Goal: Information Seeking & Learning: Learn about a topic

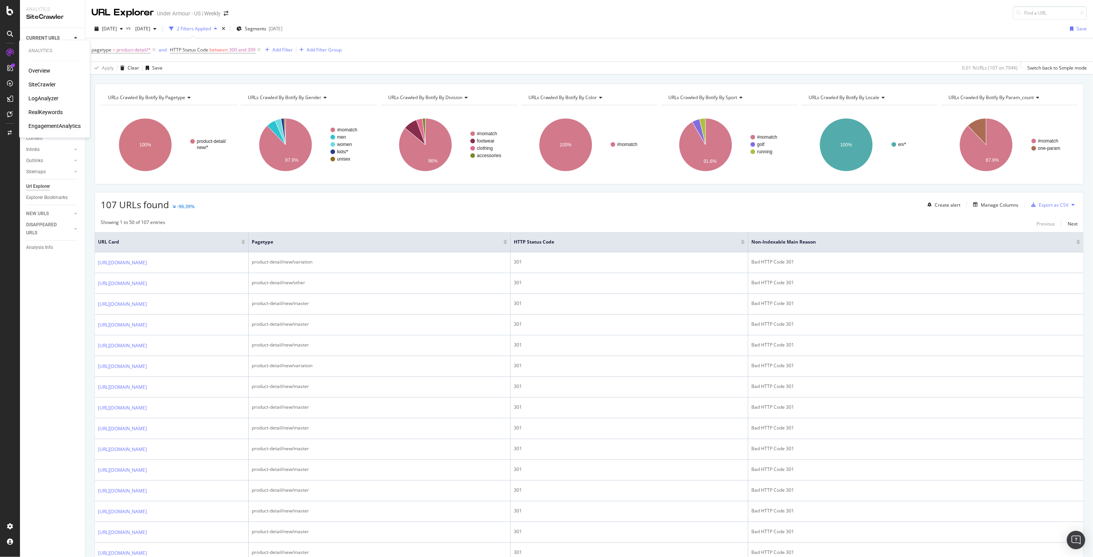
click at [58, 126] on div "EngagementAnalytics" at bounding box center [54, 127] width 52 height 8
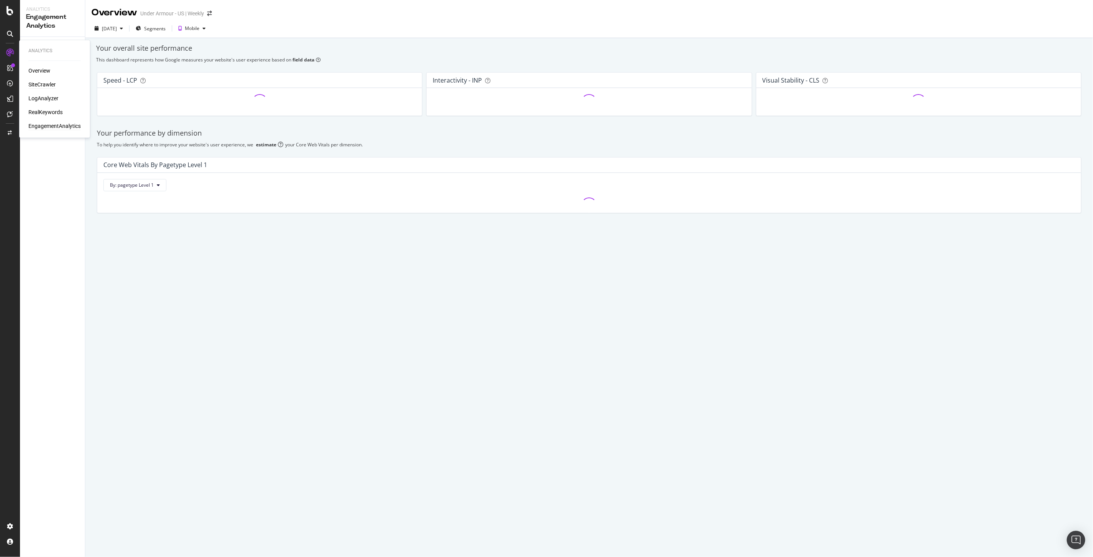
click at [42, 86] on div "SiteCrawler" at bounding box center [41, 85] width 27 height 8
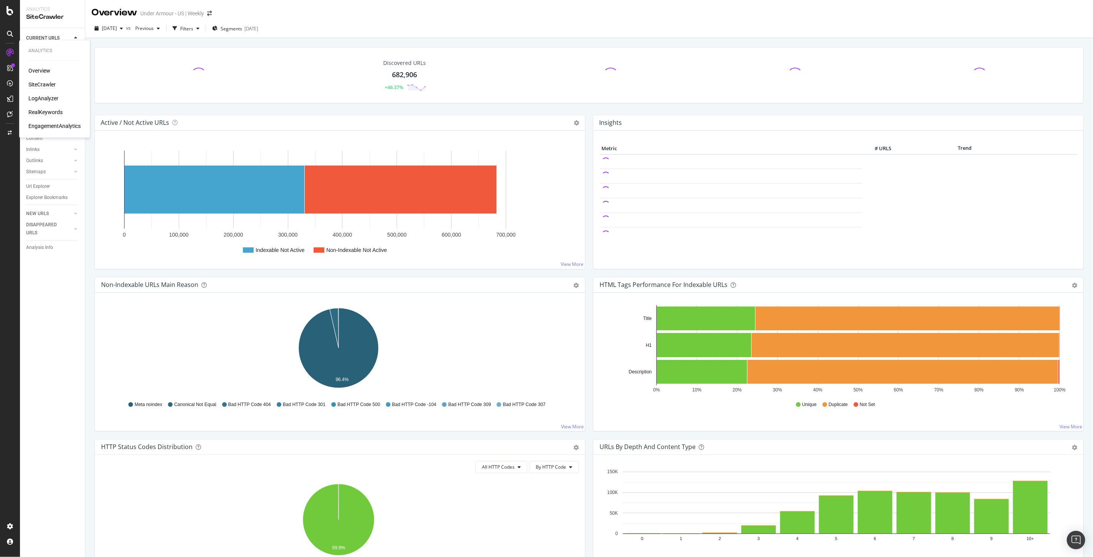
click at [53, 109] on div "RealKeywords" at bounding box center [45, 113] width 34 height 8
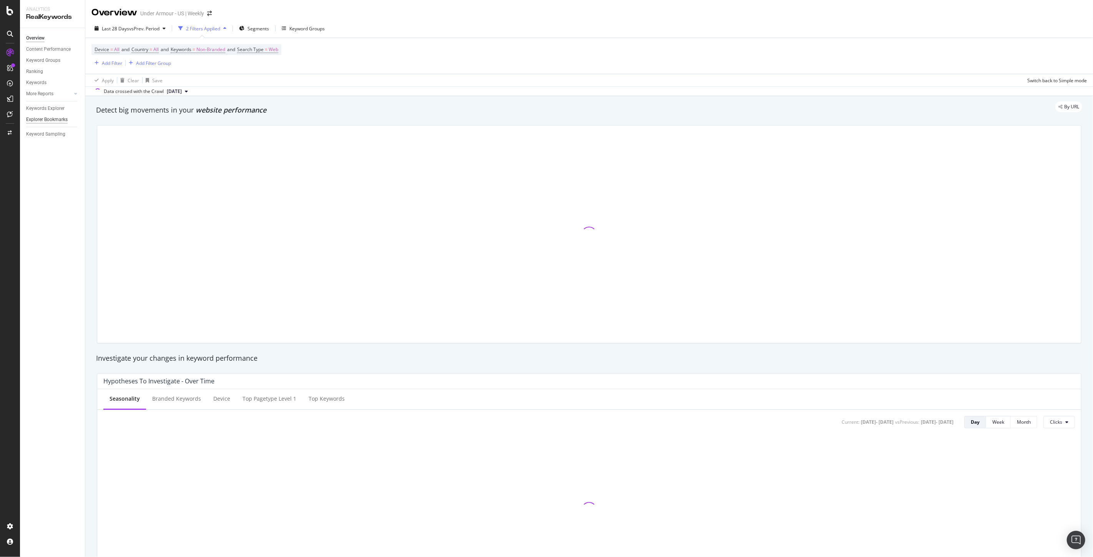
click at [56, 120] on div "Explorer Bookmarks" at bounding box center [47, 120] width 42 height 8
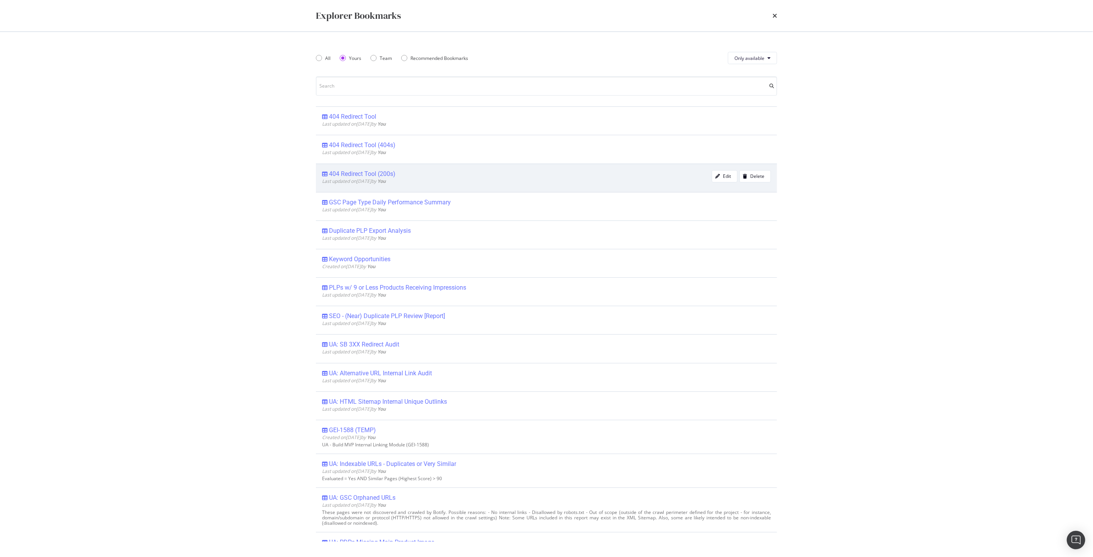
click at [362, 173] on div "404 Redirect Tool (200s)" at bounding box center [362, 174] width 66 height 8
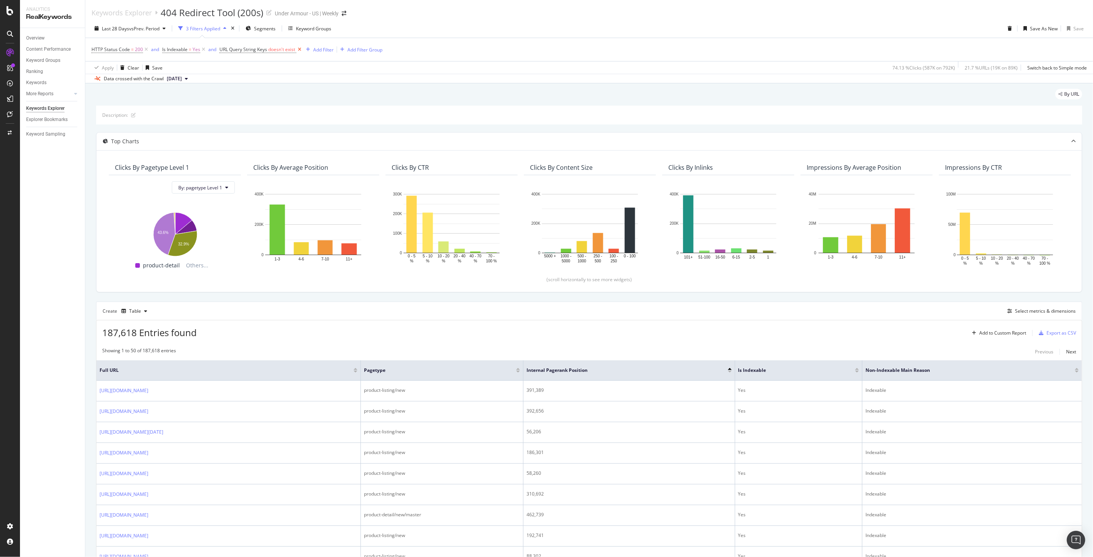
click at [300, 50] on icon at bounding box center [299, 50] width 7 height 8
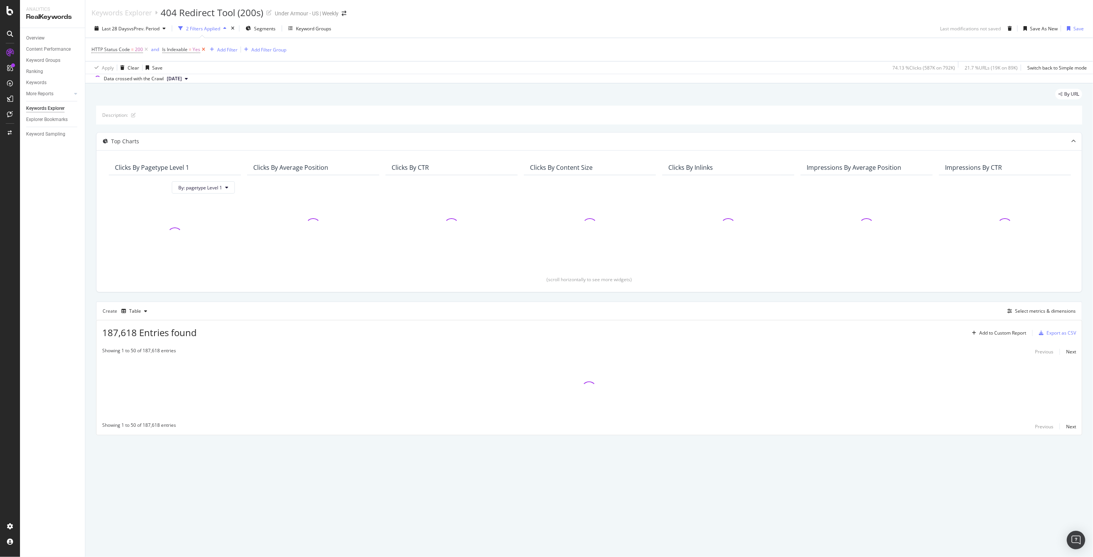
click at [203, 51] on icon at bounding box center [203, 50] width 7 height 8
click at [144, 51] on icon at bounding box center [146, 50] width 7 height 8
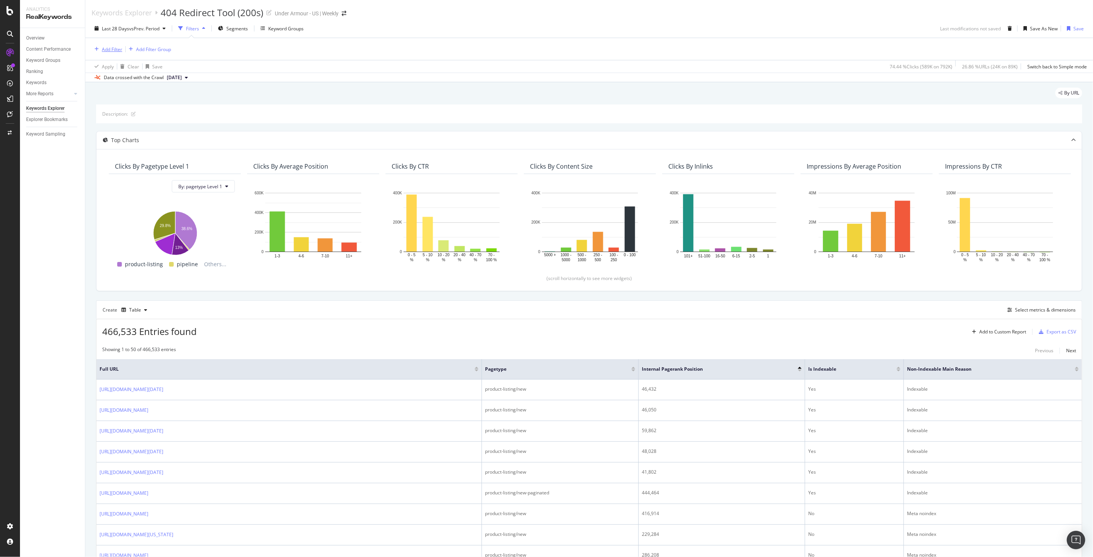
click at [106, 47] on div "Add Filter" at bounding box center [112, 49] width 20 height 7
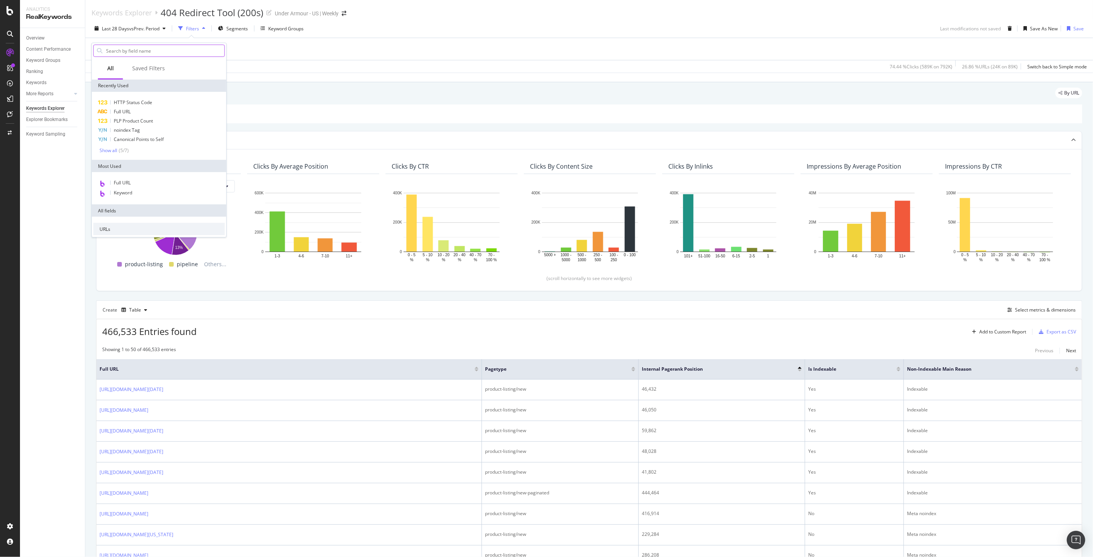
click at [120, 51] on input "text" at bounding box center [164, 51] width 119 height 12
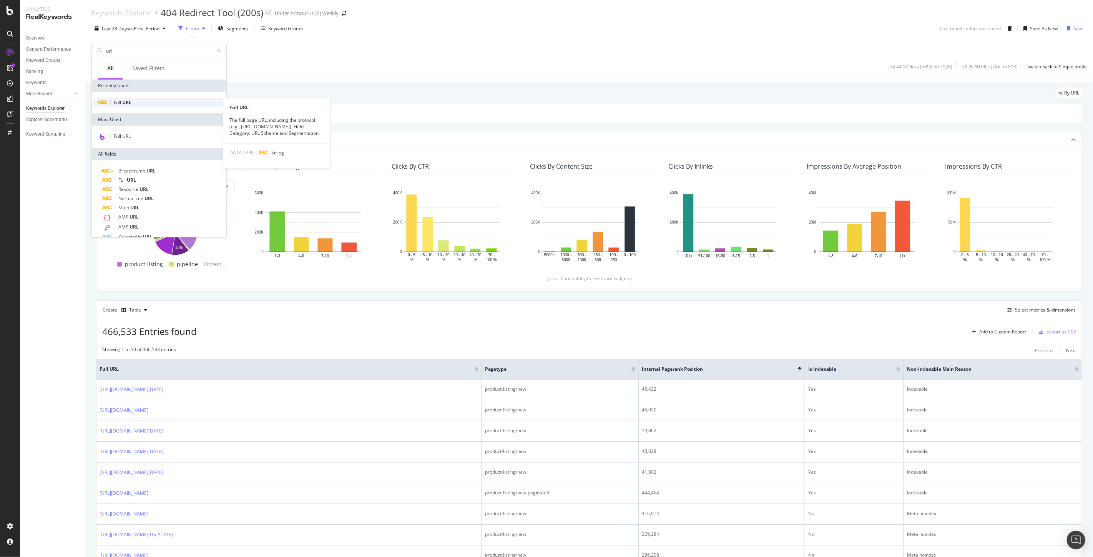
type input "url"
click at [133, 100] on div "Full URL" at bounding box center [158, 102] width 131 height 9
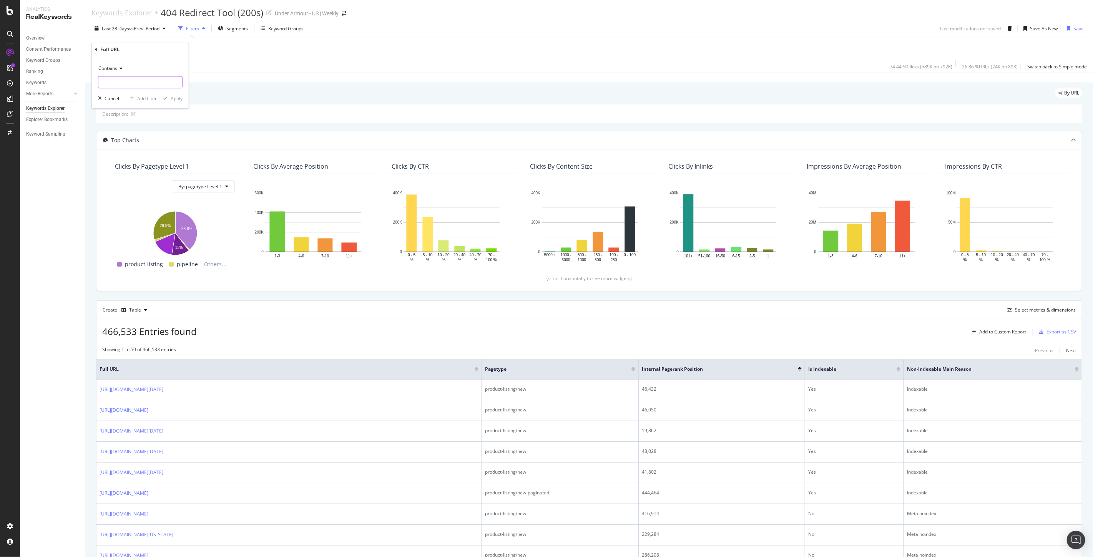
click at [120, 79] on input "text" at bounding box center [140, 82] width 84 height 12
type input "cid="
click at [178, 97] on div "Apply" at bounding box center [177, 98] width 12 height 7
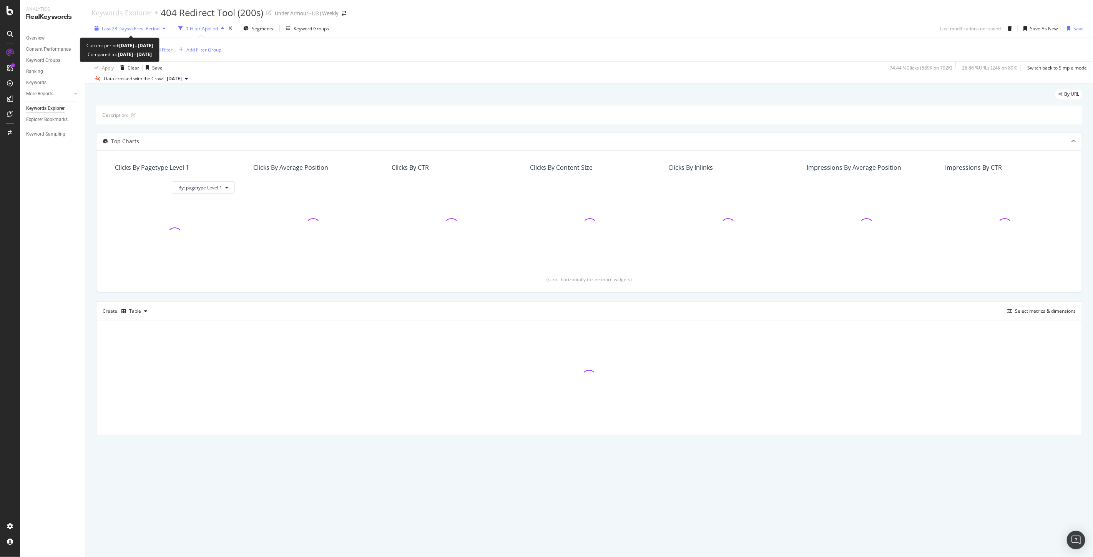
click at [127, 30] on span "Last 28 Days" at bounding box center [115, 28] width 27 height 7
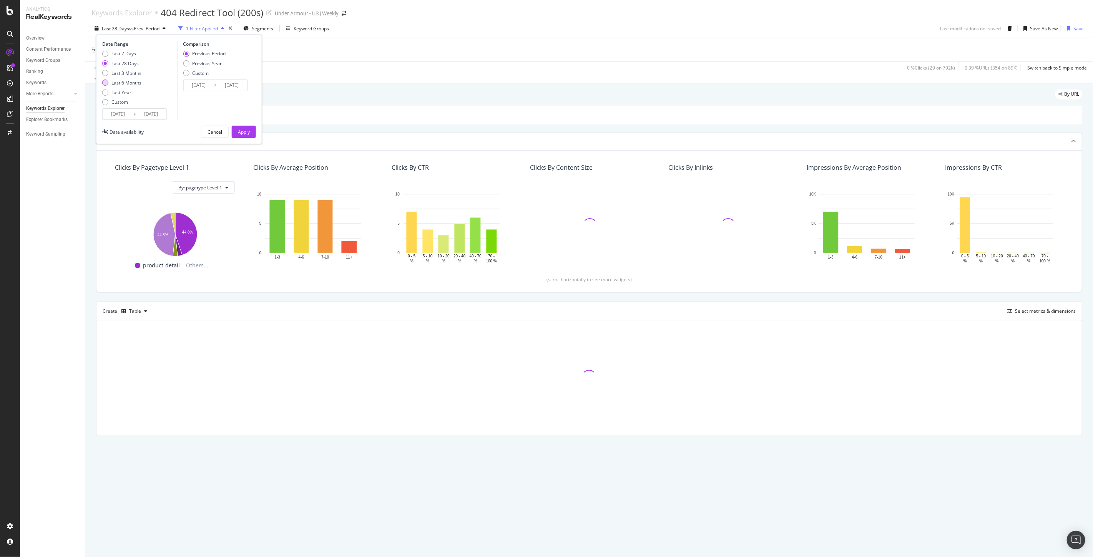
click at [129, 83] on div "Last 6 Months" at bounding box center [126, 83] width 30 height 7
type input "2025/03/31"
type input "2024/09/28"
type input "2025/03/30"
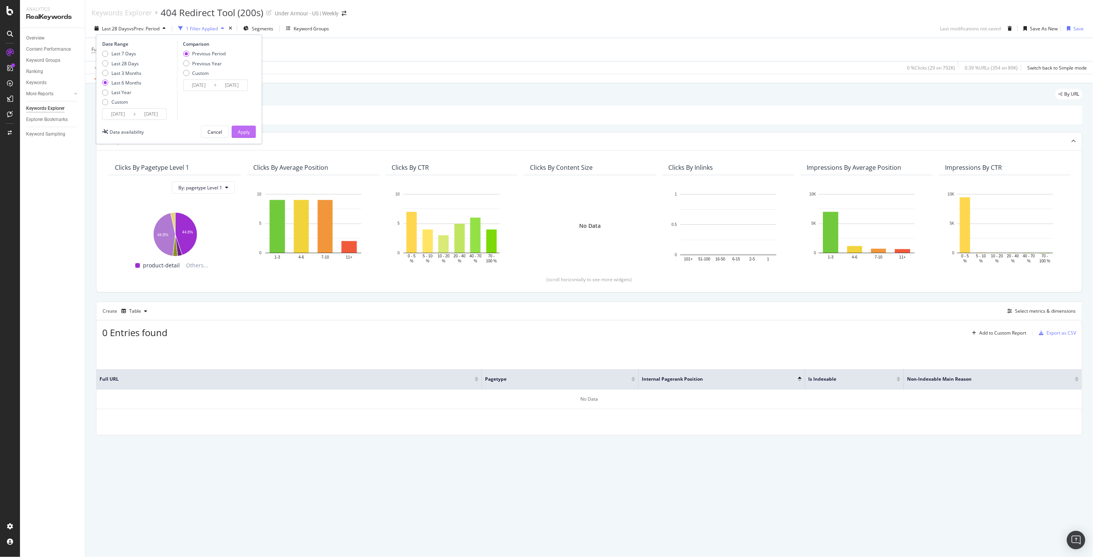
click at [247, 134] on div "Apply" at bounding box center [244, 132] width 12 height 7
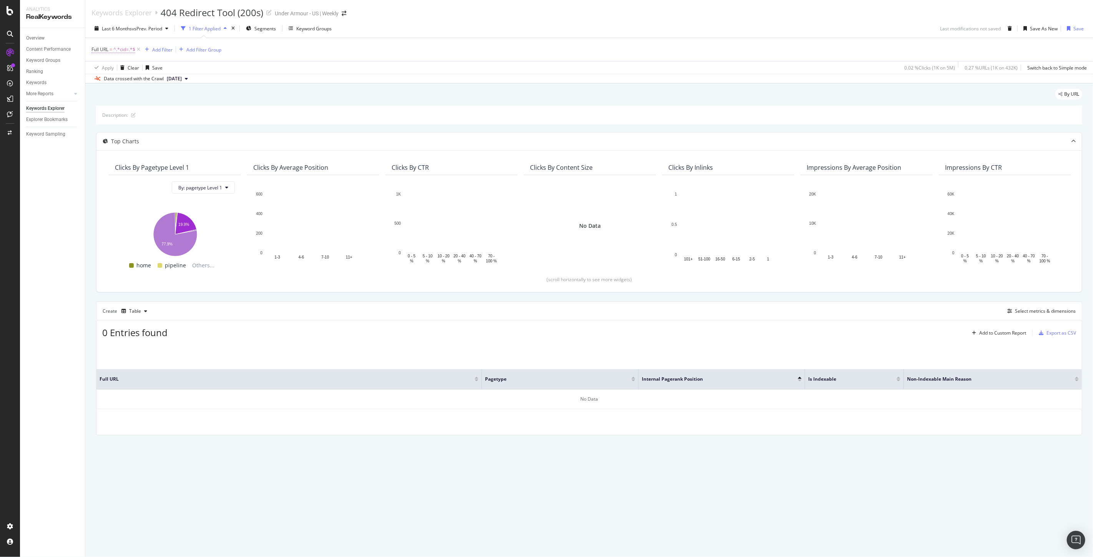
click at [112, 47] on span "=" at bounding box center [111, 49] width 3 height 7
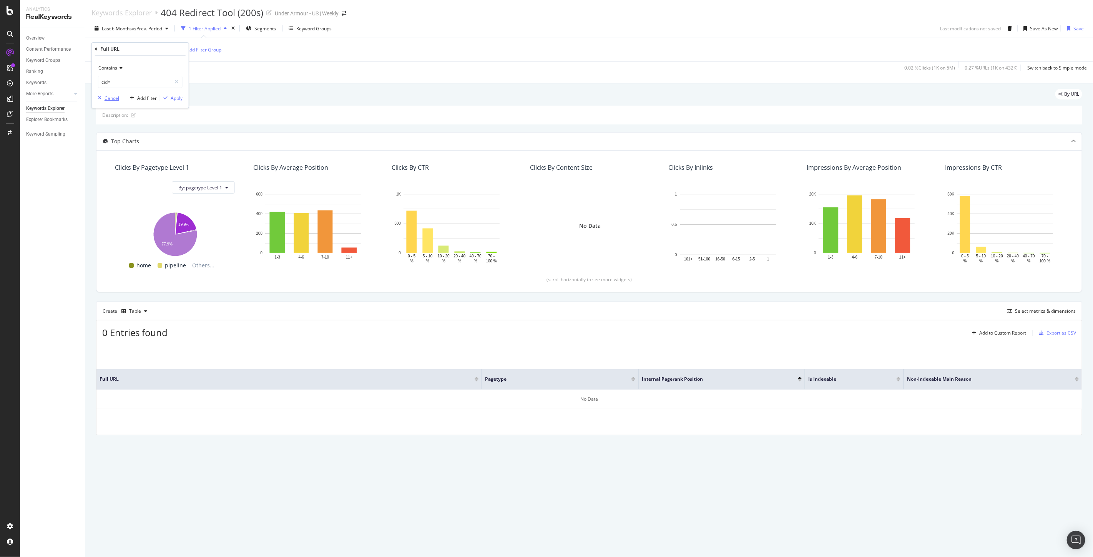
click at [111, 101] on button "Cancel" at bounding box center [107, 98] width 24 height 8
click at [139, 50] on icon at bounding box center [138, 50] width 7 height 8
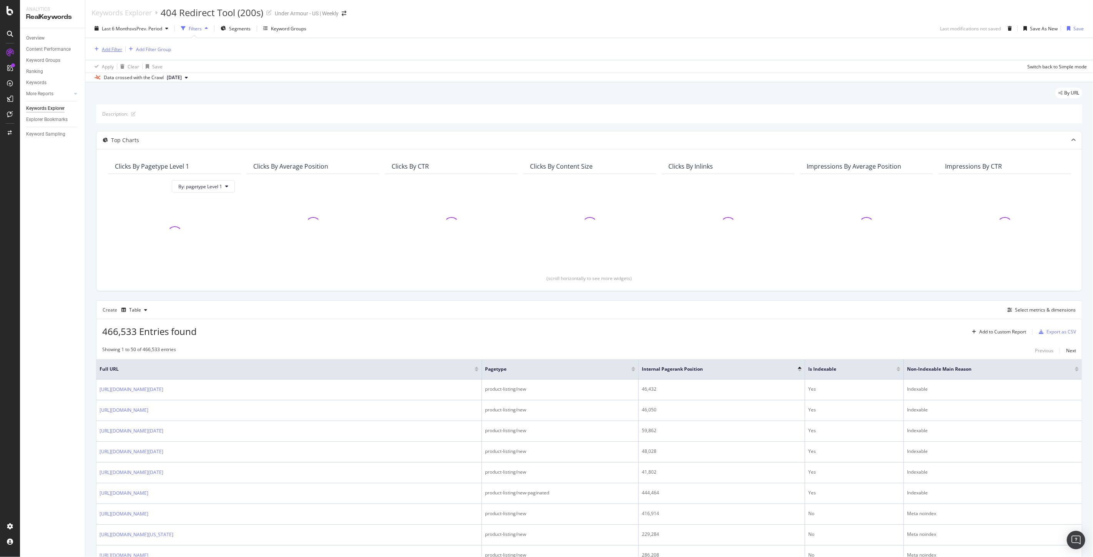
click at [109, 49] on div "Add Filter" at bounding box center [112, 49] width 20 height 7
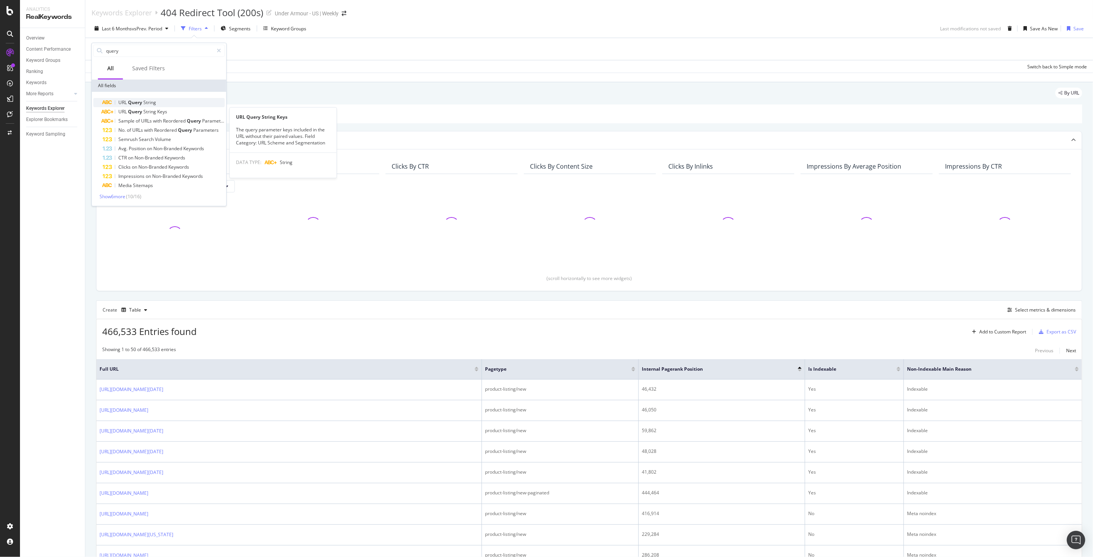
type input "query"
click at [145, 102] on span "String" at bounding box center [149, 102] width 13 height 7
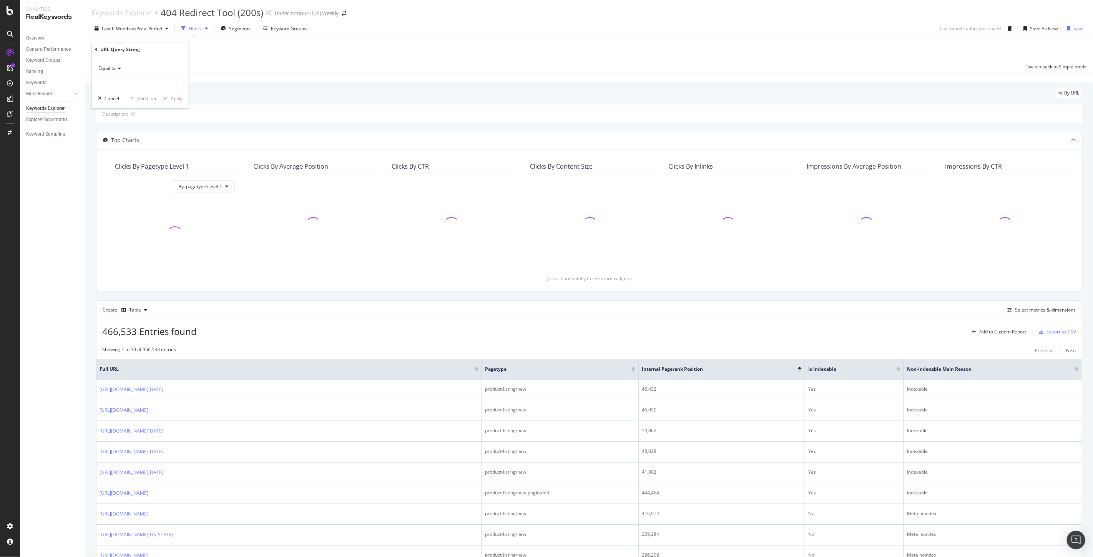
click at [111, 67] on span "Equal to" at bounding box center [106, 68] width 17 height 7
click at [129, 66] on div "Equal to" at bounding box center [140, 68] width 85 height 12
click at [95, 50] on icon at bounding box center [96, 49] width 2 height 5
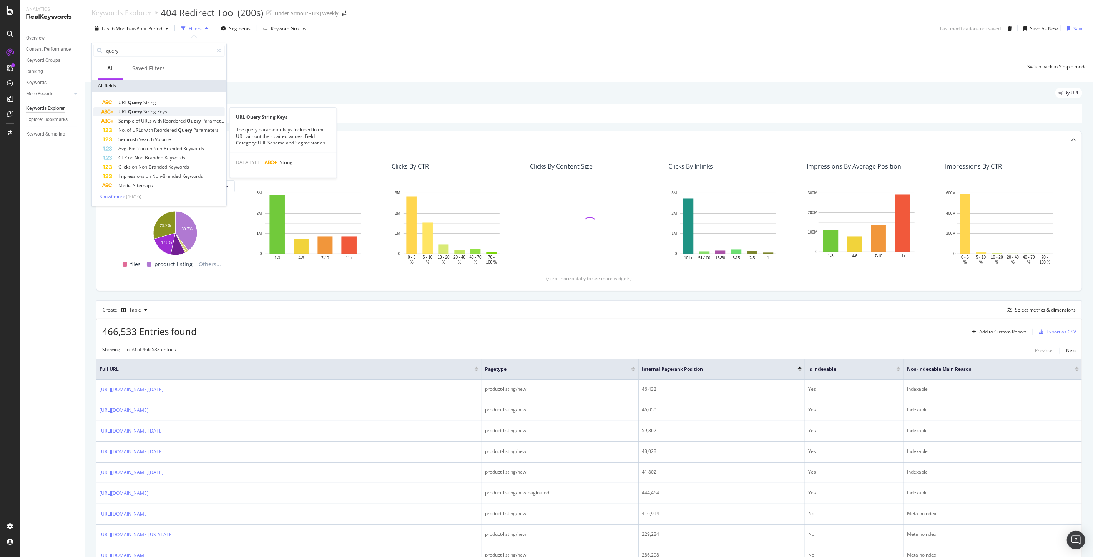
click at [156, 110] on span "String" at bounding box center [150, 111] width 14 height 7
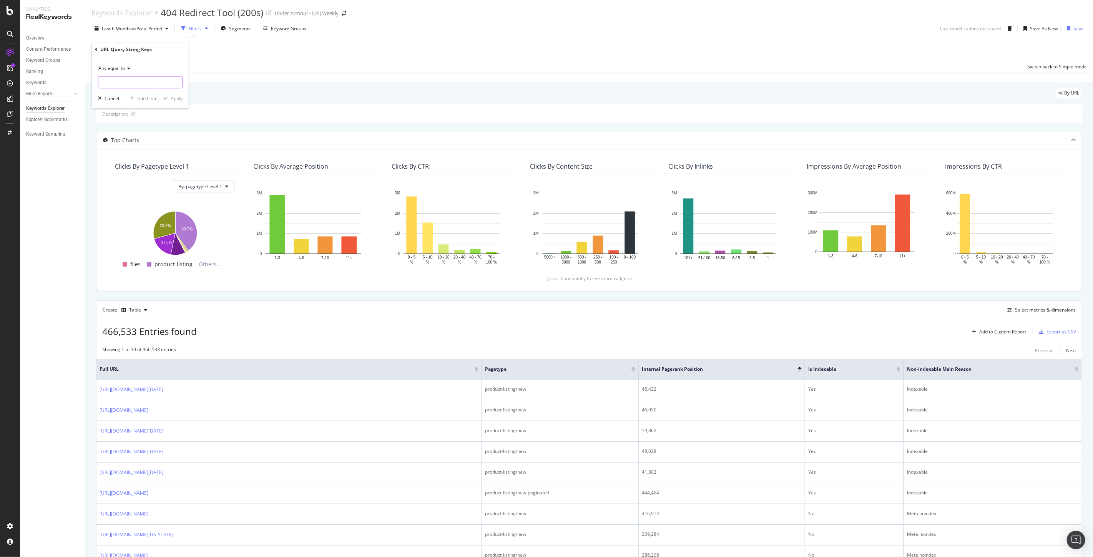
click at [120, 82] on input "text" at bounding box center [140, 82] width 84 height 12
click at [115, 71] on div "Any equal to" at bounding box center [140, 68] width 85 height 12
click at [116, 182] on div "Exists" at bounding box center [141, 184] width 82 height 10
click at [175, 89] on div "Exists Cancel Add filter Apply" at bounding box center [140, 75] width 97 height 38
click at [174, 86] on div "Apply" at bounding box center [177, 84] width 12 height 7
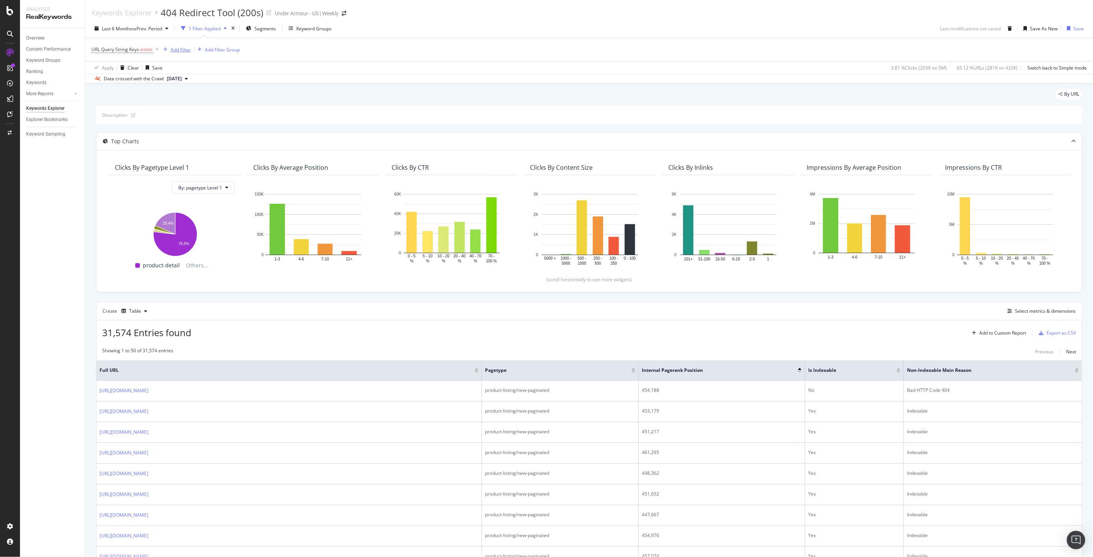
click at [185, 51] on div "Add Filter" at bounding box center [181, 49] width 20 height 7
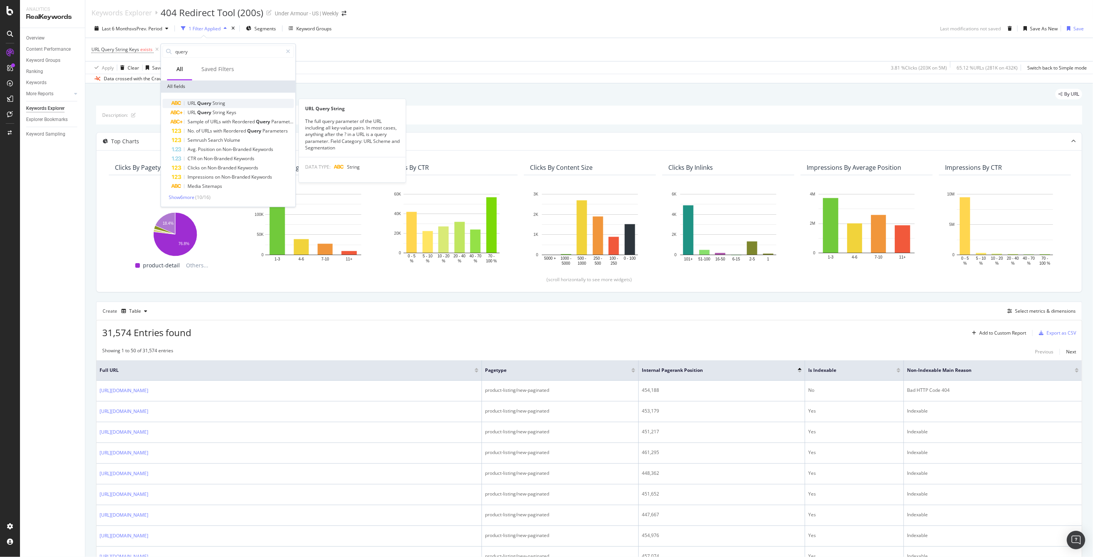
click at [217, 105] on span "String" at bounding box center [219, 103] width 13 height 7
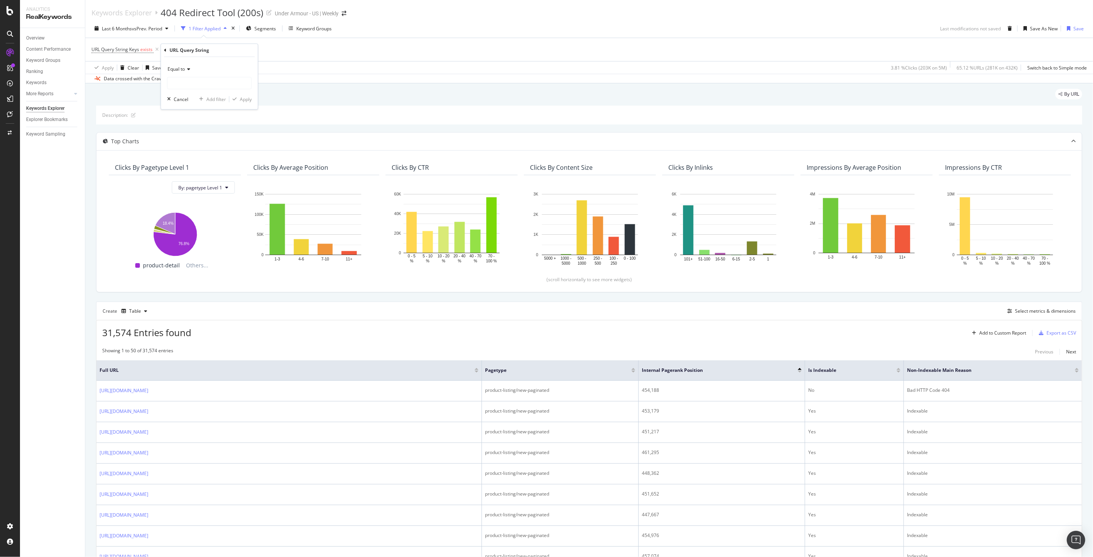
click at [177, 68] on span "Equal to" at bounding box center [176, 69] width 17 height 7
click at [190, 154] on span "Doesn't contain" at bounding box center [187, 155] width 33 height 7
click at [194, 82] on input "text" at bounding box center [210, 83] width 84 height 12
type input "page="
click at [246, 98] on div "Apply" at bounding box center [246, 99] width 12 height 7
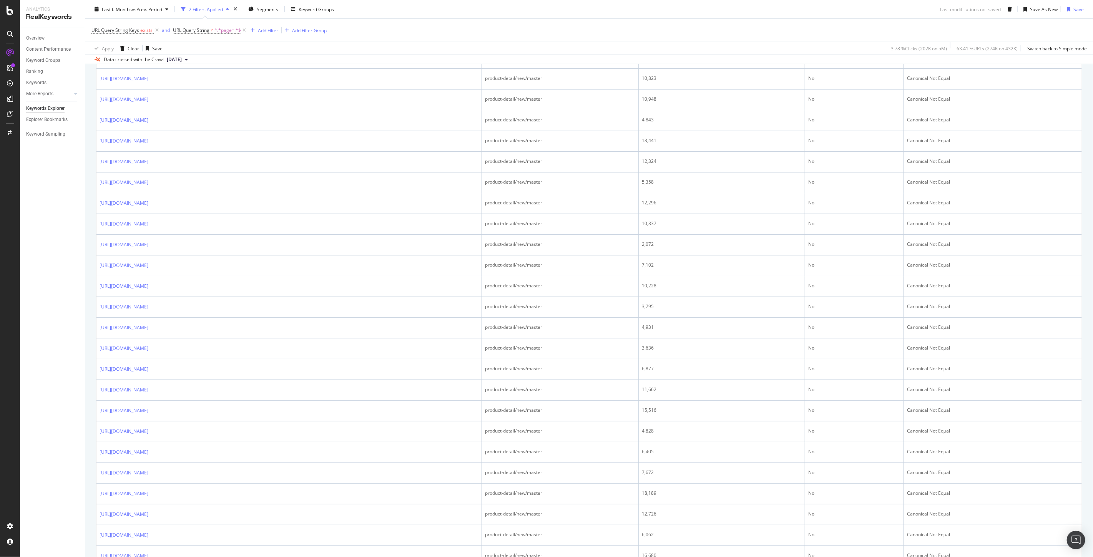
scroll to position [908, 0]
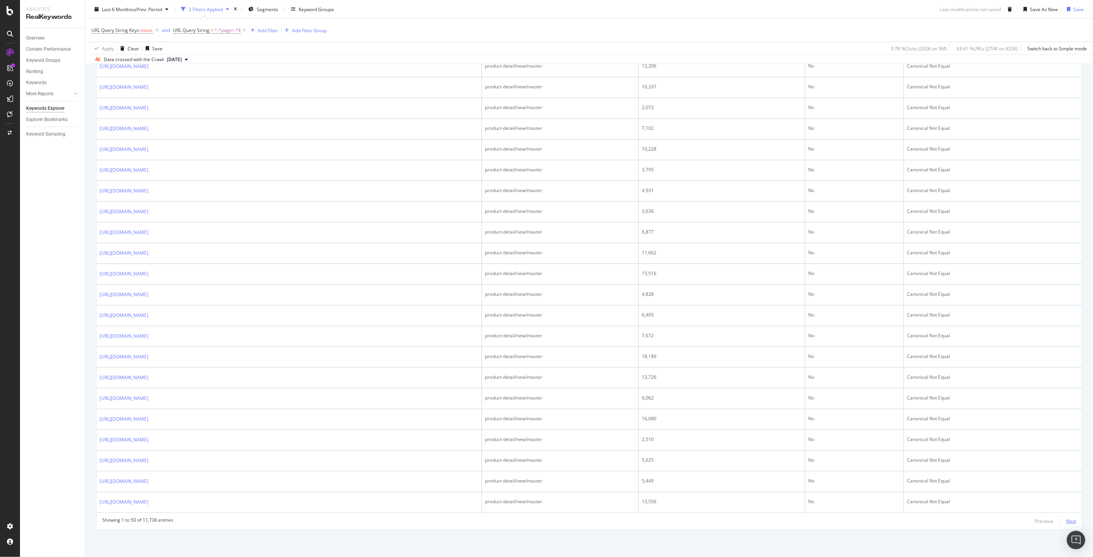
click at [1066, 520] on div "Next" at bounding box center [1071, 521] width 10 height 7
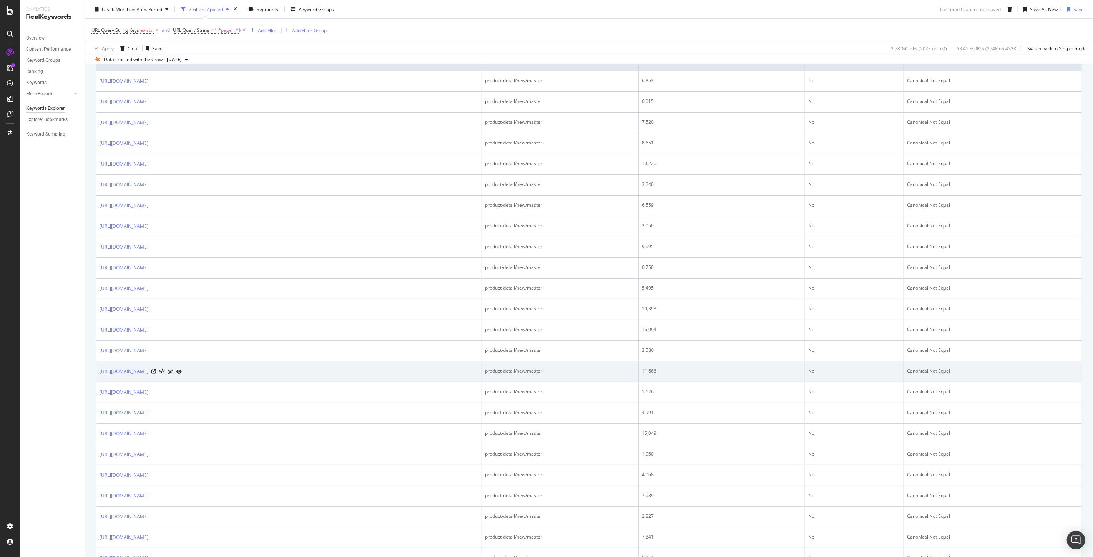
scroll to position [0, 0]
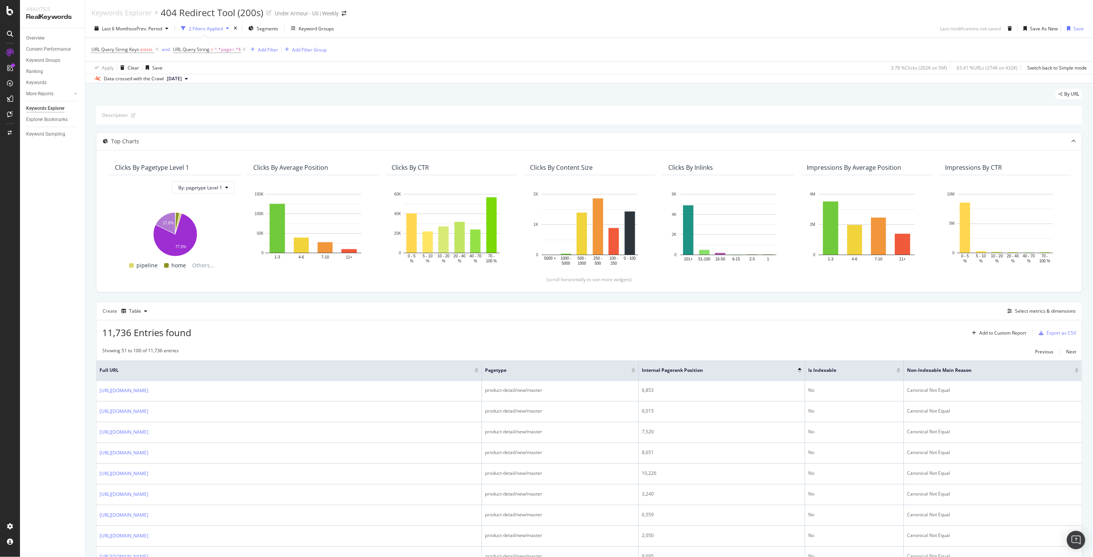
click at [182, 78] on span "2025 Sep. 25th" at bounding box center [174, 78] width 15 height 7
click at [191, 78] on button "2025 Sep. 25th" at bounding box center [177, 78] width 27 height 9
click at [136, 28] on span "vs Prev. Period" at bounding box center [147, 28] width 30 height 7
click at [220, 133] on div "Cancel" at bounding box center [215, 132] width 15 height 7
click at [45, 100] on div "LogAnalyzer" at bounding box center [43, 99] width 30 height 8
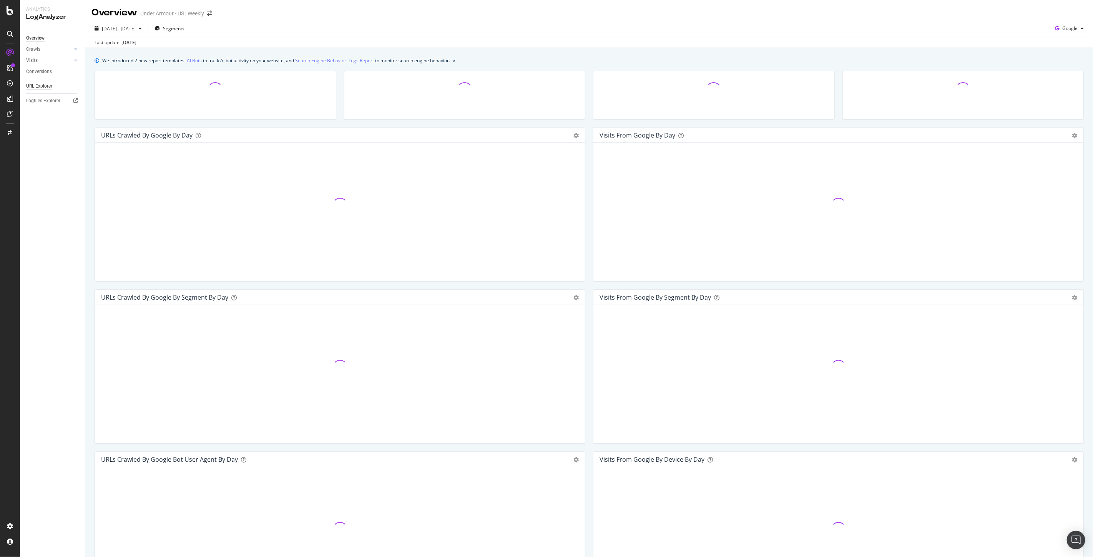
click at [41, 86] on div "URL Explorer" at bounding box center [39, 86] width 26 height 8
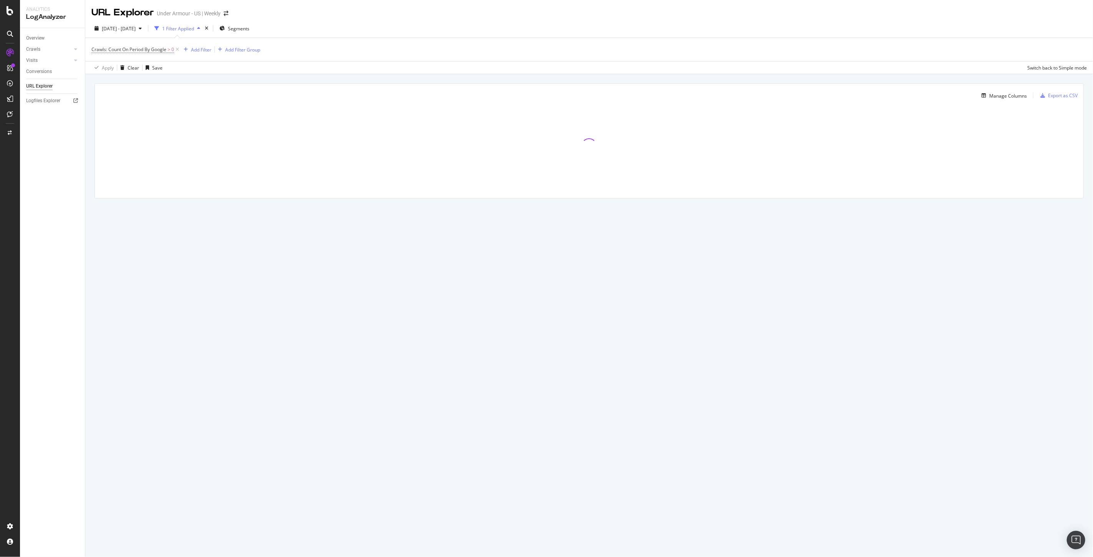
click at [194, 29] on div "1 Filter Applied" at bounding box center [178, 28] width 32 height 7
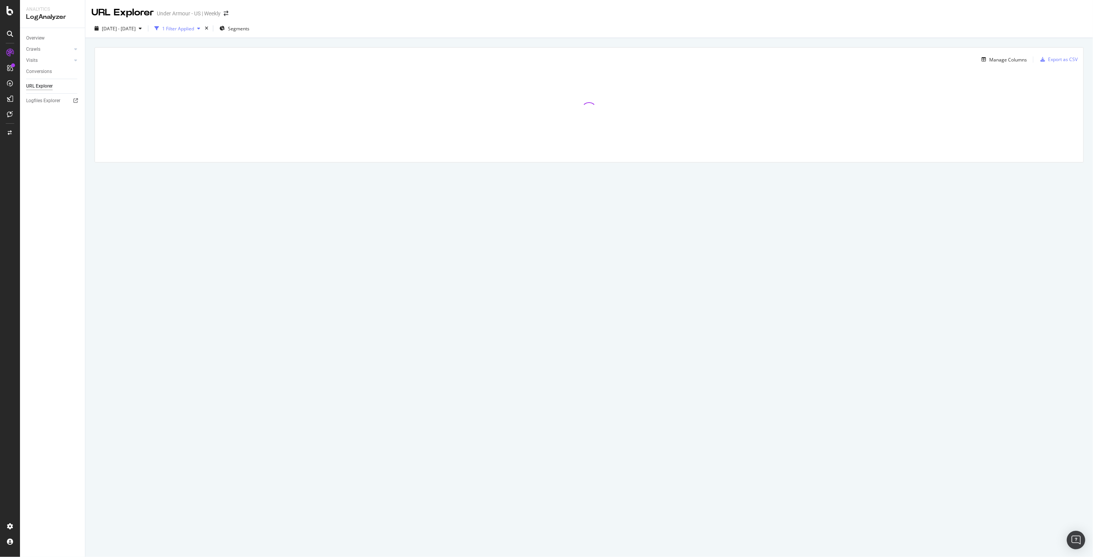
click at [194, 29] on div "1 Filter Applied" at bounding box center [178, 28] width 32 height 7
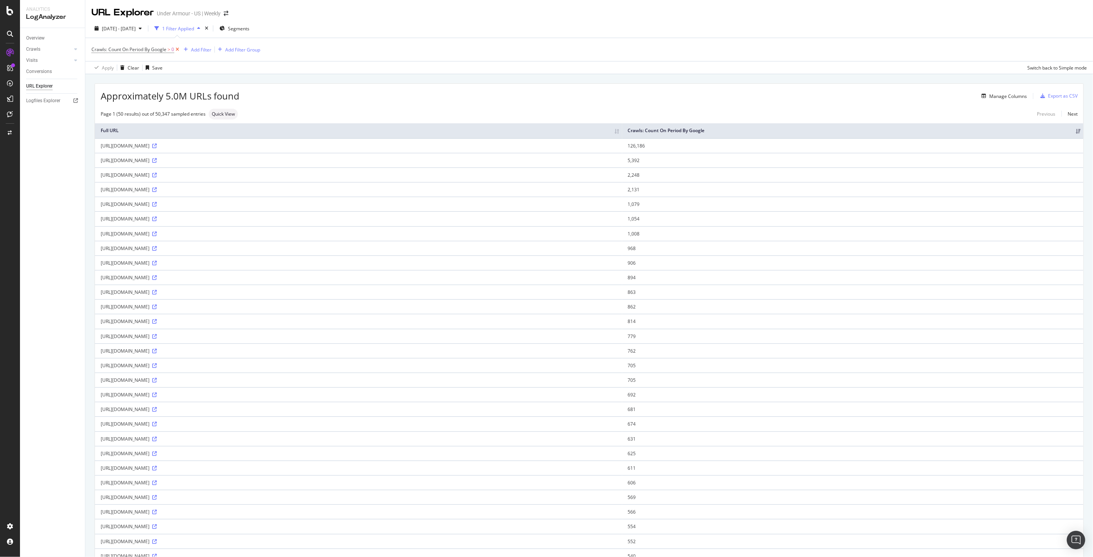
click at [175, 50] on icon at bounding box center [177, 50] width 7 height 8
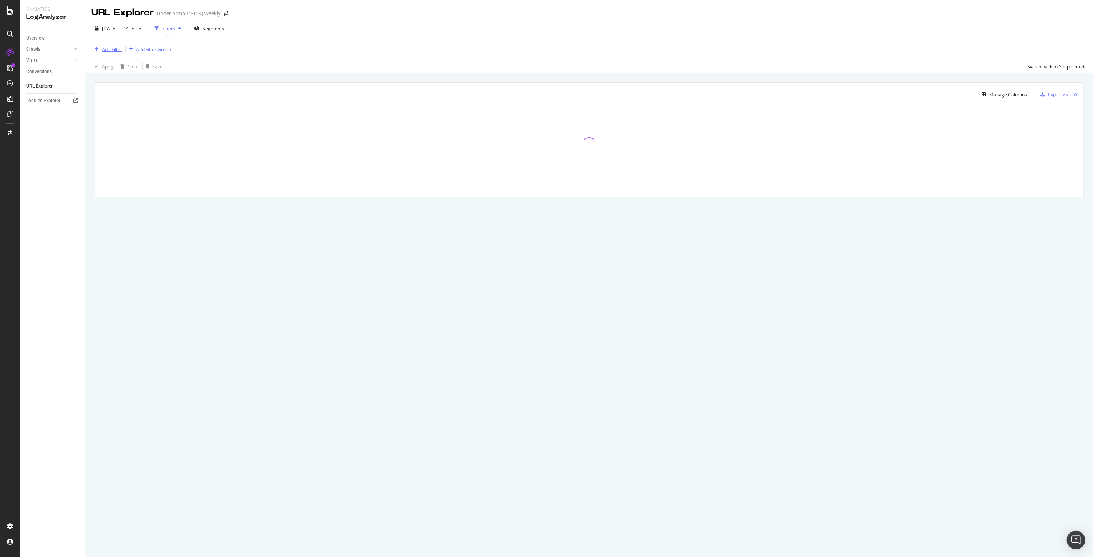
click at [107, 47] on div "Add Filter" at bounding box center [112, 49] width 20 height 7
click at [124, 118] on div "Segments: Pagetype Full URL" at bounding box center [159, 108] width 134 height 32
click at [122, 116] on div "Full URL" at bounding box center [158, 112] width 131 height 9
click at [118, 80] on input "text" at bounding box center [140, 82] width 84 height 12
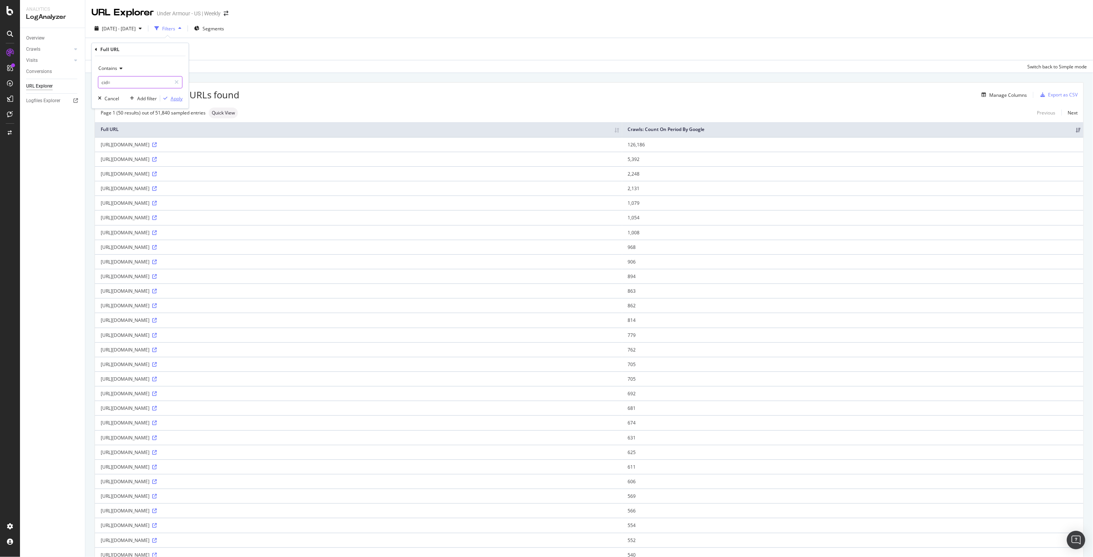
type input "cid="
click at [176, 98] on div "Apply" at bounding box center [177, 98] width 12 height 7
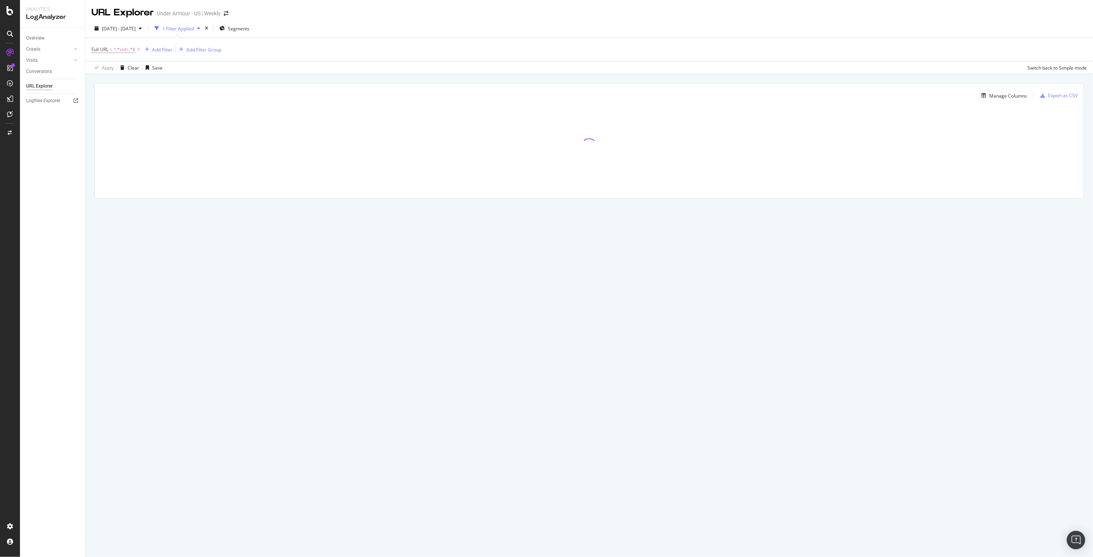
click at [116, 340] on div "URL Explorer Under Armour - US | Weekly 2025 Sep. 4th - Oct. 3rd 1 Filter Appli…" at bounding box center [589, 278] width 1008 height 557
click at [998, 100] on button "Manage Columns" at bounding box center [1002, 95] width 48 height 9
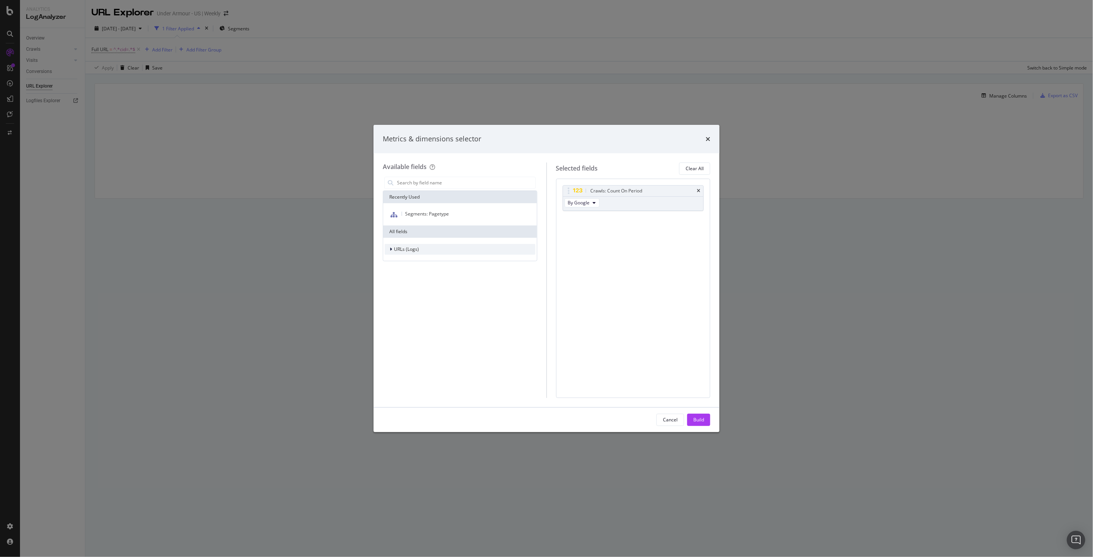
click at [397, 248] on span "URLs (Logs)" at bounding box center [406, 249] width 25 height 7
click at [394, 282] on icon "modal" at bounding box center [395, 284] width 2 height 5
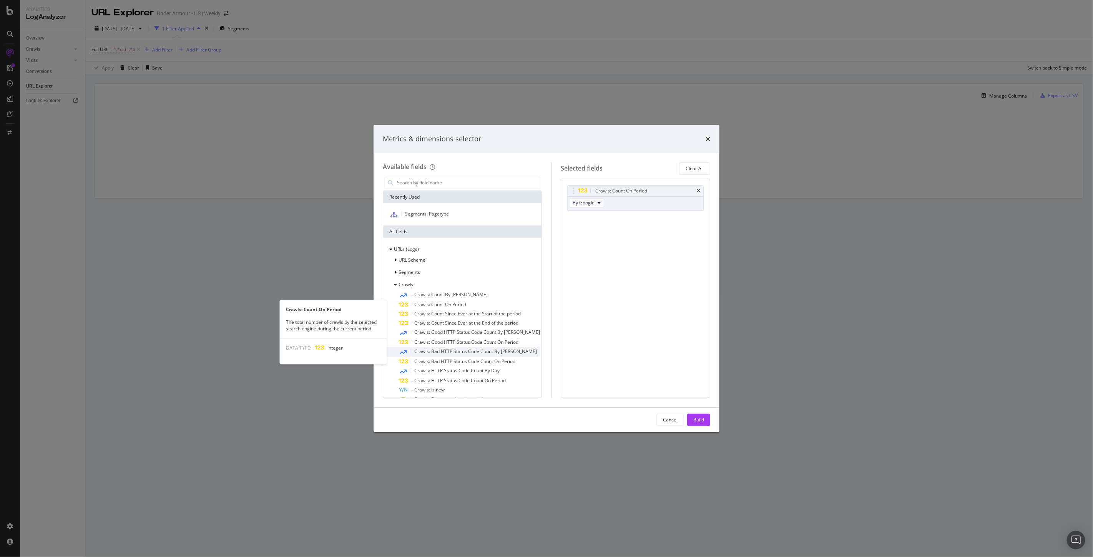
scroll to position [55, 0]
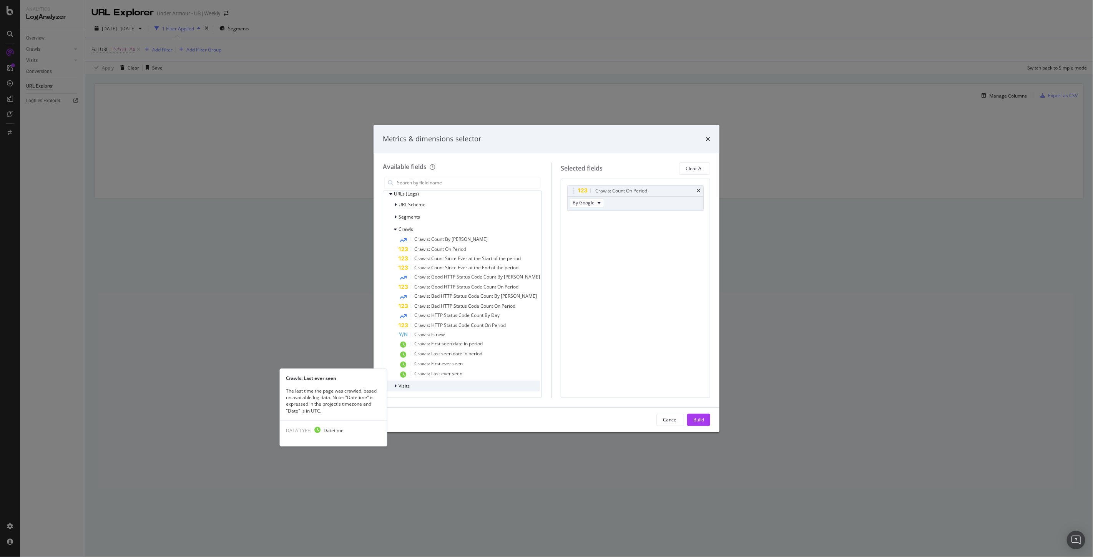
click at [393, 390] on div "Visits" at bounding box center [462, 386] width 155 height 11
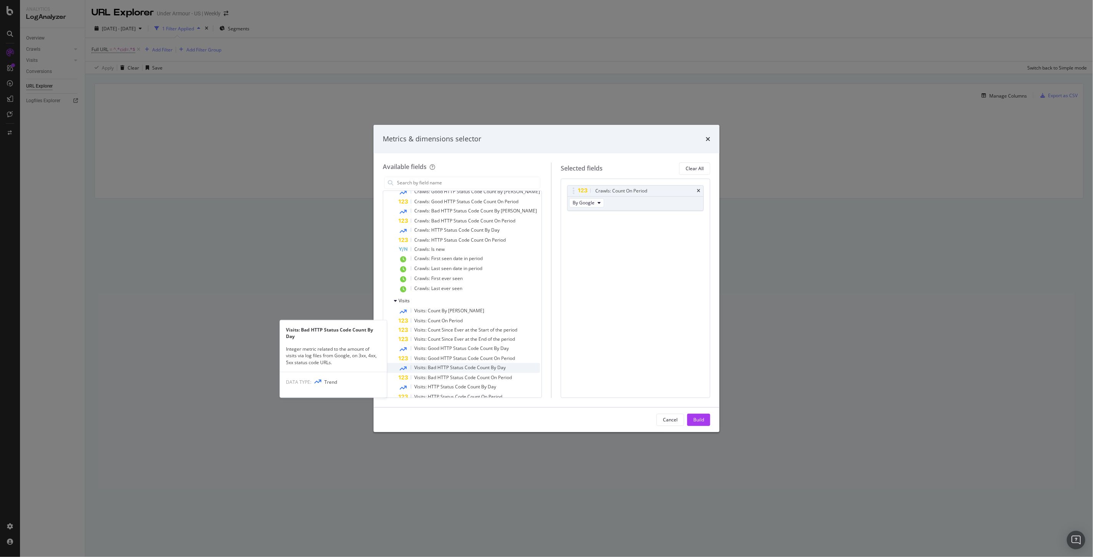
scroll to position [257, 0]
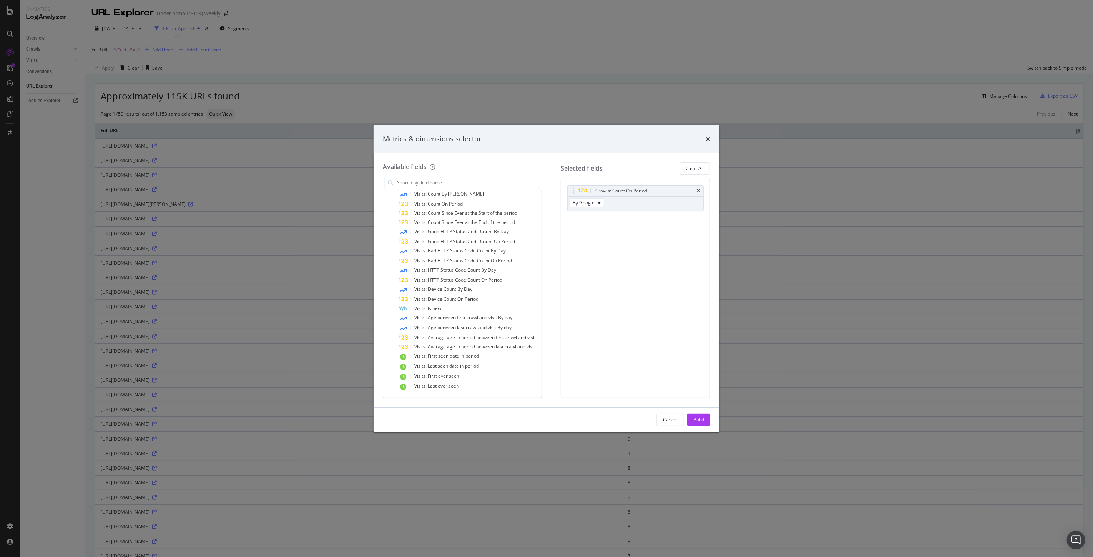
click at [705, 143] on div "Metrics & dimensions selector" at bounding box center [546, 139] width 327 height 10
click at [705, 138] on div "Metrics & dimensions selector" at bounding box center [546, 139] width 327 height 10
click at [706, 138] on icon "times" at bounding box center [708, 139] width 5 height 6
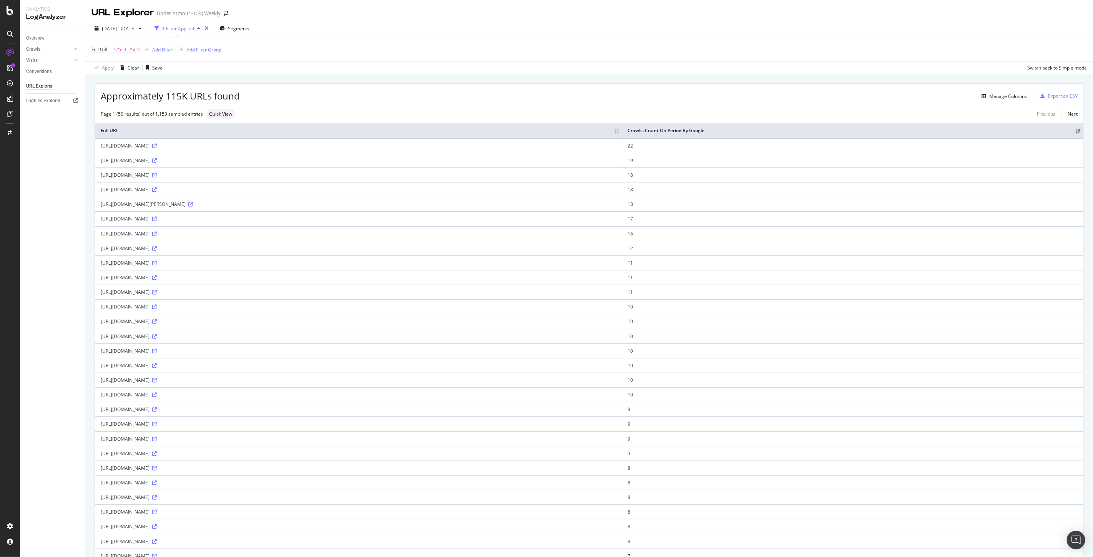
click at [120, 51] on span "^.*cid=.*$" at bounding box center [124, 49] width 22 height 11
click at [121, 81] on input "cid=" at bounding box center [134, 82] width 73 height 12
type input "cid=AF"
click at [178, 98] on div "Apply" at bounding box center [177, 98] width 12 height 7
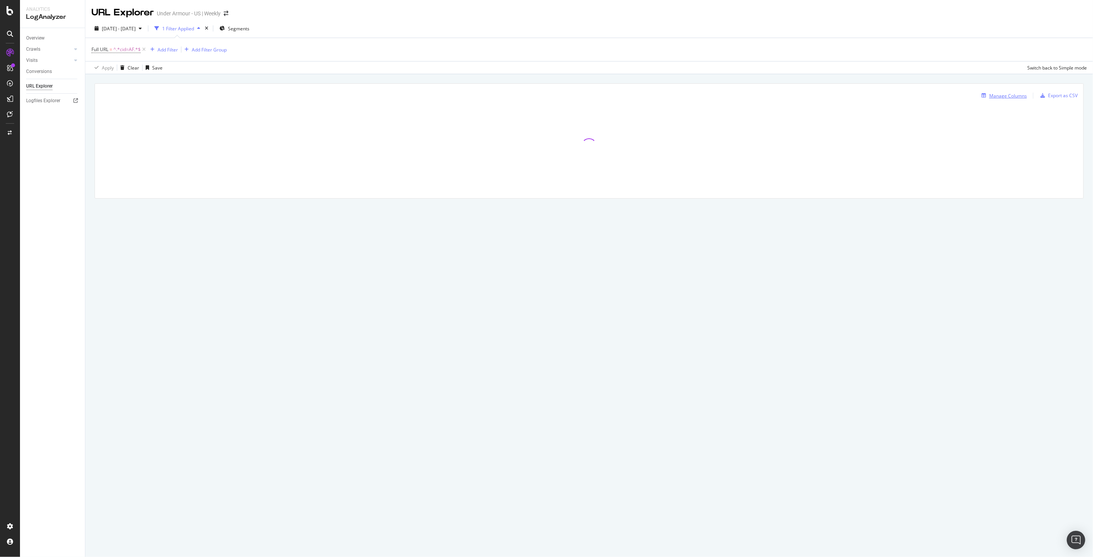
click at [1009, 98] on div "Manage Columns" at bounding box center [1008, 96] width 38 height 7
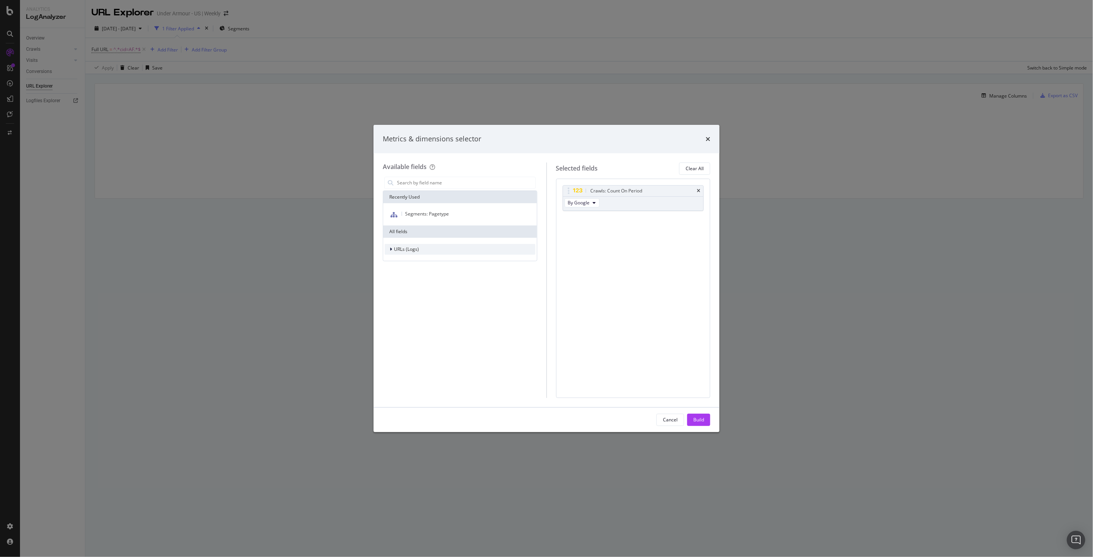
click at [388, 249] on div "URLs (Logs)" at bounding box center [402, 250] width 34 height 8
click at [395, 297] on icon "modal" at bounding box center [395, 297] width 2 height 5
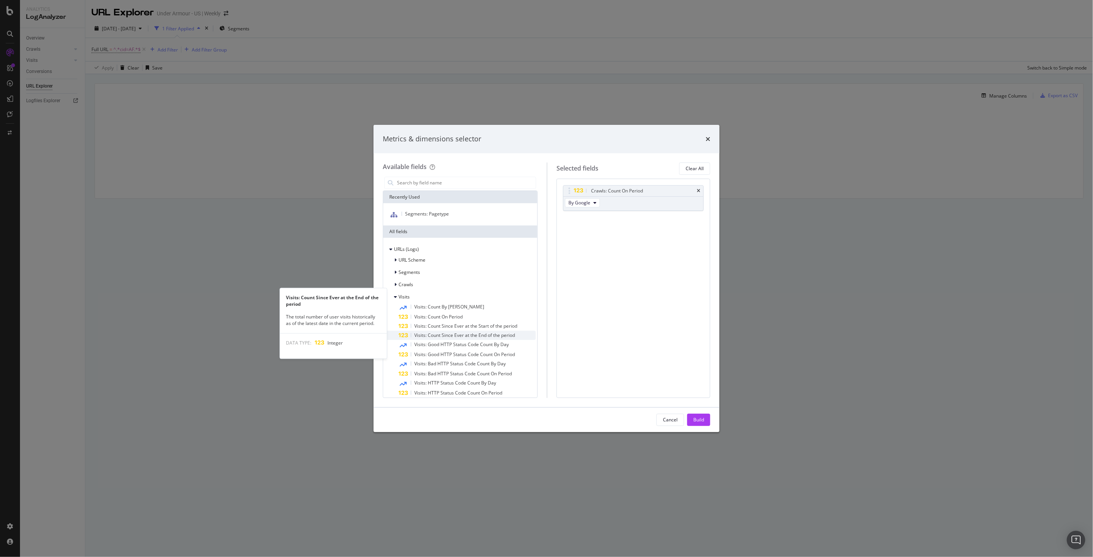
scroll to position [43, 0]
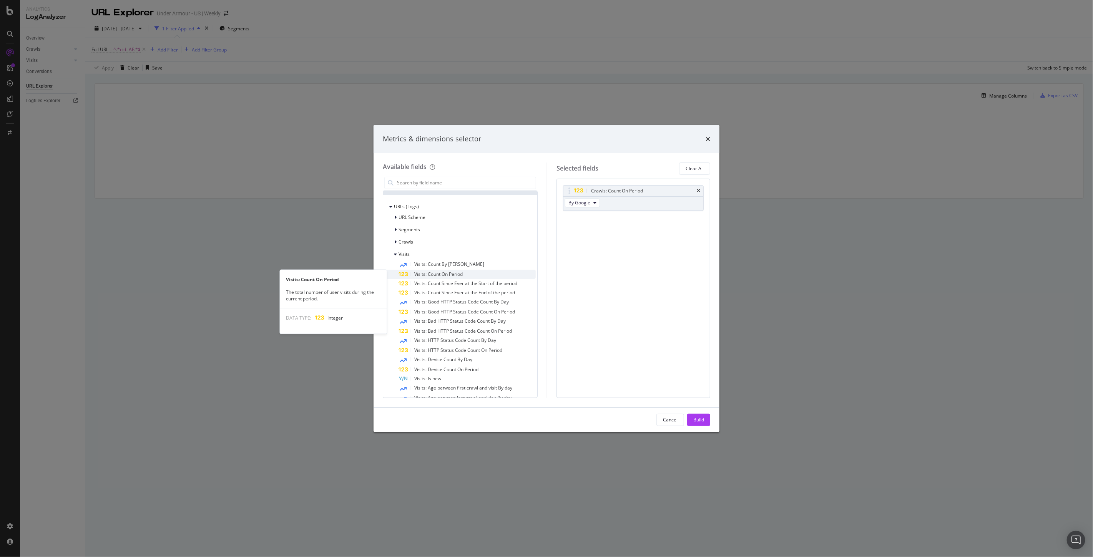
click at [458, 275] on span "Visits: Count On Period" at bounding box center [438, 274] width 48 height 7
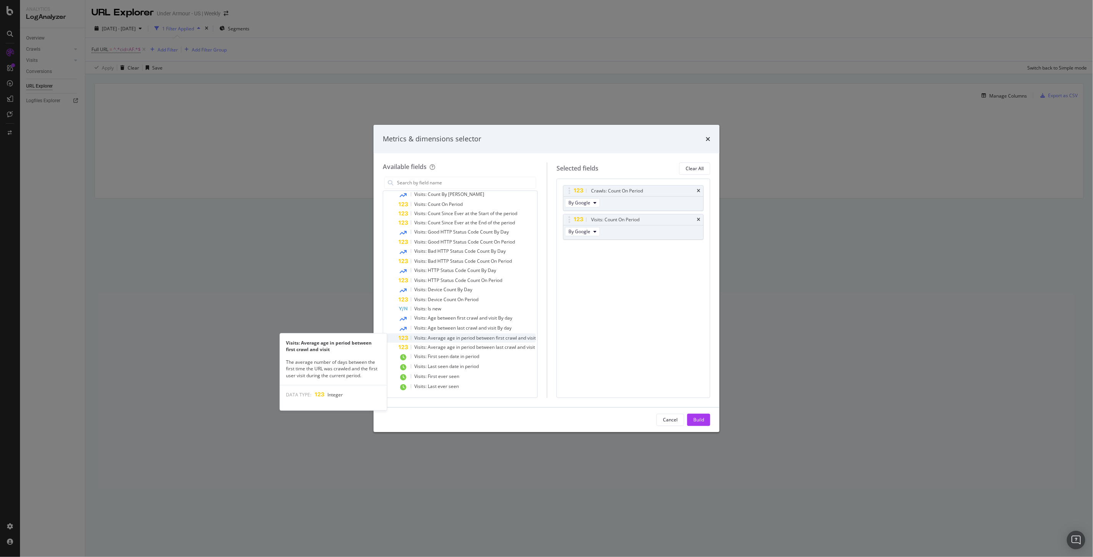
scroll to position [70, 0]
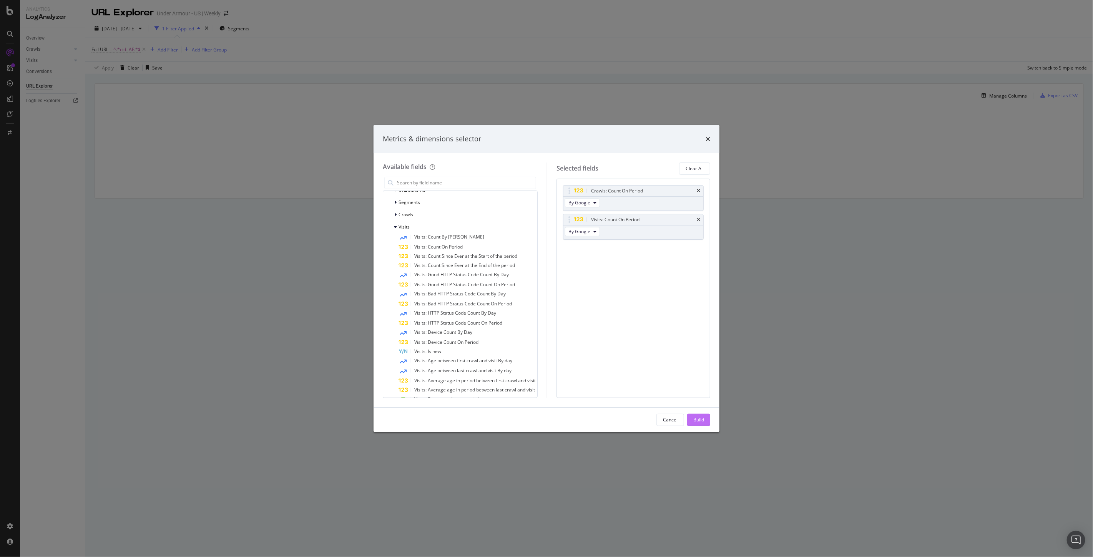
click at [701, 423] on div "Build" at bounding box center [698, 420] width 11 height 7
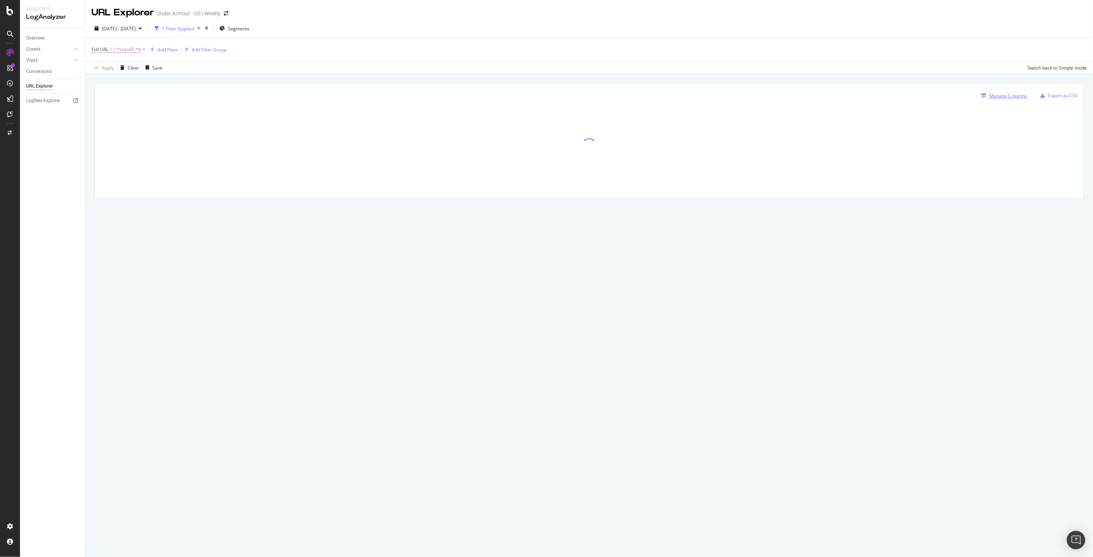
click at [1004, 96] on div "Manage Columns" at bounding box center [1008, 96] width 38 height 7
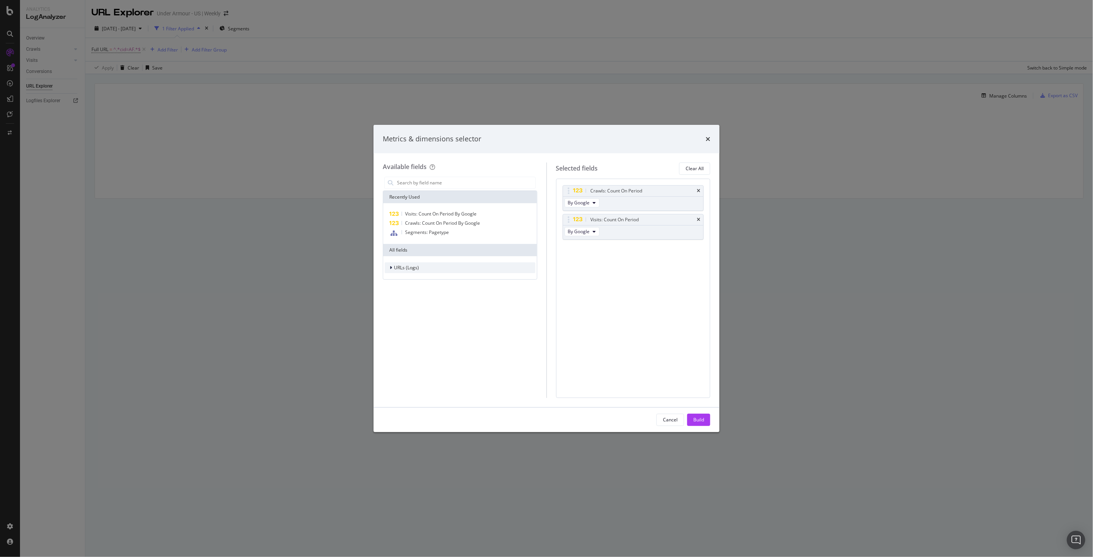
click at [408, 266] on span "URLs (Logs)" at bounding box center [406, 267] width 25 height 7
click at [401, 314] on span "Visits" at bounding box center [403, 315] width 11 height 7
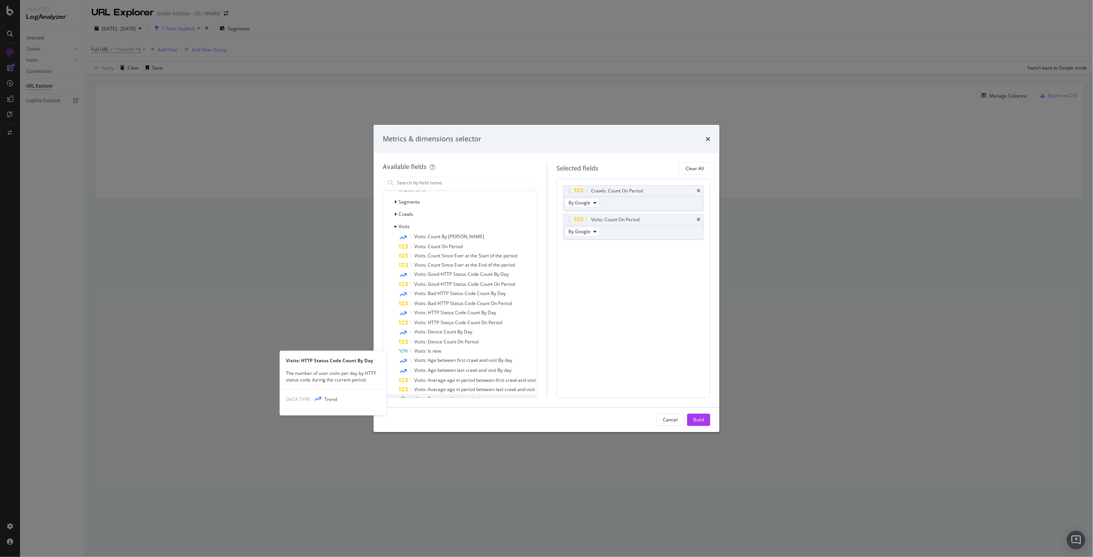
scroll to position [46, 0]
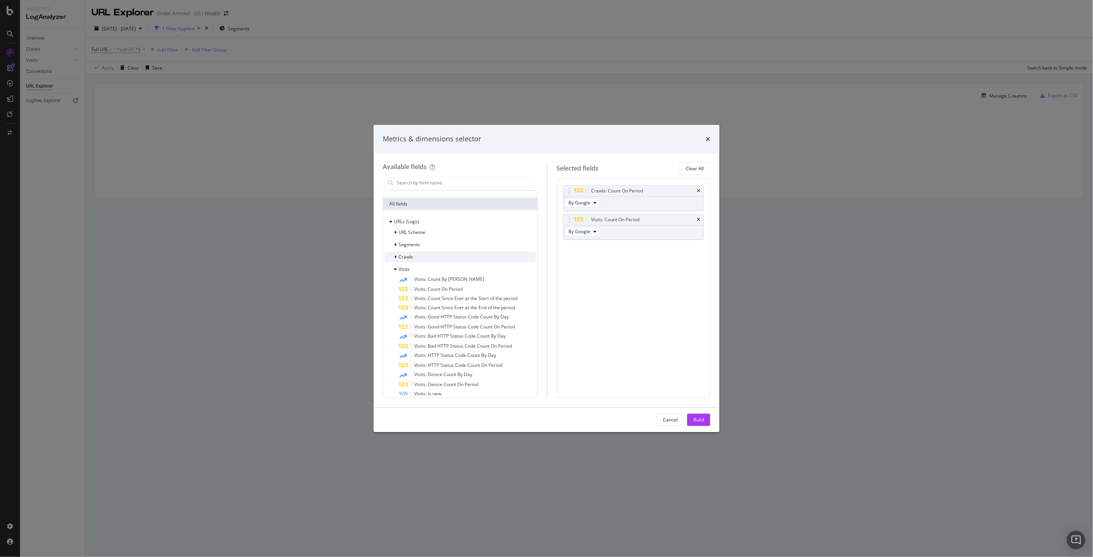
click at [397, 256] on div "modal" at bounding box center [396, 257] width 5 height 8
click at [395, 268] on icon "modal" at bounding box center [395, 269] width 3 height 5
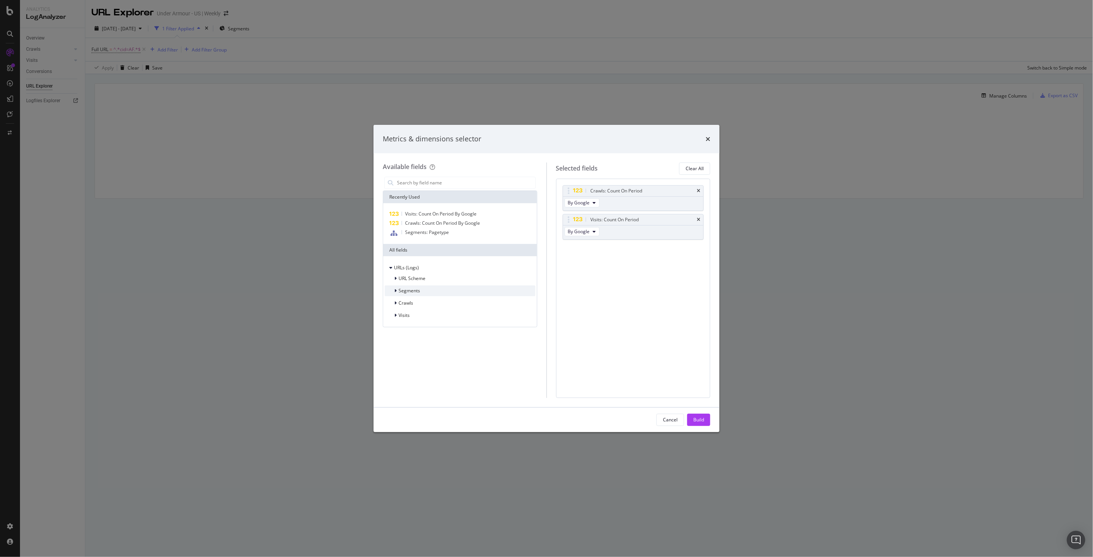
click at [394, 290] on div "modal" at bounding box center [396, 291] width 5 height 8
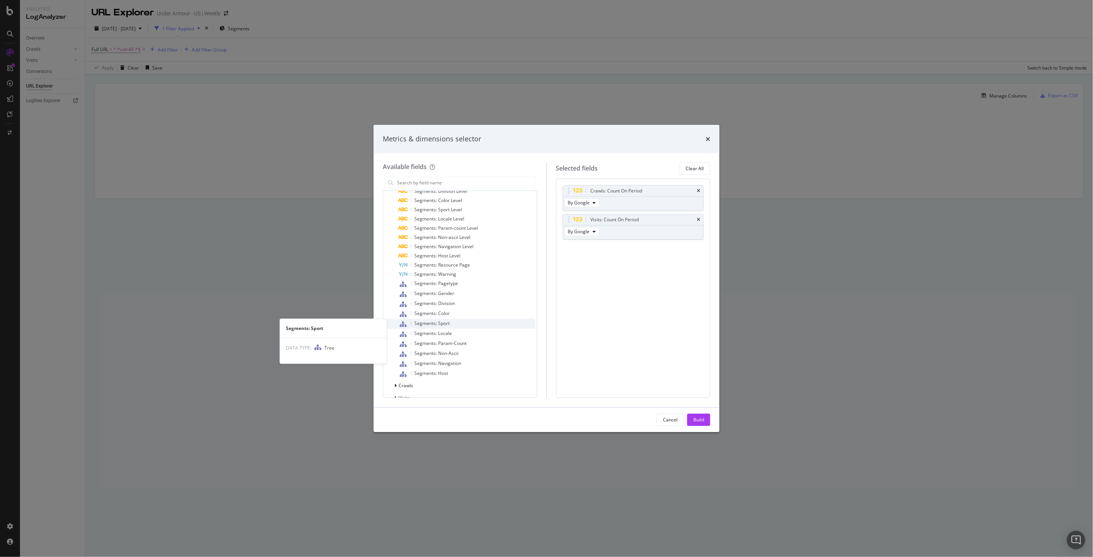
scroll to position [85, 0]
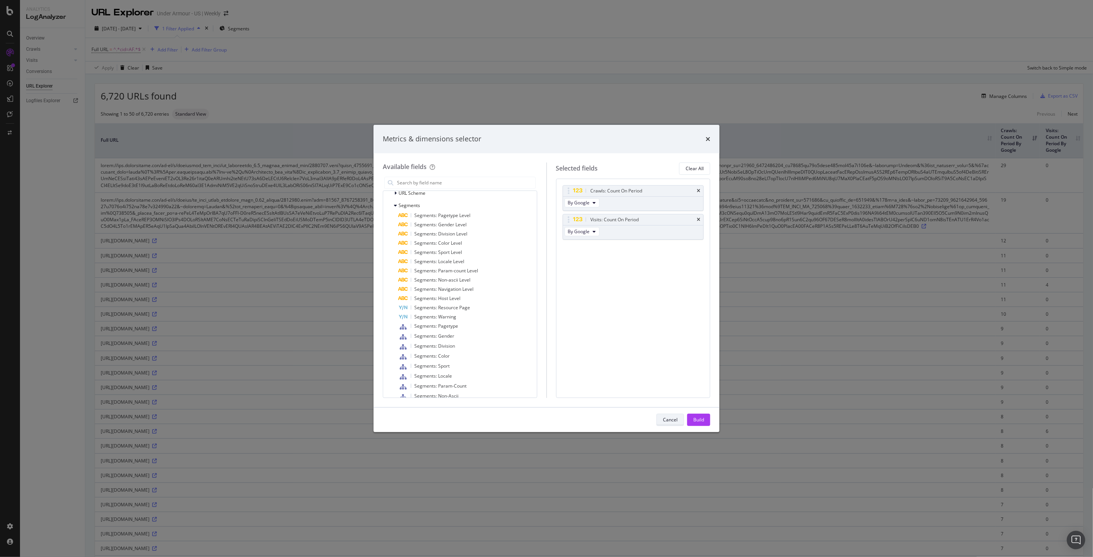
click at [667, 419] on div "Cancel" at bounding box center [670, 420] width 15 height 7
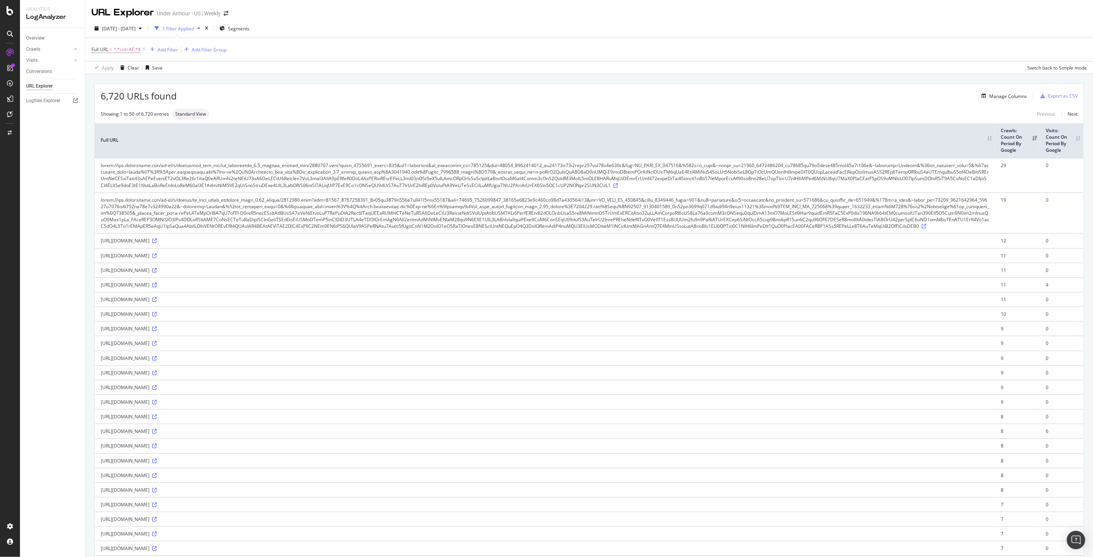
click at [1071, 140] on th "Visits: Count On Period By Google" at bounding box center [1061, 140] width 43 height 35
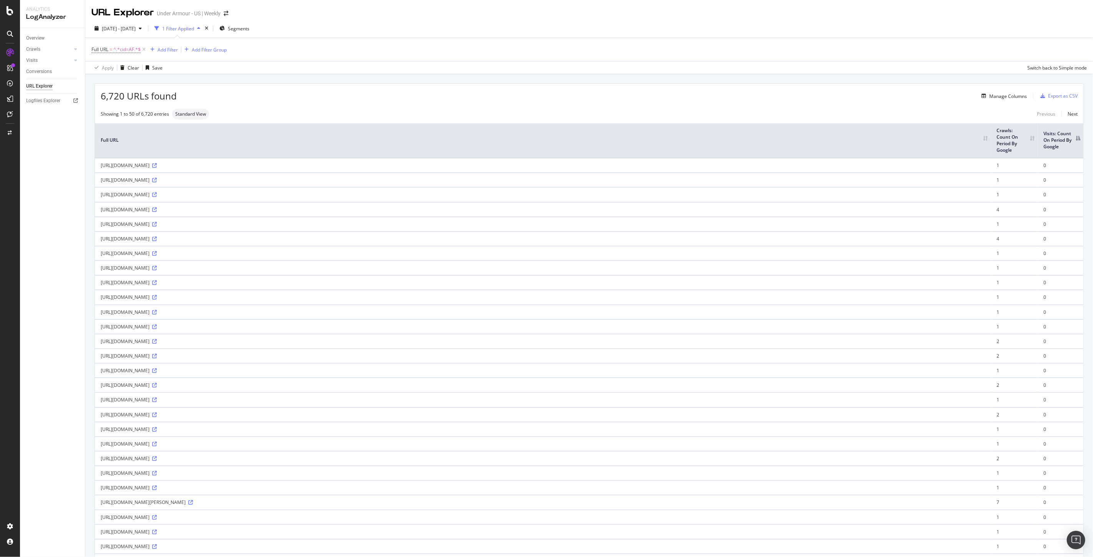
click at [1071, 140] on th "Visits: Count On Period By Google" at bounding box center [1060, 140] width 45 height 35
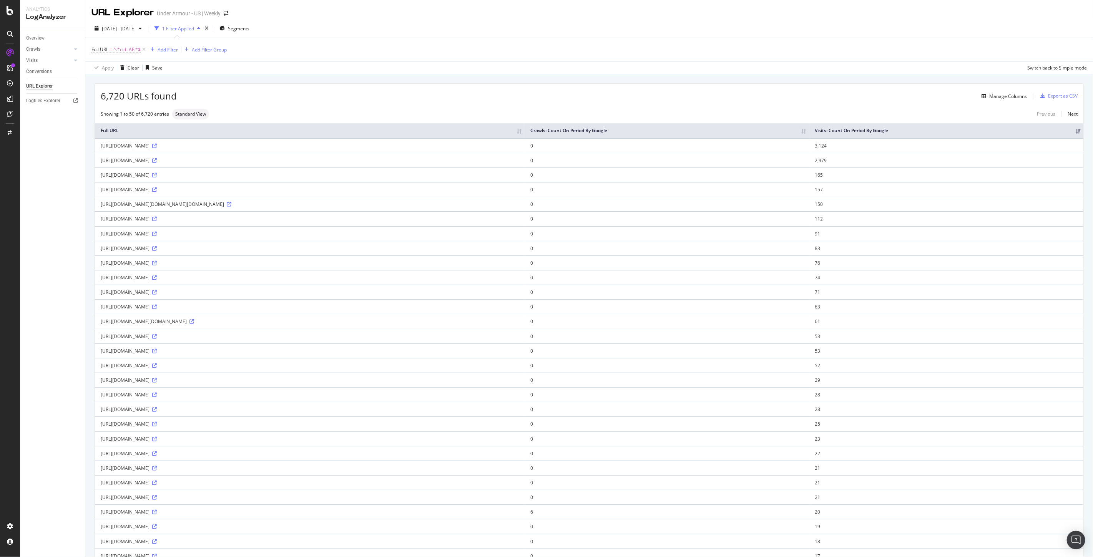
click at [167, 46] on div "Add Filter" at bounding box center [168, 49] width 20 height 7
click at [183, 101] on span "Full URL" at bounding box center [177, 103] width 17 height 7
click at [177, 85] on input "text" at bounding box center [196, 83] width 84 height 12
type input "1531515"
click at [229, 100] on div "Apply" at bounding box center [232, 99] width 12 height 7
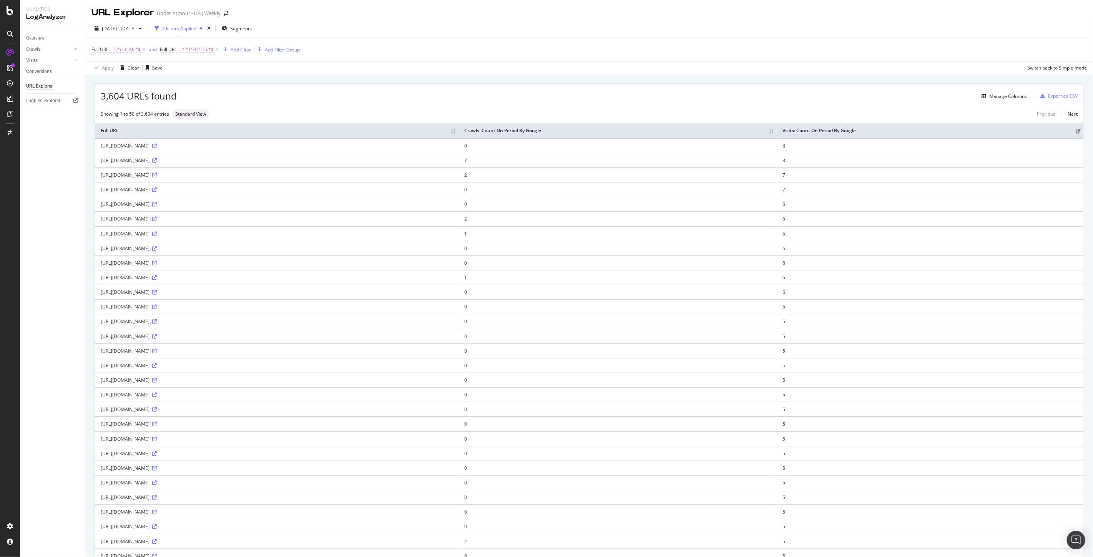
drag, startPoint x: 487, startPoint y: 161, endPoint x: 105, endPoint y: 164, distance: 382.7
click at [105, 164] on div "https://www.underarmour.com/en-us/c/mens/?sv1=affiliate&sv_campaign_id=1531515&…" at bounding box center [277, 160] width 352 height 7
click at [46, 167] on div "Overview Crawls Daily Distribution Segments Distribution HTTP Codes Resources V…" at bounding box center [52, 292] width 65 height 529
drag, startPoint x: 486, startPoint y: 161, endPoint x: 96, endPoint y: 154, distance: 390.1
click at [96, 154] on td "https://www.underarmour.com/en-us/c/mens/?sv1=affiliate&sv_campaign_id=1531515&…" at bounding box center [277, 160] width 364 height 15
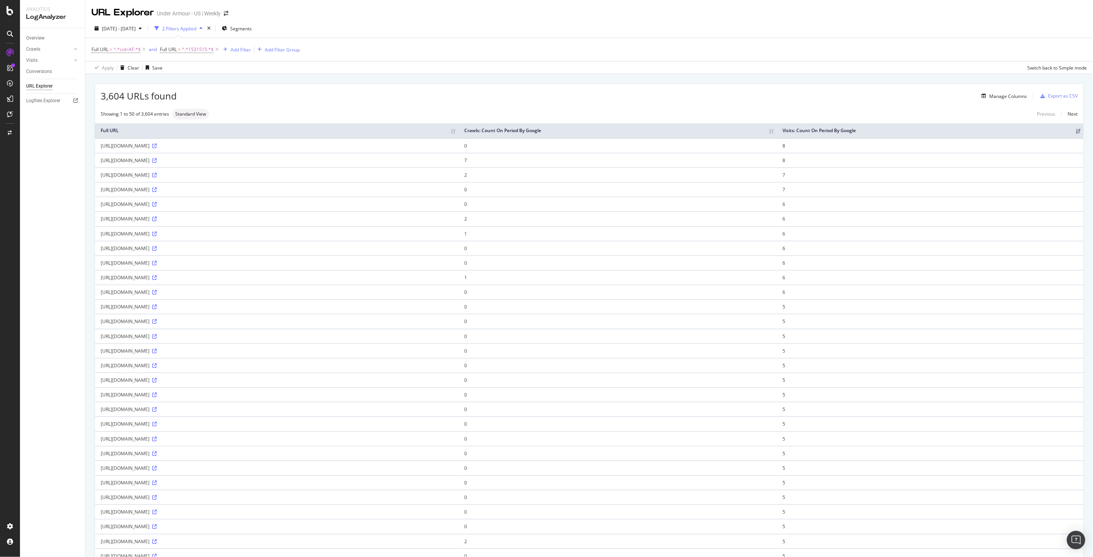
copy div "https://www.underarmour.com/en-us/c/mens/?sv1=affiliate&sv_campaign_id=1531515&…"
click at [500, 108] on div "3,604 URLs found Manage Columns Export as CSV Showing 1 to 50 of 3,604 entries …" at bounding box center [589, 483] width 988 height 798
click at [37, 319] on div "Overview Crawls Daily Distribution Segments Distribution HTTP Codes Resources V…" at bounding box center [52, 292] width 65 height 529
click at [1073, 543] on img "Open Intercom Messenger" at bounding box center [1076, 540] width 10 height 10
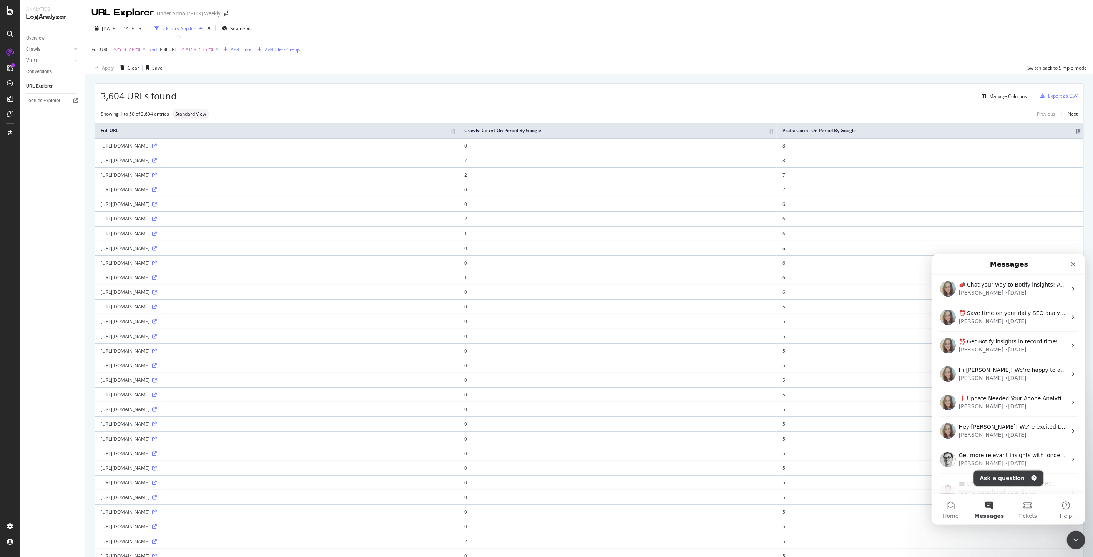
click at [1008, 481] on button "Ask a question" at bounding box center [1008, 477] width 70 height 15
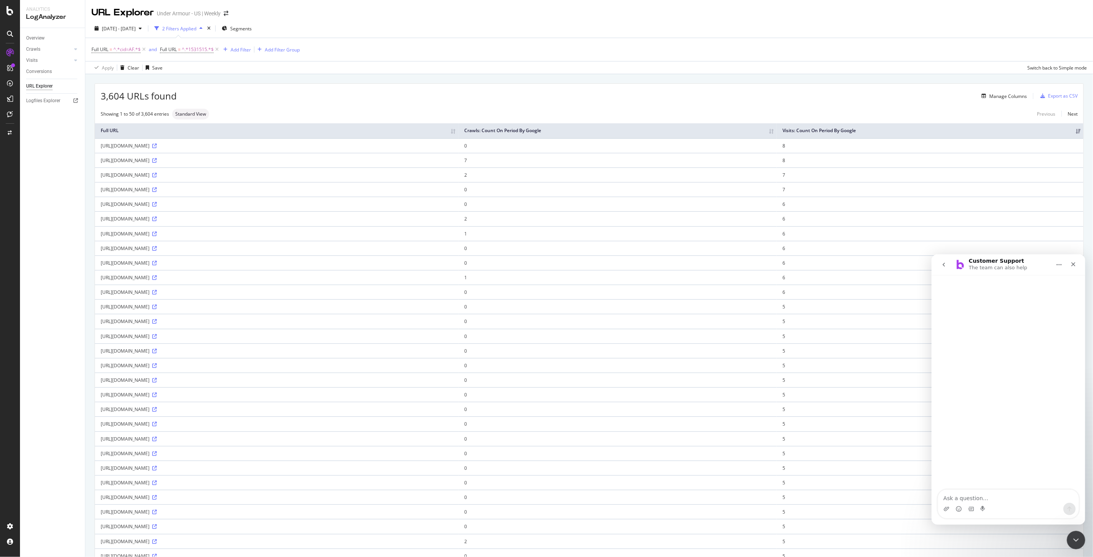
click at [1001, 497] on textarea "Ask a question…" at bounding box center [1008, 496] width 141 height 13
click at [1009, 98] on div "Manage Columns" at bounding box center [1008, 96] width 38 height 7
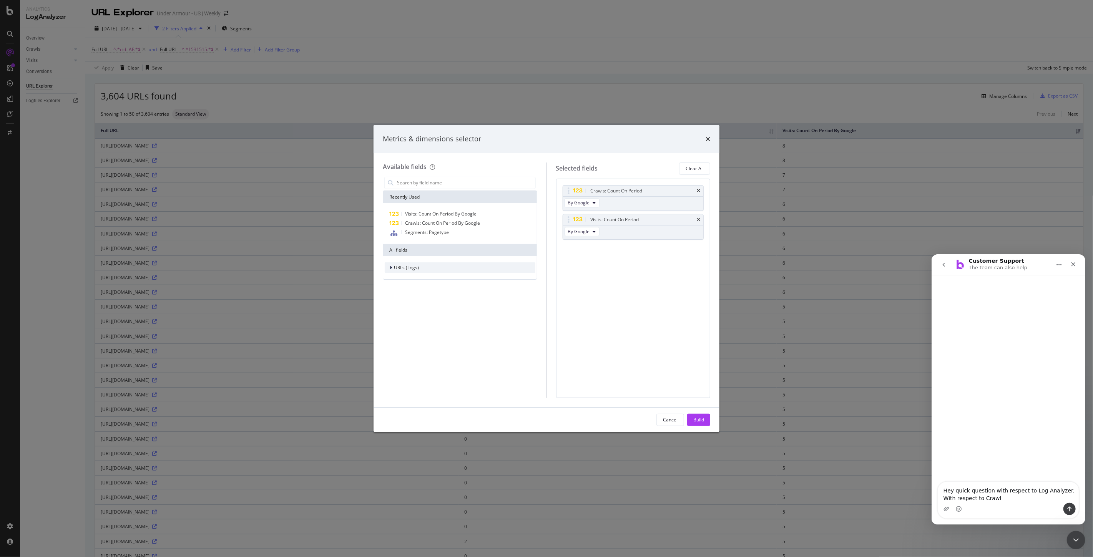
click at [395, 270] on span "URLs (Logs)" at bounding box center [406, 267] width 25 height 7
click at [991, 502] on textarea "Hey quick question with respect to Log Analyzer. With respect to Crawl" at bounding box center [1008, 492] width 141 height 21
click at [986, 501] on textarea "Hey quick question with respect to Log Analyzer. With respect to Crawl" at bounding box center [1008, 492] width 141 height 21
click at [980, 495] on textarea "Hey quick question with respect to Log Analyzer. With respect to Crawl" at bounding box center [1008, 492] width 141 height 21
click at [983, 495] on textarea "Hey quick question with respect to Log Analyzer. With respect to Crawl" at bounding box center [1008, 492] width 141 height 21
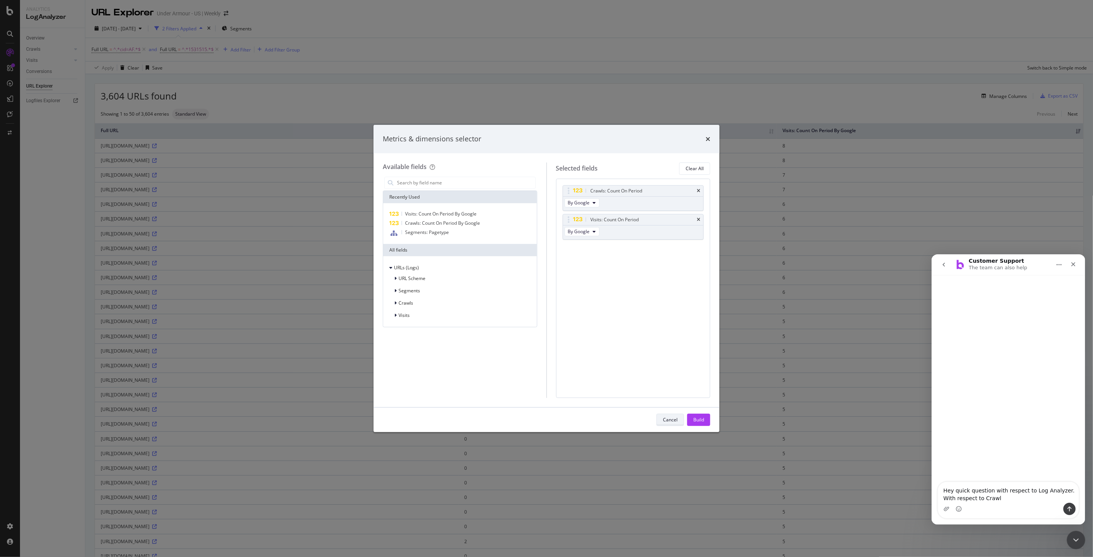
click at [667, 420] on div "Cancel" at bounding box center [670, 420] width 15 height 7
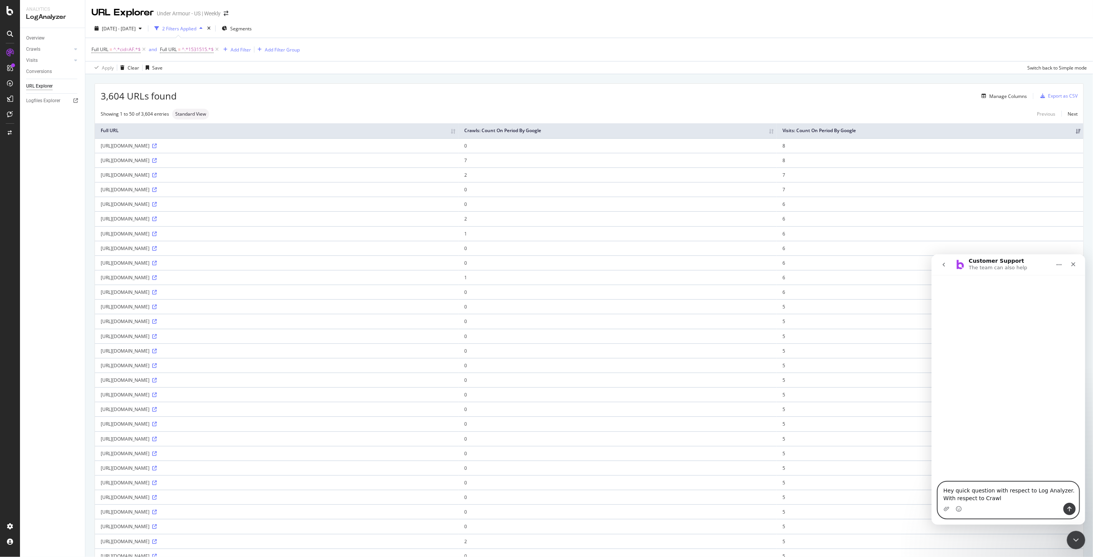
click at [993, 500] on textarea "Hey quick question with respect to Log Analyzer. With respect to Crawl" at bounding box center [1008, 492] width 141 height 21
click at [969, 499] on textarea "Hey quick question with respect to Log Analyzer. With respect to Crawl and Visi…" at bounding box center [1008, 492] width 141 height 21
click at [1041, 498] on textarea "Hey quick question with respect to Log Analyzer. With respect to Google Crawl a…" at bounding box center [1008, 492] width 141 height 21
type textarea "Hey quick question with respect to Log Analyzer. With respect to Google Crawl a…"
click at [1070, 509] on icon "Send a message…" at bounding box center [1069, 509] width 6 height 6
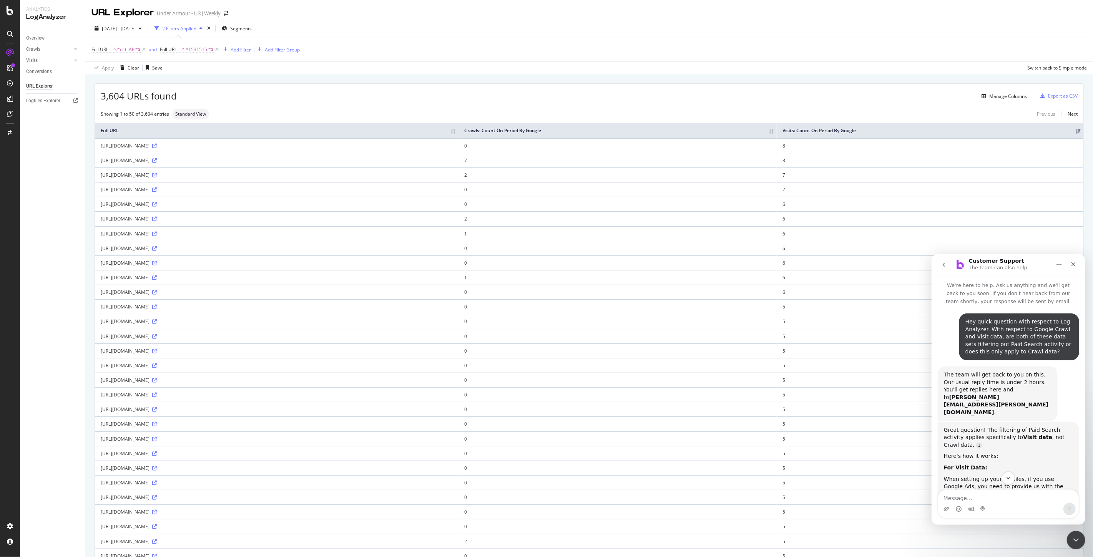
click at [1060, 260] on button "Home" at bounding box center [1058, 264] width 15 height 15
click at [1036, 281] on div "Expand window" at bounding box center [1038, 284] width 55 height 8
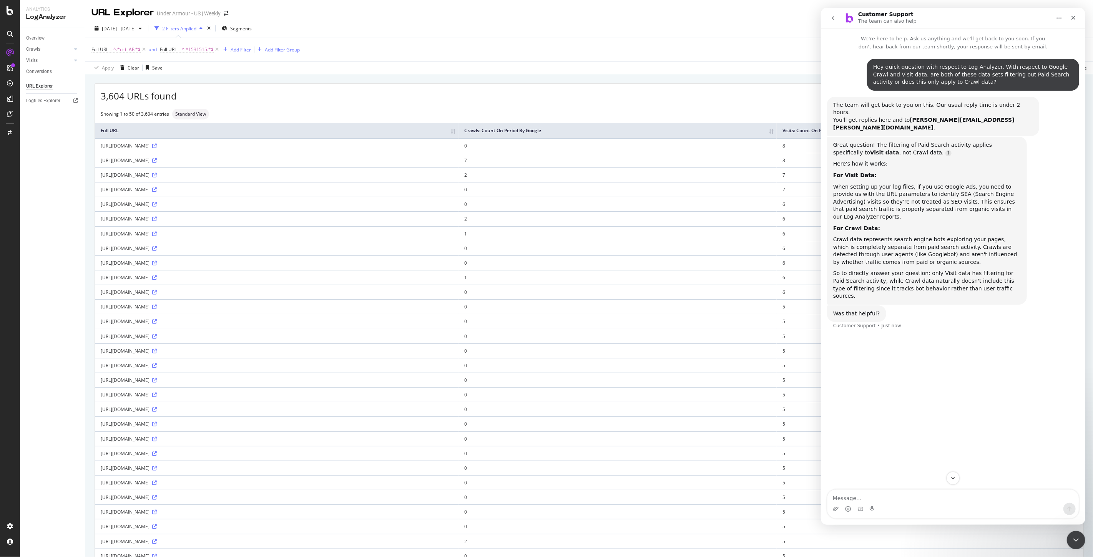
scroll to position [1, 0]
click at [938, 404] on div "Hey quick question with respect to Log Analyzer. With respect to Google Crawl a…" at bounding box center [952, 314] width 264 height 528
click at [936, 495] on textarea "Message…" at bounding box center [952, 496] width 251 height 13
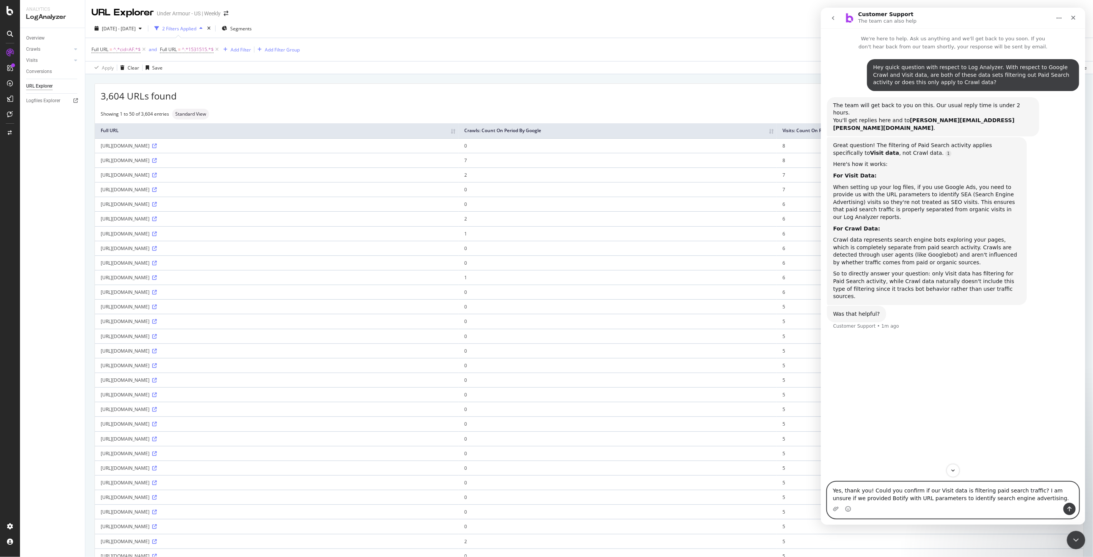
type textarea "Yes, thank you! Could you confirm if our Visit data is filtering paid search tr…"
click at [1072, 505] on button "Send a message…" at bounding box center [1069, 509] width 12 height 12
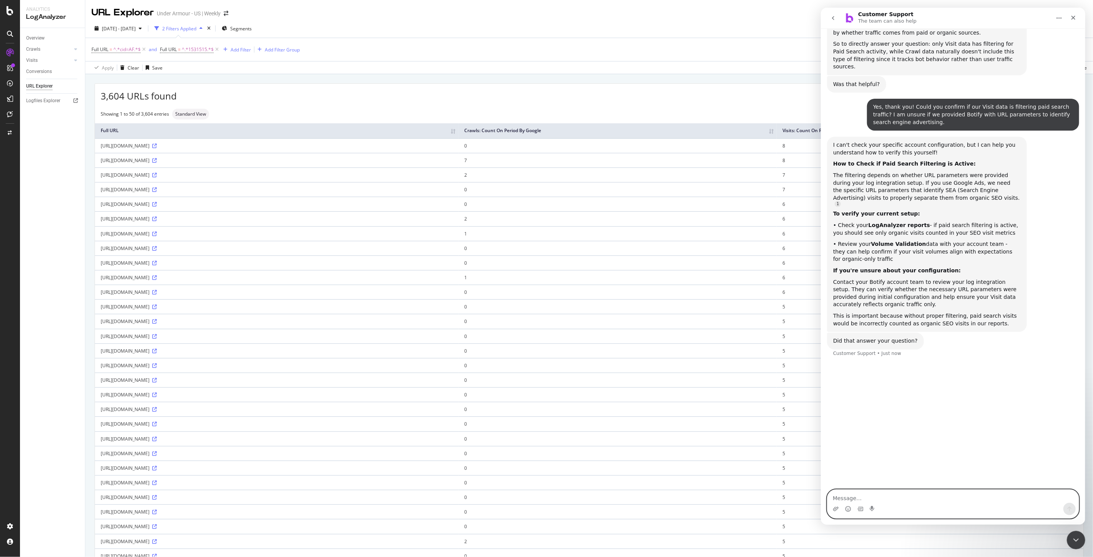
scroll to position [187, 0]
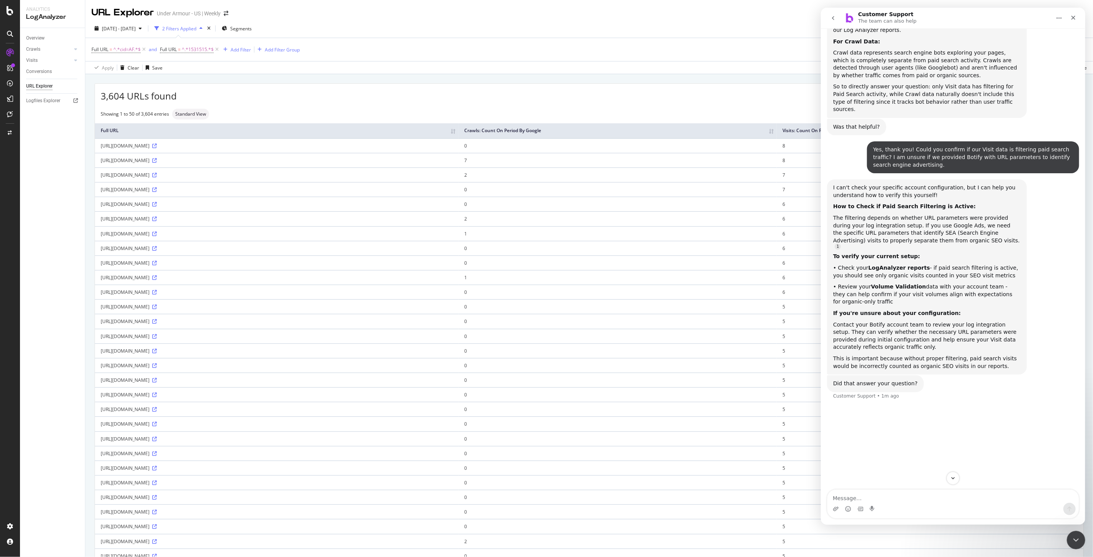
click at [1058, 13] on button "Home" at bounding box center [1058, 18] width 15 height 15
click at [1036, 40] on div "Collapse window" at bounding box center [1038, 37] width 55 height 8
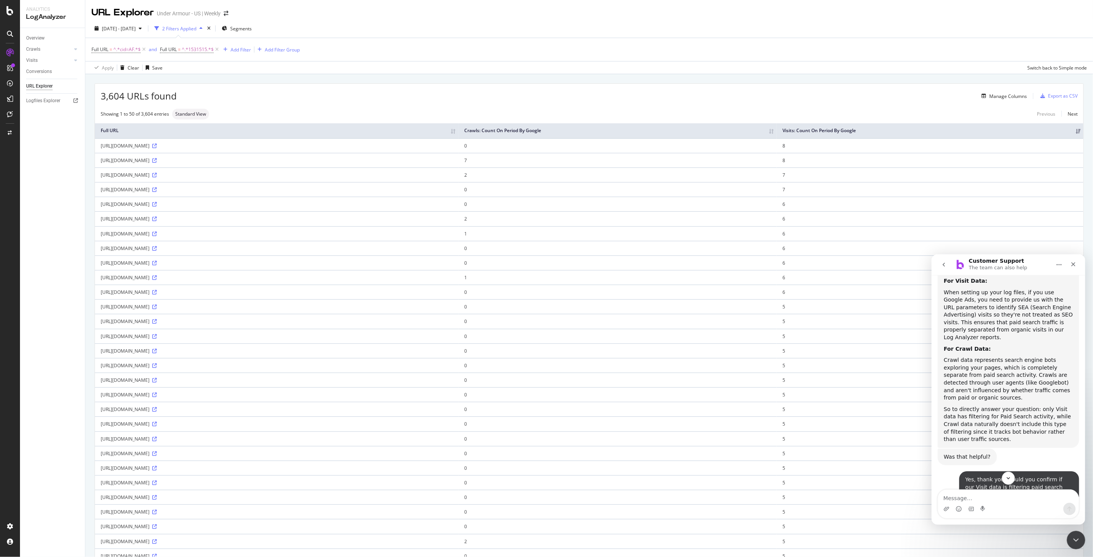
scroll to position [195, 0]
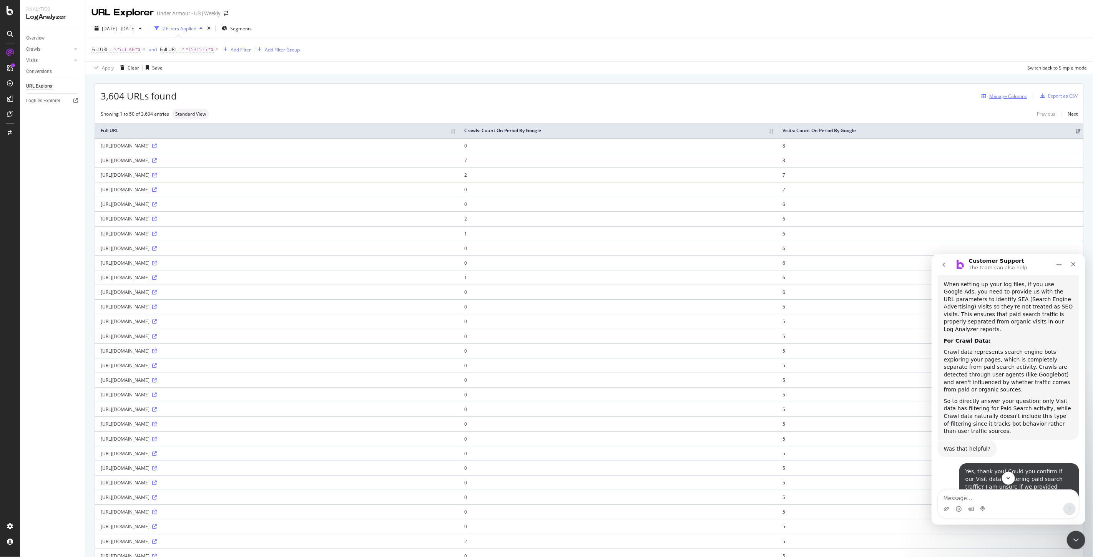
click at [1005, 93] on div "Manage Columns" at bounding box center [1008, 96] width 38 height 7
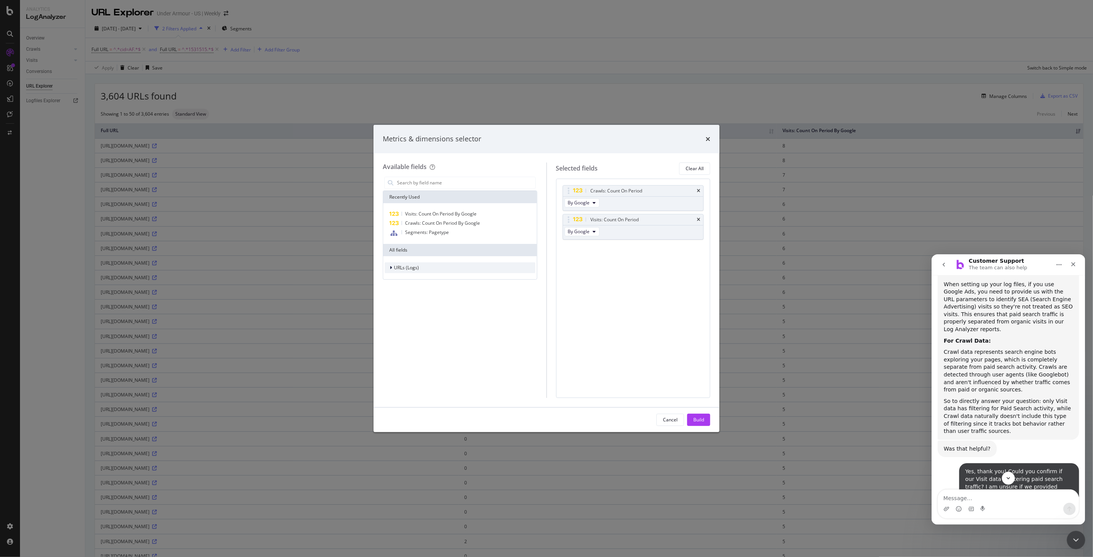
click at [402, 267] on span "URLs (Logs)" at bounding box center [406, 267] width 25 height 7
click at [397, 314] on div "modal" at bounding box center [396, 316] width 5 height 8
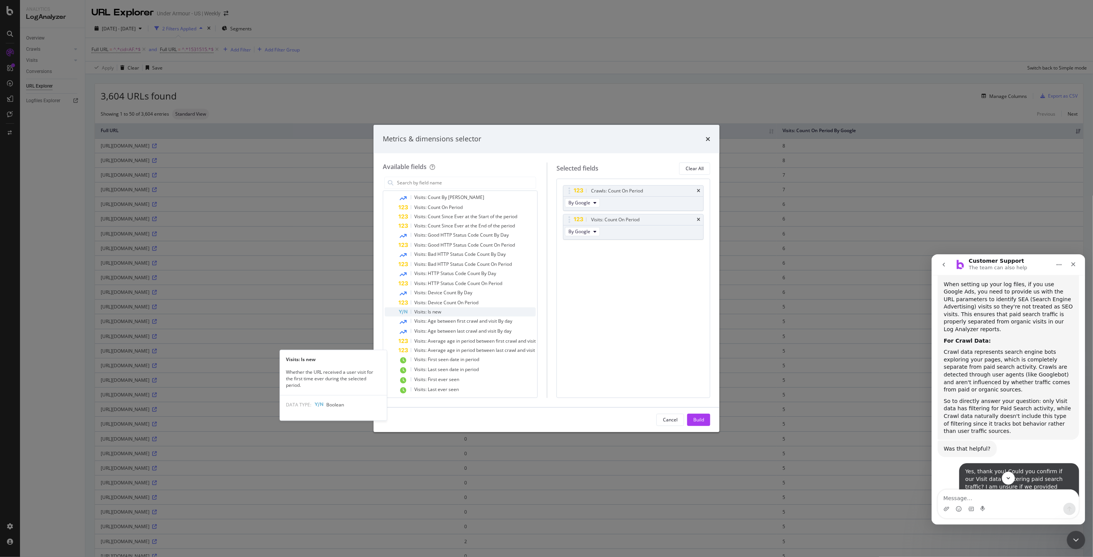
scroll to position [131, 0]
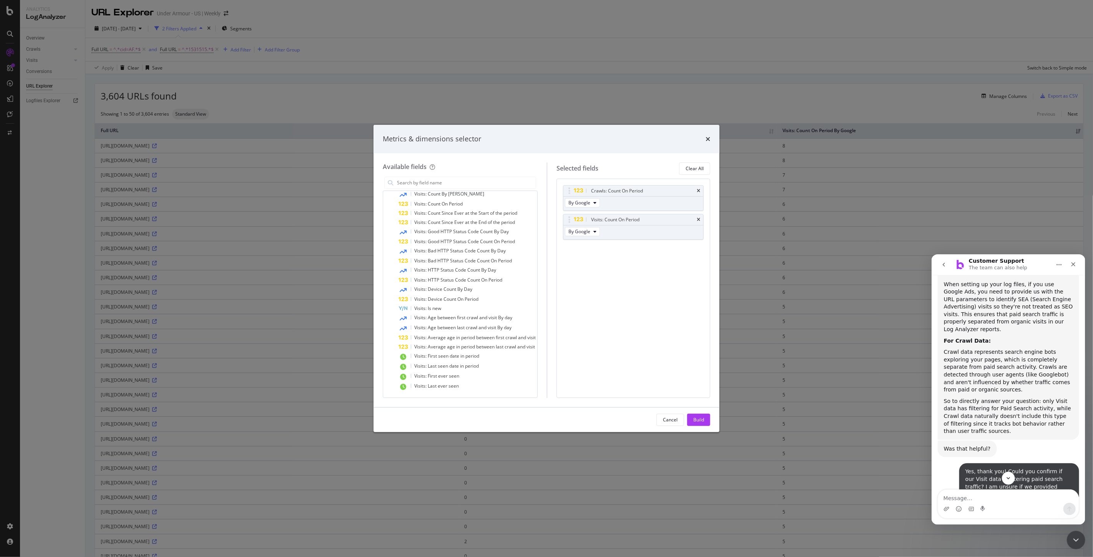
click at [706, 143] on div "times" at bounding box center [708, 139] width 5 height 10
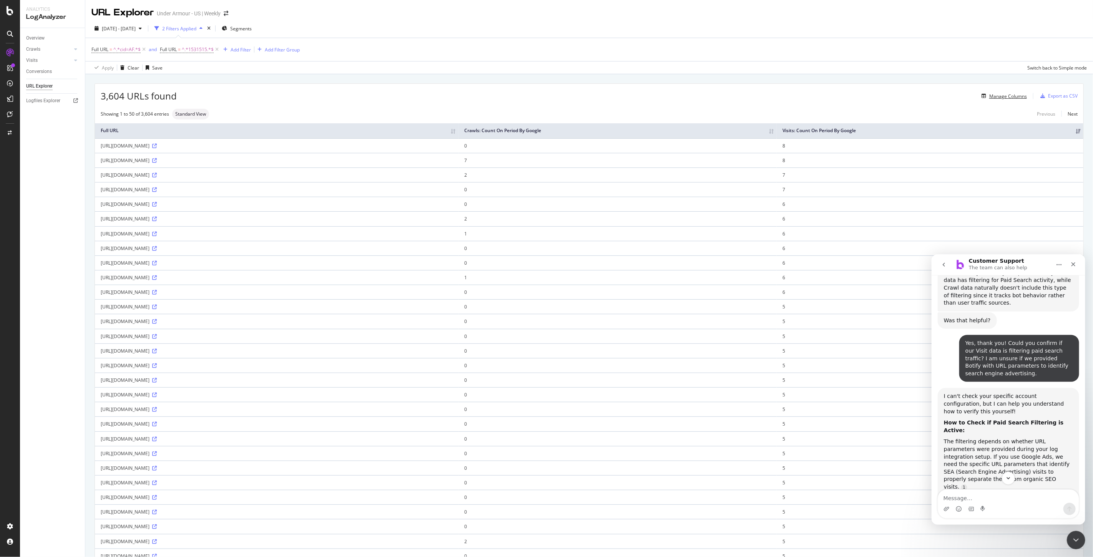
scroll to position [452, 0]
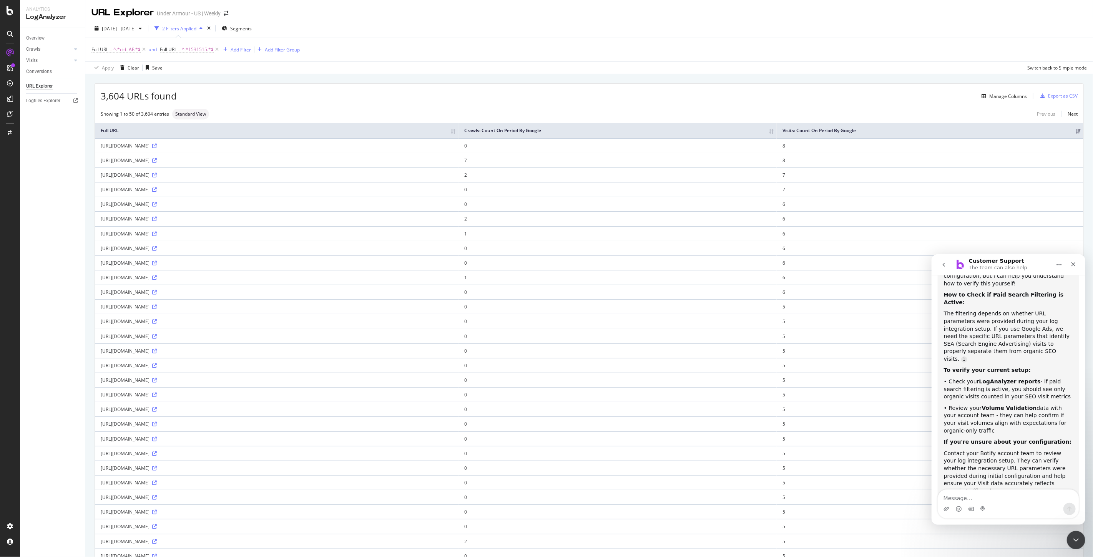
click at [53, 254] on div "Overview Crawls Daily Distribution Segments Distribution HTTP Codes Resources V…" at bounding box center [52, 292] width 65 height 529
click at [1062, 270] on button "Home" at bounding box center [1058, 264] width 15 height 15
click at [1043, 287] on div "Expand window" at bounding box center [1038, 284] width 55 height 8
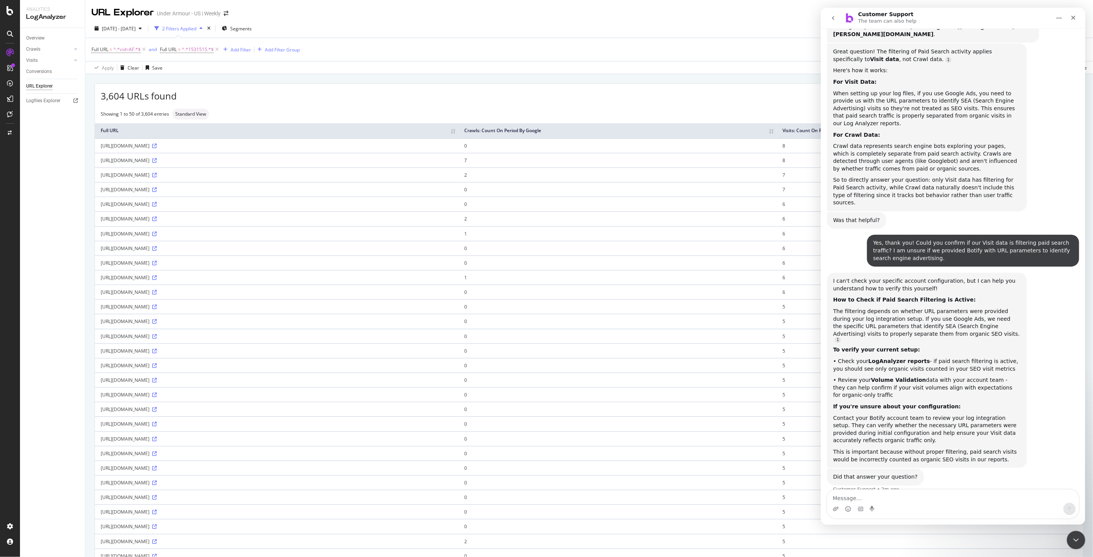
scroll to position [265, 0]
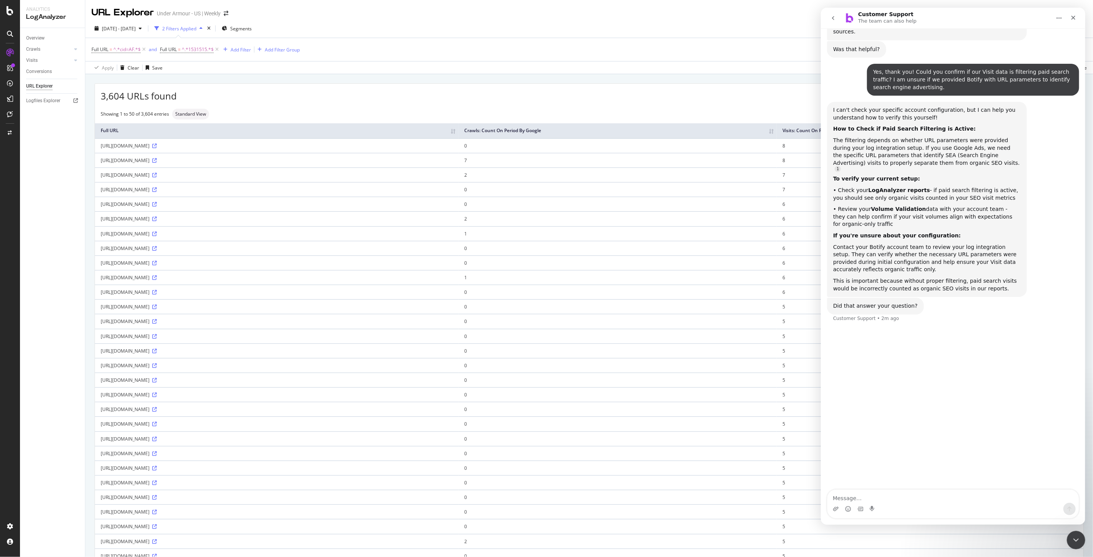
click at [1054, 13] on button "Home" at bounding box center [1058, 18] width 15 height 15
click at [1036, 39] on div "Collapse window" at bounding box center [1038, 37] width 55 height 8
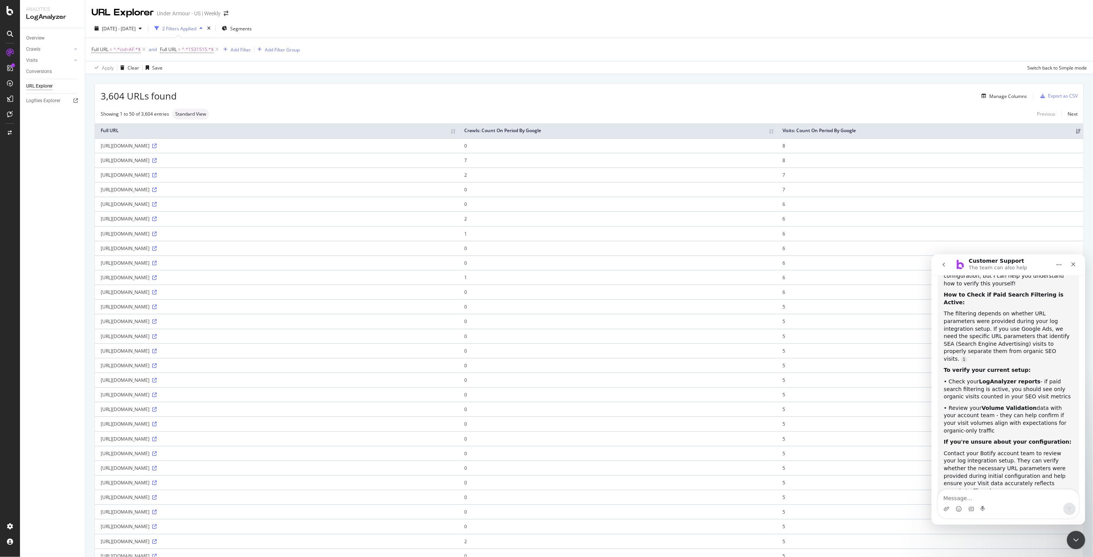
scroll to position [462, 0]
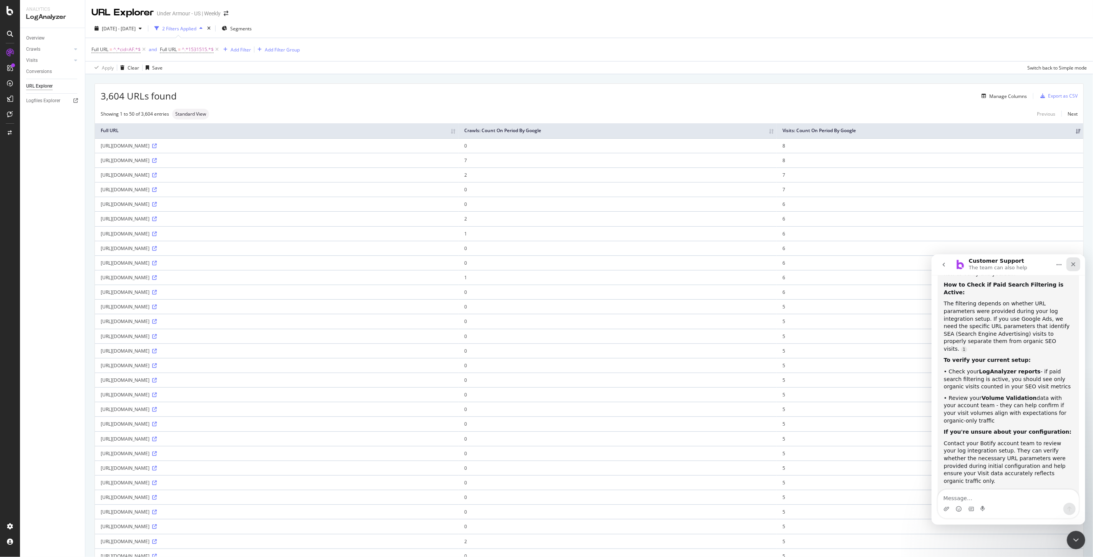
click at [1074, 263] on icon "Close" at bounding box center [1073, 264] width 6 height 6
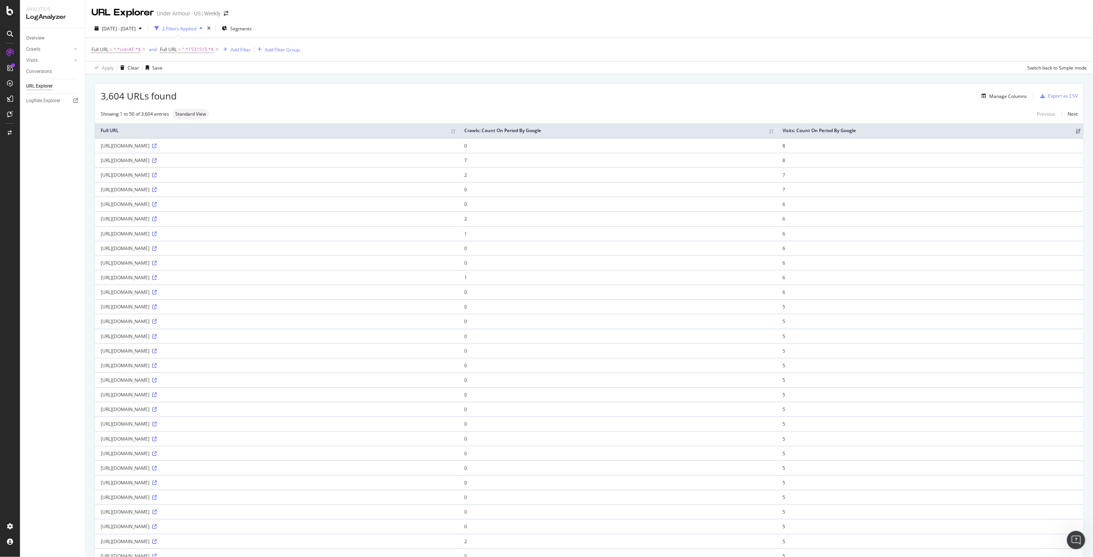
click at [47, 286] on div "Overview Crawls Daily Distribution Segments Distribution HTTP Codes Resources V…" at bounding box center [52, 292] width 65 height 529
click at [1080, 534] on div "Open Intercom Messenger" at bounding box center [1074, 538] width 25 height 25
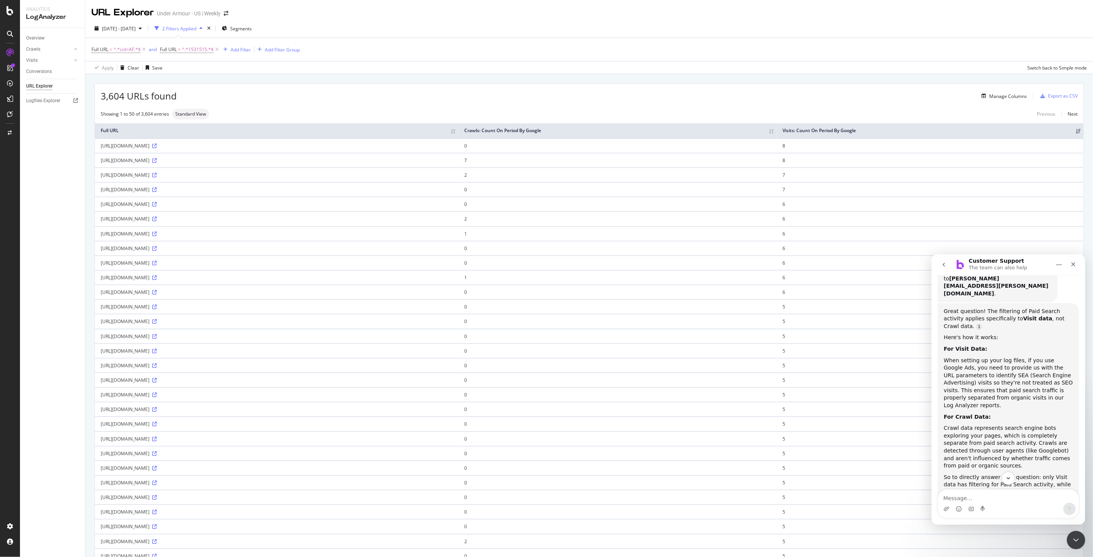
scroll to position [163, 0]
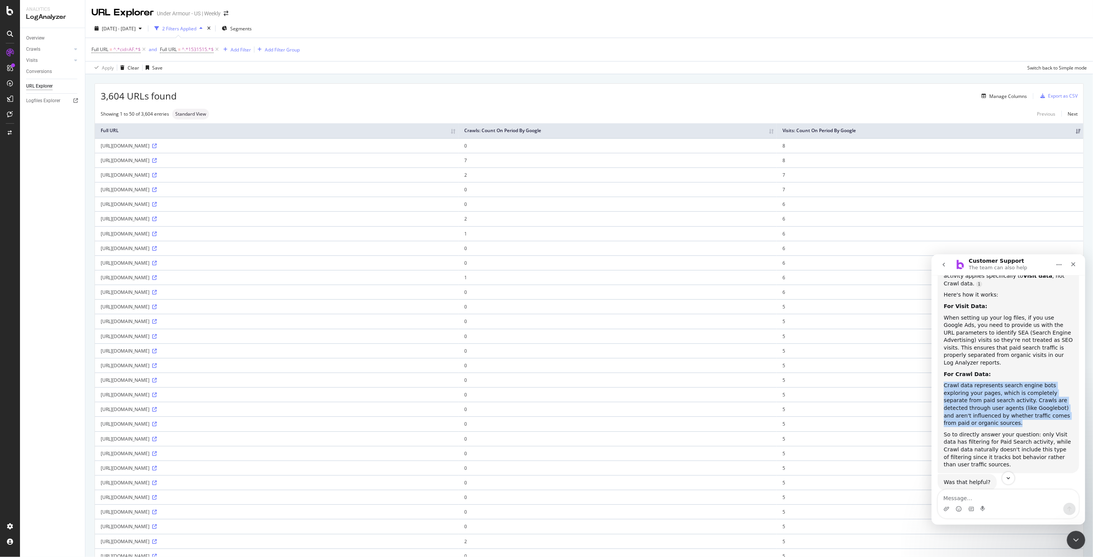
drag, startPoint x: 1066, startPoint y: 391, endPoint x: 944, endPoint y: 362, distance: 125.2
click at [944, 382] on div "Crawl data represents search engine bots exploring your pages, which is complet…" at bounding box center [1007, 404] width 129 height 45
copy div "Crawl data represents search engine bots exploring your pages, which is complet…"
drag, startPoint x: 469, startPoint y: 147, endPoint x: 451, endPoint y: 147, distance: 18.1
click at [451, 147] on div "https://www.underarmour.com/en-us/?sv1=affiliate&sv_campaign_id=1531515&awc=154…" at bounding box center [277, 146] width 352 height 7
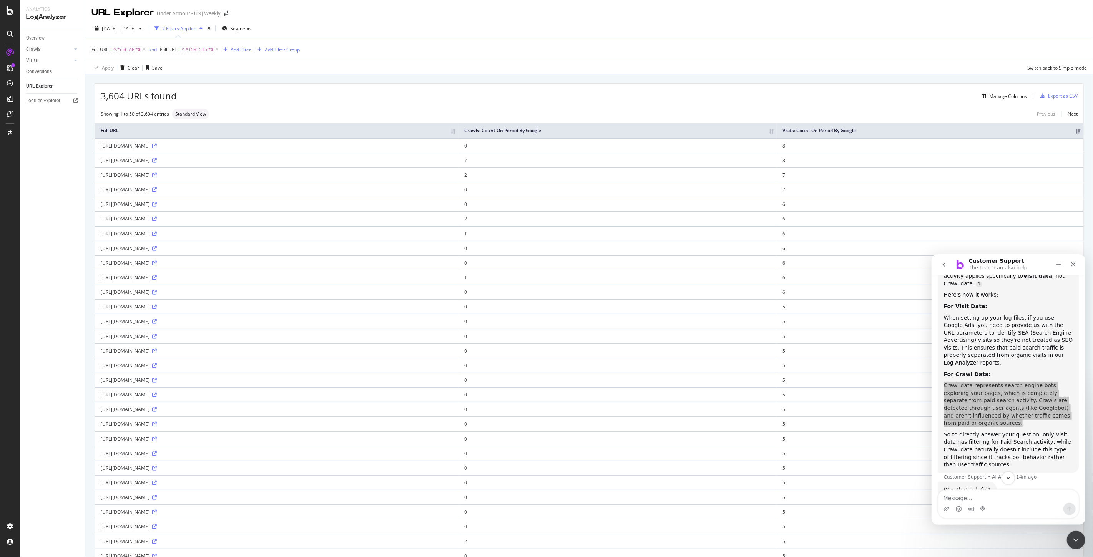
click at [458, 151] on td "https://www.underarmour.com/en-us/?sv1=affiliate&sv_campaign_id=1531515&awc=154…" at bounding box center [277, 145] width 364 height 15
click at [453, 145] on div "https://www.underarmour.com/en-us/?sv1=affiliate&sv_campaign_id=1531515&awc=154…" at bounding box center [277, 146] width 352 height 7
drag, startPoint x: 469, startPoint y: 145, endPoint x: 420, endPoint y: 145, distance: 49.2
click at [420, 145] on div "https://www.underarmour.com/en-us/?sv1=affiliate&sv_campaign_id=1531515&awc=154…" at bounding box center [277, 146] width 352 height 7
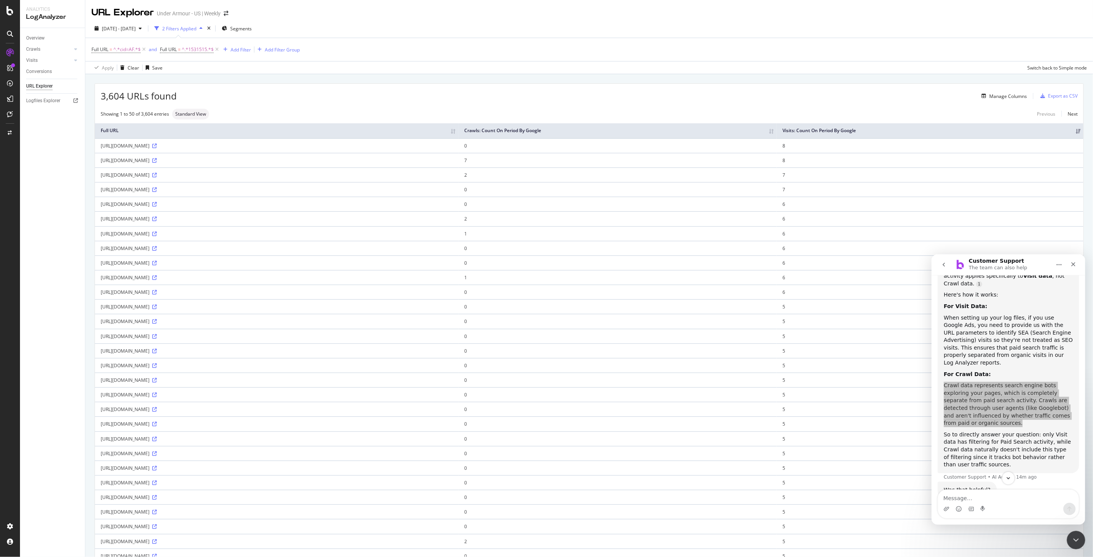
copy div "AF_AWIN_US_1531515"
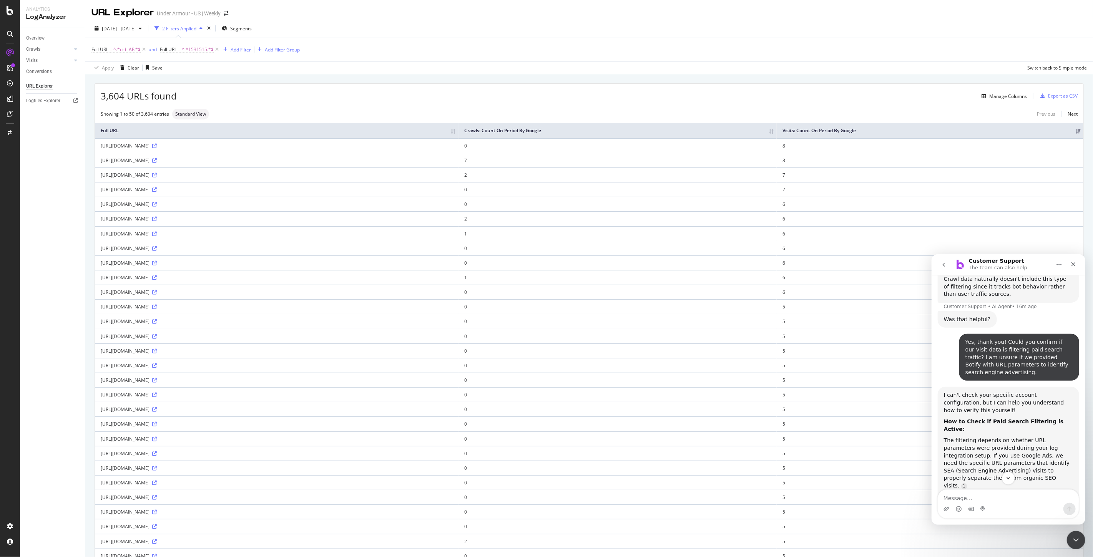
scroll to position [469, 0]
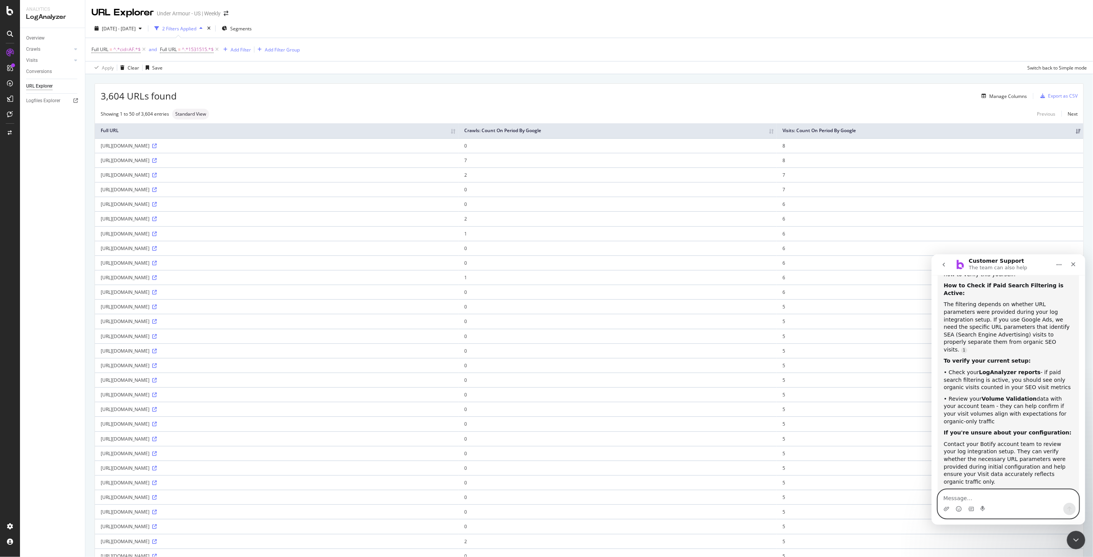
click at [970, 501] on textarea "Message…" at bounding box center [1008, 496] width 141 height 13
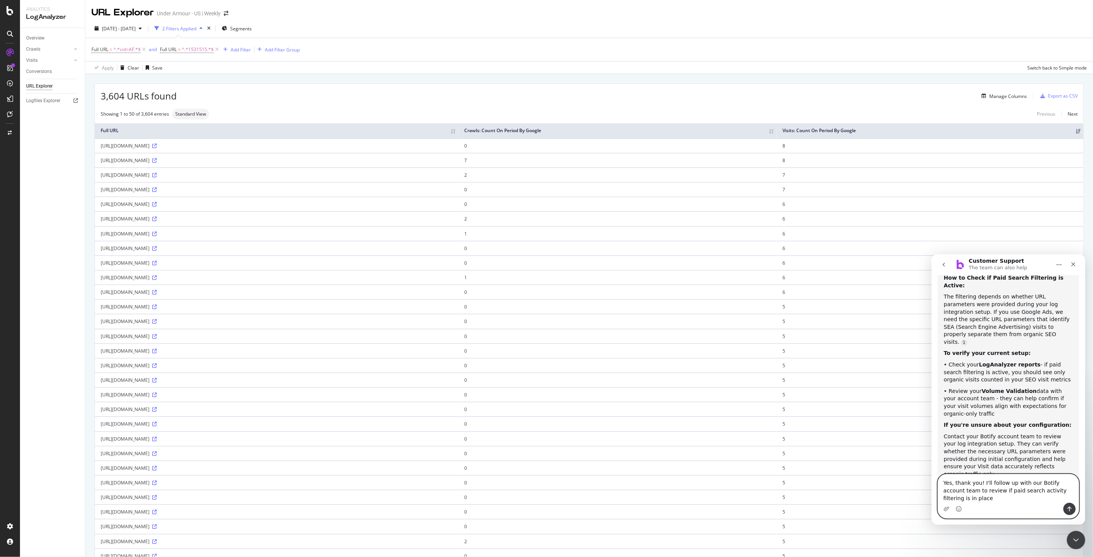
type textarea "Yes, thank you! I'll follow up with our Botify account team to review if paid s…"
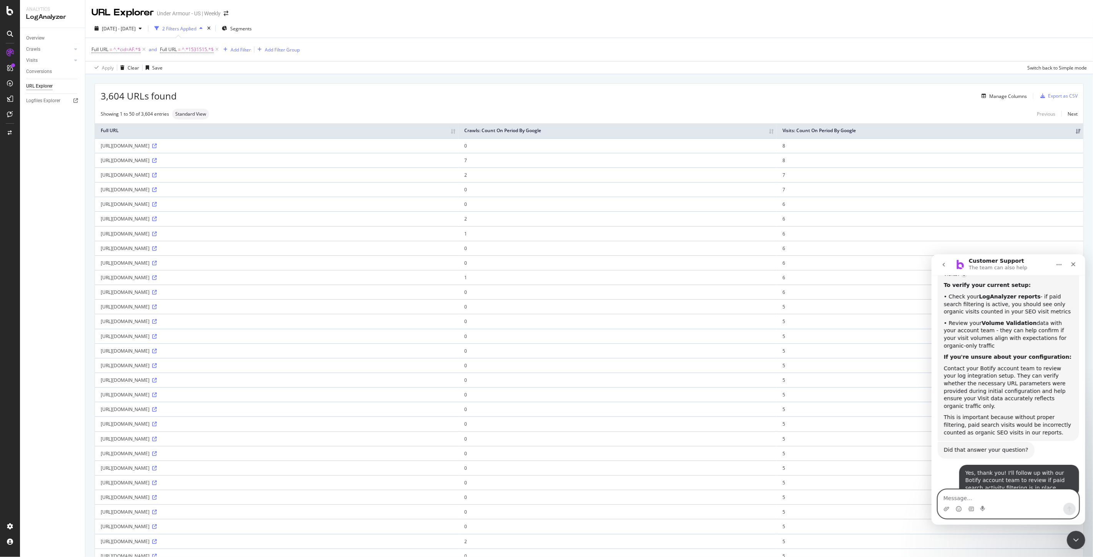
scroll to position [609, 0]
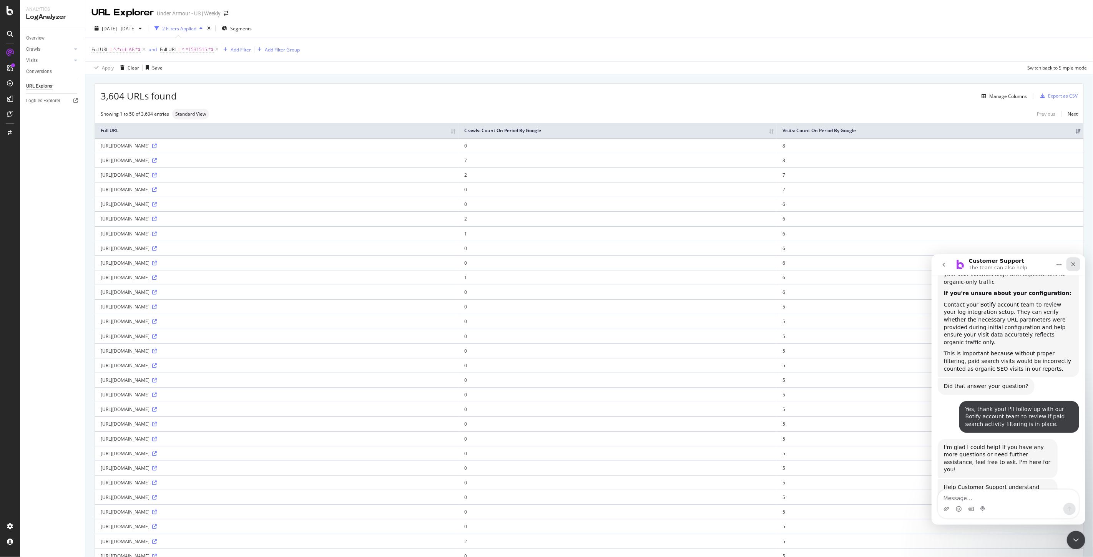
click at [1075, 264] on icon "Close" at bounding box center [1073, 264] width 6 height 6
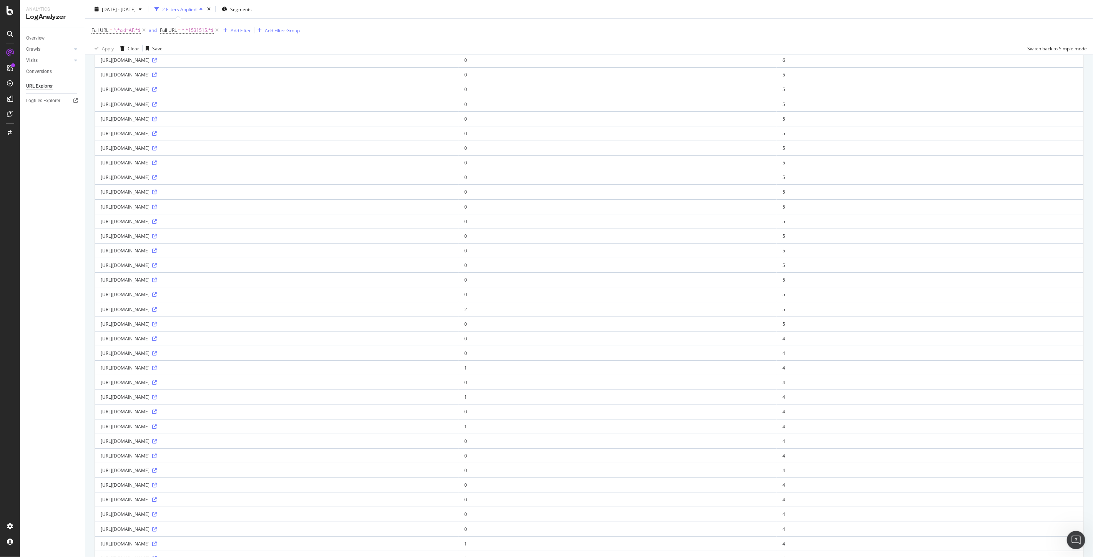
scroll to position [0, 0]
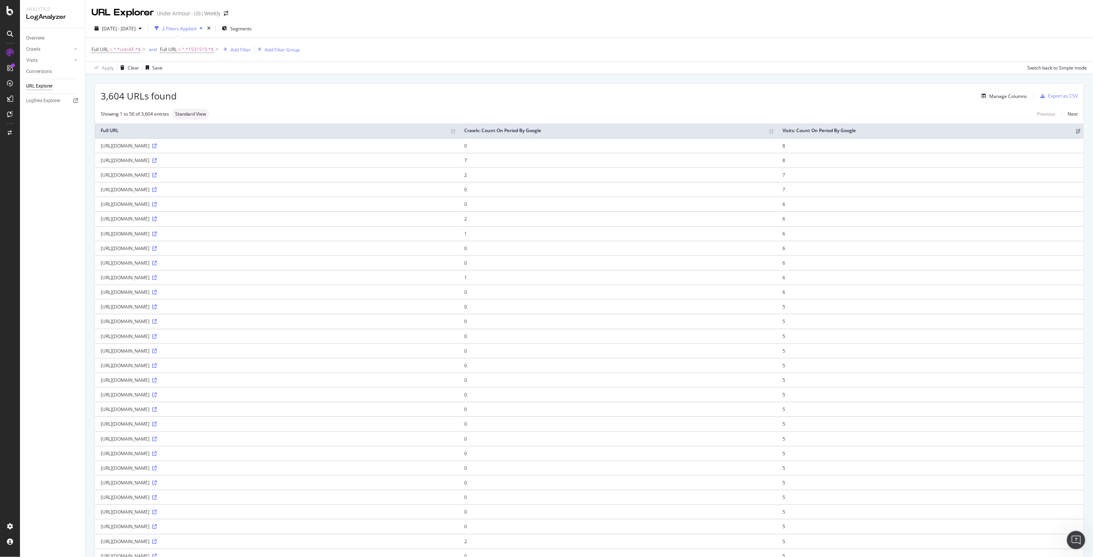
click at [330, 99] on div "Manage Columns" at bounding box center [602, 95] width 850 height 9
drag, startPoint x: 990, startPoint y: 293, endPoint x: 360, endPoint y: 294, distance: 629.8
click at [360, 294] on tr "https://www.underarmour.com/en-us/?sv1=affiliate&sv_campaign_id=1531515&awc=154…" at bounding box center [589, 292] width 988 height 15
drag, startPoint x: 450, startPoint y: 280, endPoint x: 392, endPoint y: 279, distance: 57.7
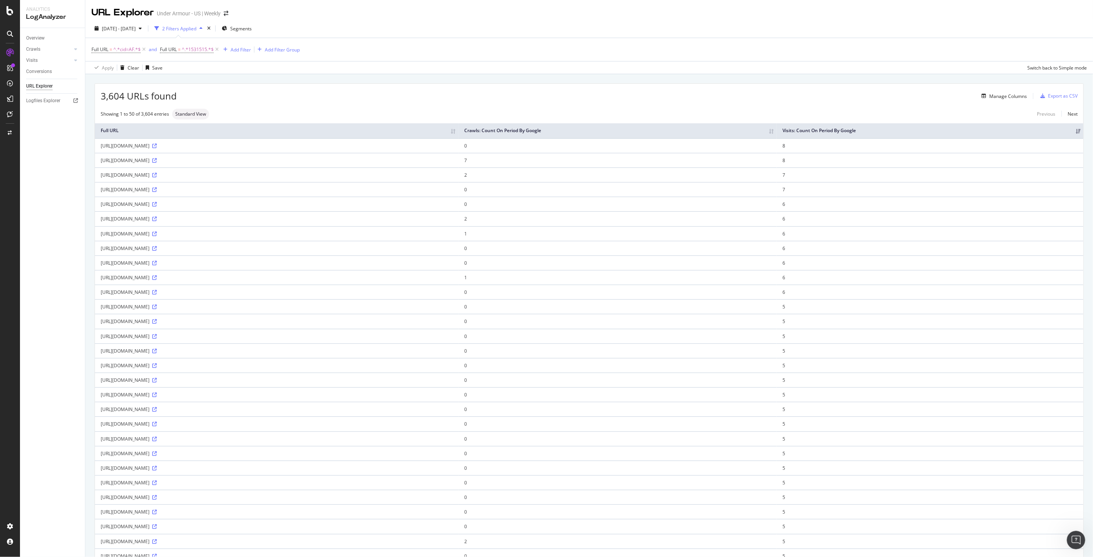
click at [392, 279] on div "https://www.underarmour.com/?sv1=affiliate&sv_campaign_id=1531515&awc=15431_175…" at bounding box center [277, 277] width 352 height 7
copy div "cid=AF_AWIN_US_1531515"
click at [123, 31] on span "2025 Sep. 4th - Oct. 3rd" at bounding box center [119, 28] width 34 height 7
click at [128, 74] on div "Last 3 Months" at bounding box center [126, 73] width 30 height 7
type input "2025/07/04"
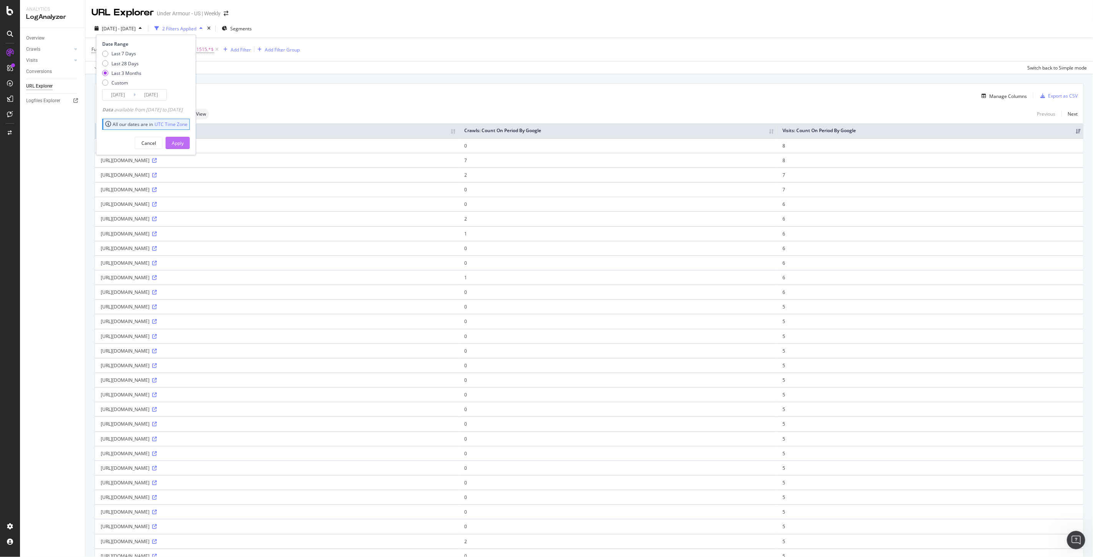
click at [184, 144] on div "Apply" at bounding box center [178, 143] width 12 height 7
drag, startPoint x: 486, startPoint y: 175, endPoint x: 91, endPoint y: 170, distance: 394.7
click at [91, 170] on div "4,520 URLs found Manage Columns Export as CSV Showing 1 to 50 of 4,520 entries …" at bounding box center [589, 491] width 1008 height 835
click at [59, 178] on div "Overview Crawls Daily Distribution Segments Distribution HTTP Codes Resources V…" at bounding box center [52, 292] width 65 height 529
drag, startPoint x: 487, startPoint y: 175, endPoint x: 94, endPoint y: 176, distance: 392.7
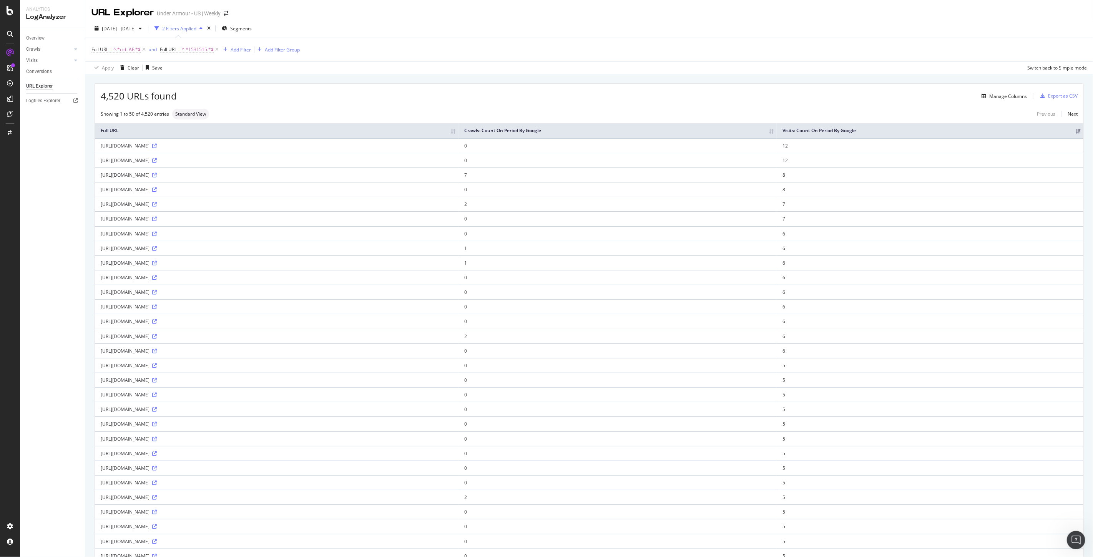
click at [95, 176] on div "4,520 URLs found Manage Columns Export as CSV Showing 1 to 50 of 4,520 entries …" at bounding box center [589, 482] width 989 height 799
copy table "Full URL Crawls: Count On Period By Google Visits: Count On Period By Google ht…"
click at [574, 110] on div "Showing 1 to 50 of 4,520 entries Standard View Previous Next" at bounding box center [589, 114] width 988 height 11
drag, startPoint x: 486, startPoint y: 174, endPoint x: 99, endPoint y: 175, distance: 387.0
click at [99, 175] on td "https://www.underarmour.com/en-us/c/mens/?sv1=affiliate&sv_campaign_id=1531515&…" at bounding box center [277, 175] width 364 height 15
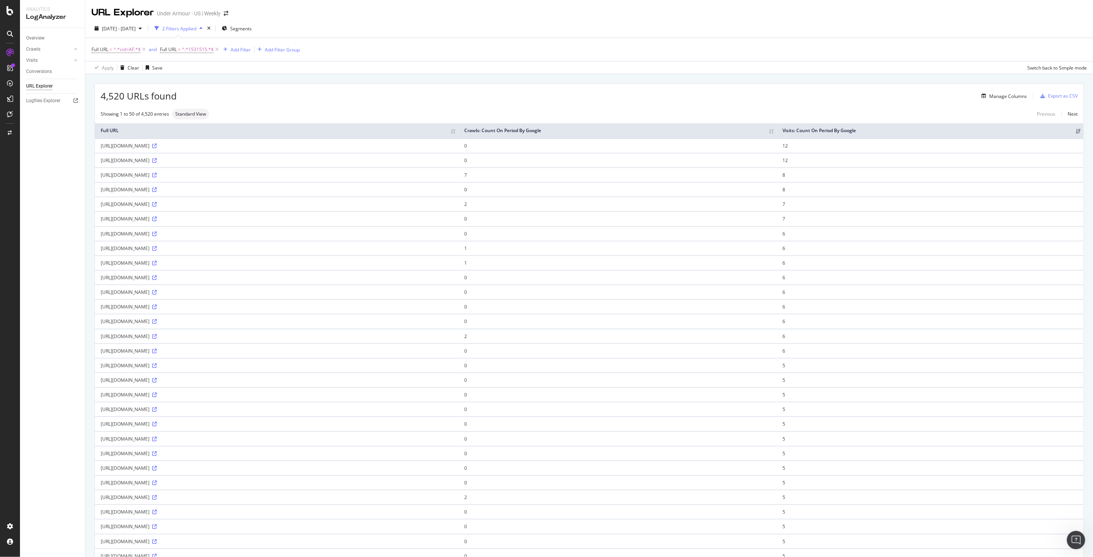
copy div "https://www.underarmour.com/en-us/c/mens/?sv1=affiliate&sv_campaign_id=1531515&…"
drag, startPoint x: 247, startPoint y: 367, endPoint x: 215, endPoint y: 371, distance: 32.1
click at [215, 371] on td "https://www.underarmour.com/en-us/?sv1=affiliate&sv_campaign_id=1531515&awc=154…" at bounding box center [277, 365] width 364 height 15
copy div "sv_campaign_id"
click at [239, 50] on div "Add Filter" at bounding box center [241, 49] width 20 height 7
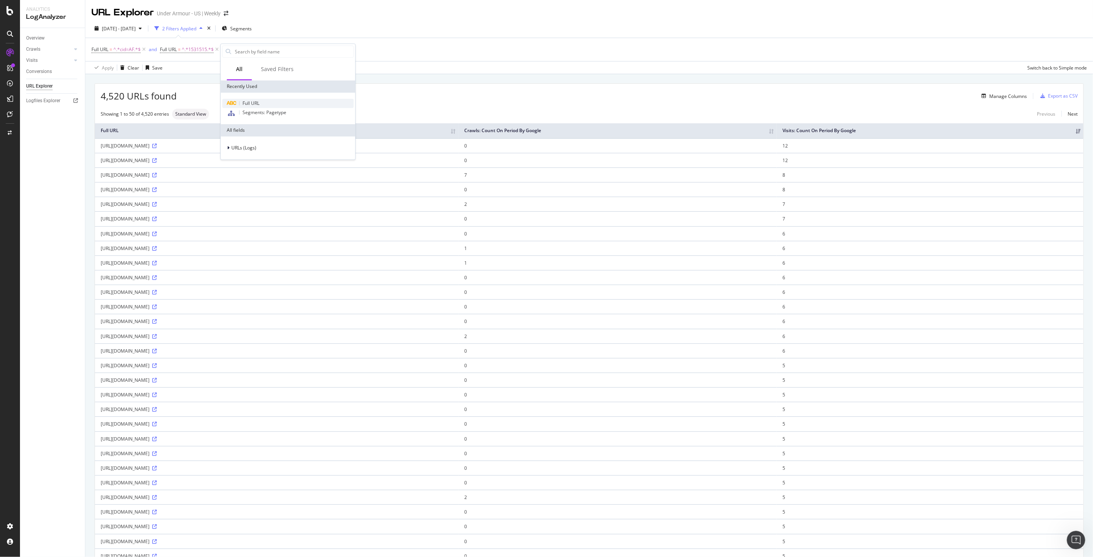
click at [257, 102] on span "Full URL" at bounding box center [250, 103] width 17 height 7
click at [251, 90] on div "Contains Cancel Add filter Apply" at bounding box center [269, 83] width 97 height 52
click at [244, 83] on input "text" at bounding box center [269, 83] width 84 height 12
type input "gclid"
click at [304, 101] on div "Apply" at bounding box center [305, 99] width 12 height 7
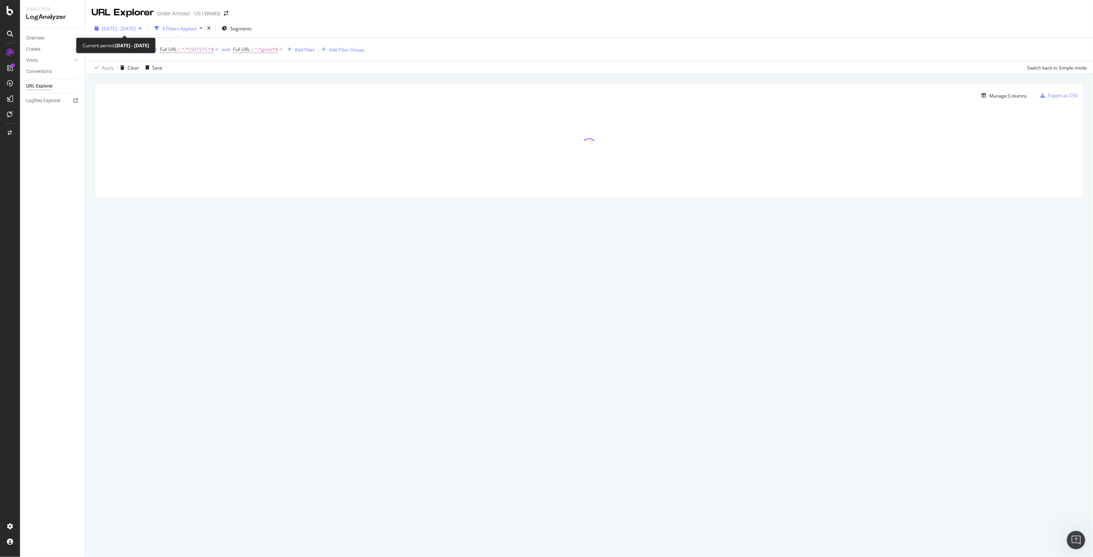
click at [145, 28] on div "button" at bounding box center [140, 28] width 9 height 5
click at [128, 63] on div "Last 28 Days" at bounding box center [124, 63] width 27 height 7
type input "2025/09/06"
click at [184, 145] on div "Apply" at bounding box center [178, 143] width 12 height 7
click at [1009, 94] on div "Manage Columns" at bounding box center [1008, 96] width 38 height 7
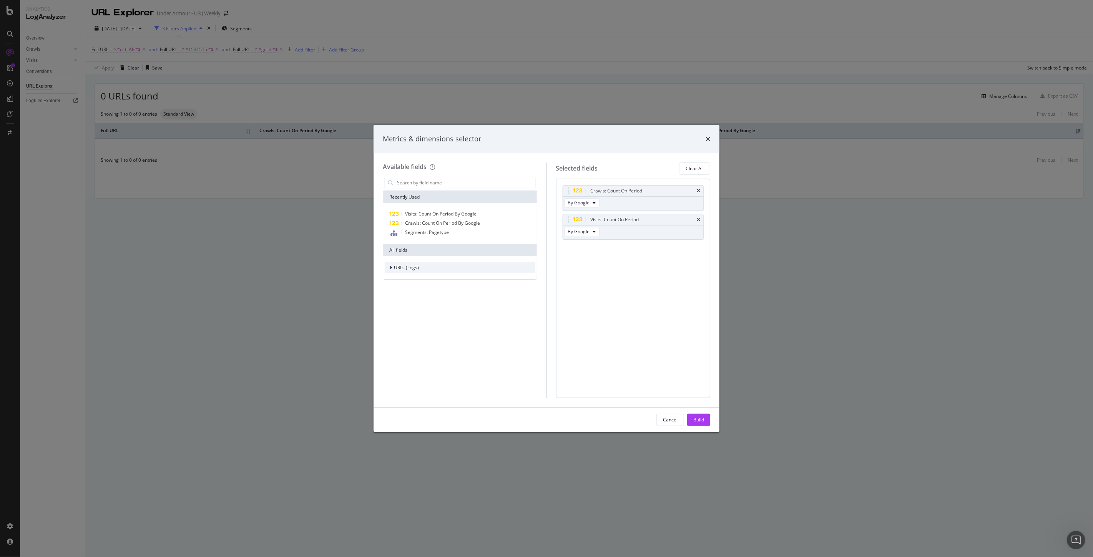
click at [405, 264] on span "URLs (Logs)" at bounding box center [406, 267] width 25 height 7
click at [400, 312] on span "Visits" at bounding box center [403, 315] width 11 height 7
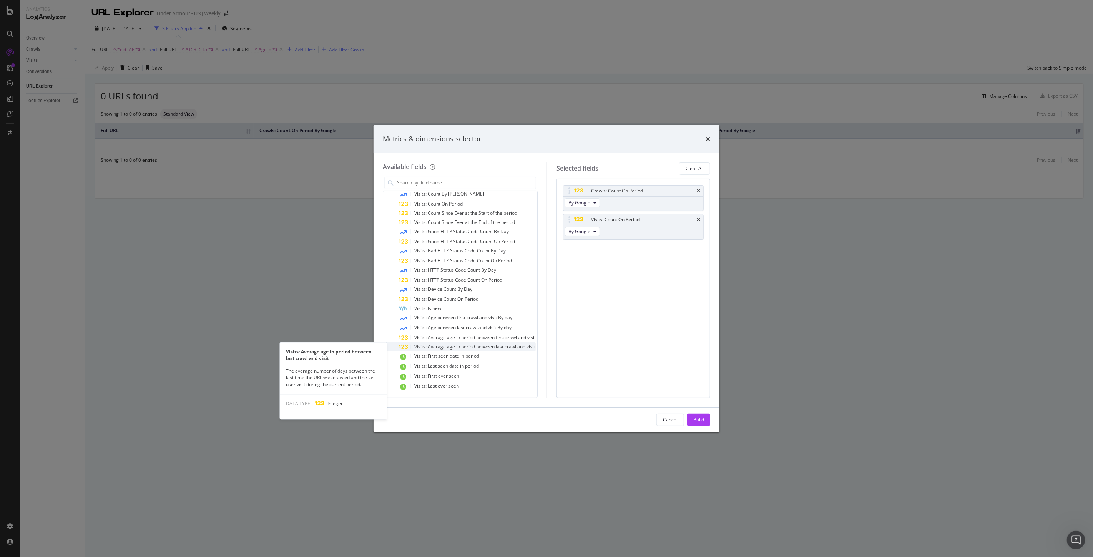
scroll to position [89, 0]
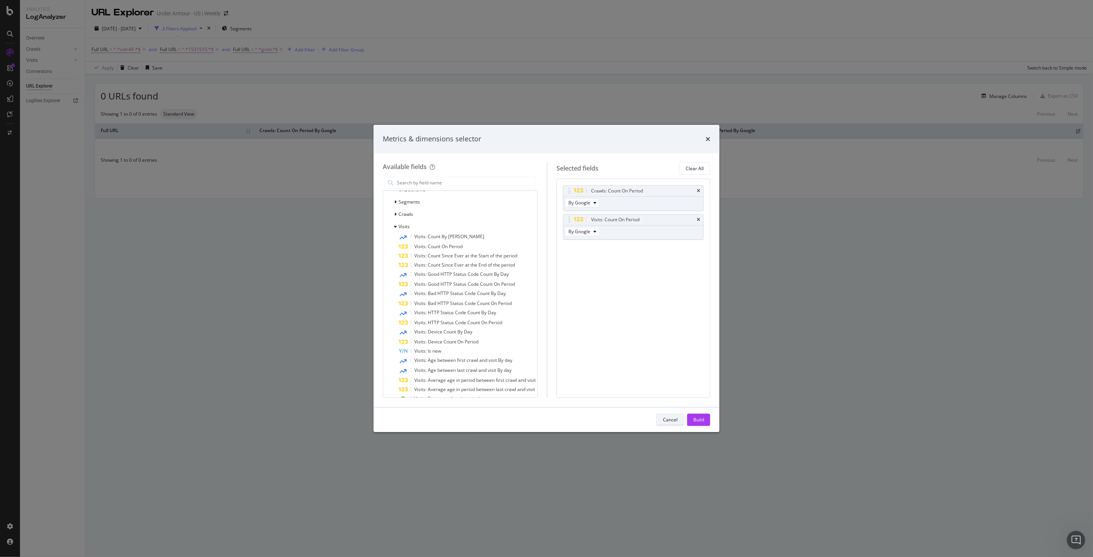
click at [670, 425] on div "Cancel" at bounding box center [670, 420] width 15 height 11
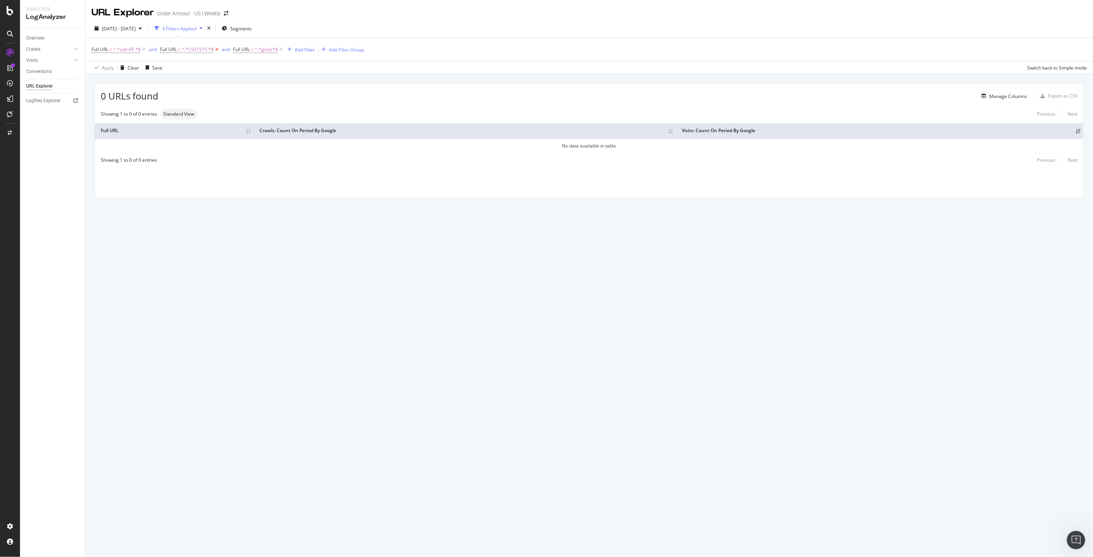
click at [215, 51] on icon at bounding box center [217, 50] width 7 height 8
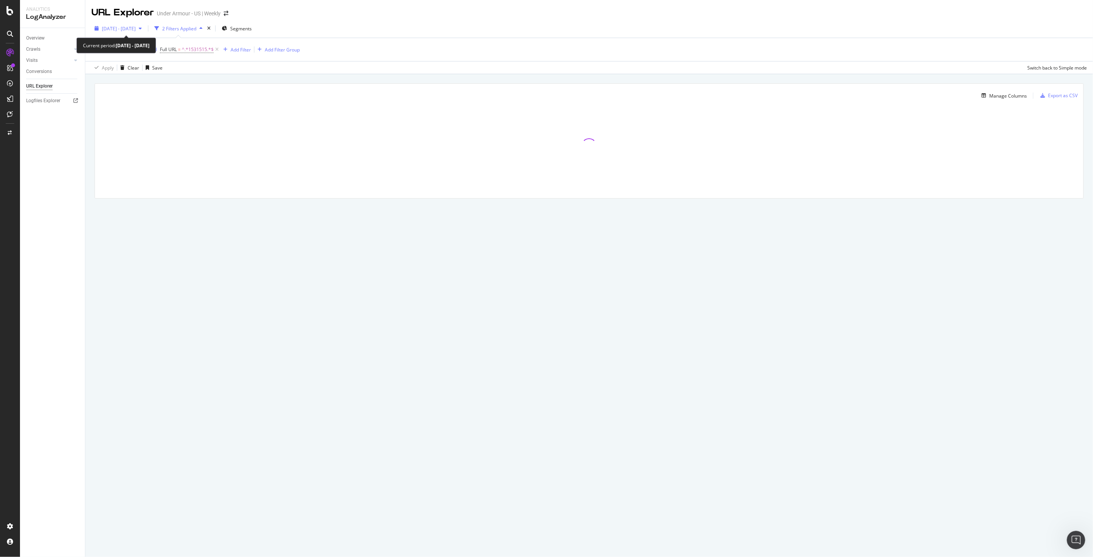
click at [133, 31] on span "2025 Sep. 4th - Oct. 3rd" at bounding box center [119, 28] width 34 height 7
click at [494, 31] on div "2025 Sep. 4th - Oct. 3rd 2 Filters Applied Segments" at bounding box center [589, 29] width 1008 height 15
click at [217, 51] on icon at bounding box center [217, 50] width 7 height 8
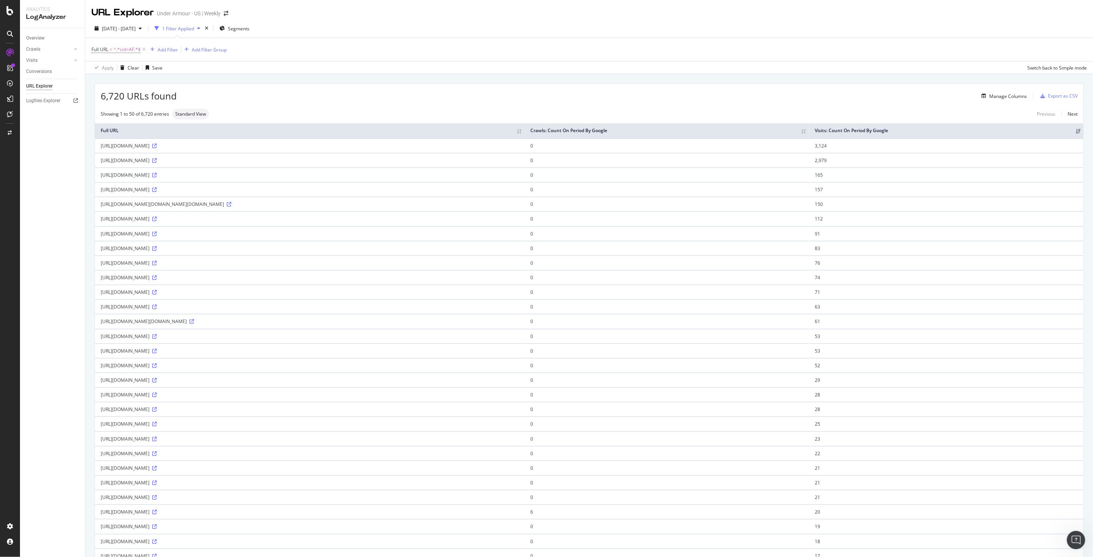
click at [273, 149] on div "https://www.underarmour.com/en-us/?cid=AF_AWIN_US_1117785&gad_source=1" at bounding box center [310, 146] width 418 height 7
drag, startPoint x: 274, startPoint y: 157, endPoint x: 98, endPoint y: 164, distance: 175.4
click at [98, 153] on td "https://www.underarmour.com/en-us/?cid=AF_AWIN_US_1117785&gad_source=1" at bounding box center [310, 145] width 430 height 15
copy div "https://www.underarmour.com/en-us/?cid=AF_AWIN_US_1117785&gad_source=1"
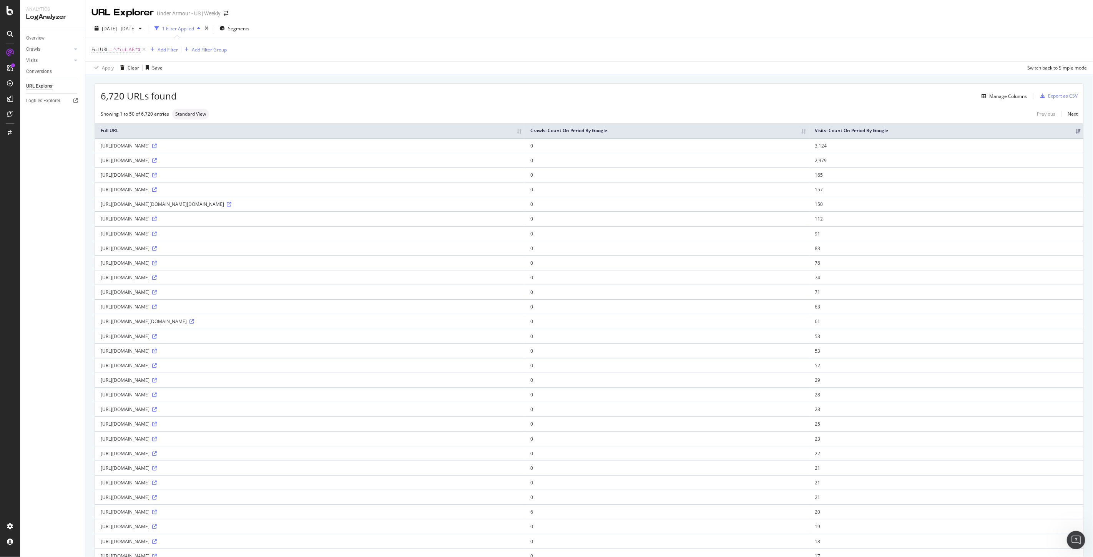
drag, startPoint x: 260, startPoint y: 173, endPoint x: 101, endPoint y: 178, distance: 159.5
click at [101, 168] on td "https://www.underarmour.com/?cid=AF_AWIN_US_1117785&gad_source=1" at bounding box center [310, 160] width 430 height 15
copy div "https://www.underarmour.com/?cid=AF_AWIN_US_1117785&gad_source=1"
click at [998, 96] on div "Manage Columns" at bounding box center [1008, 96] width 38 height 7
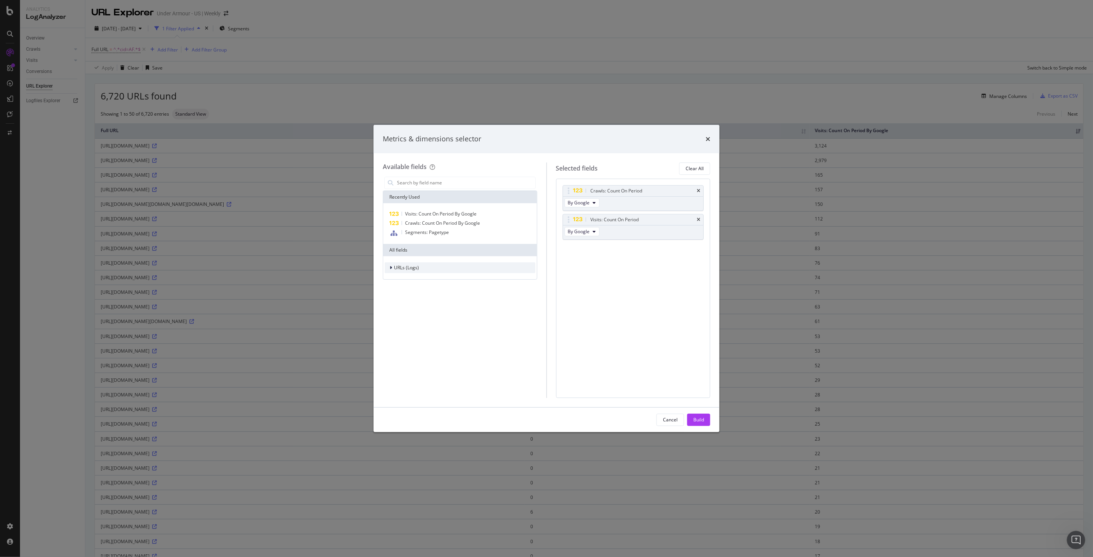
click at [394, 267] on span "URLs (Logs)" at bounding box center [406, 267] width 25 height 7
click at [393, 277] on div "URL Scheme" at bounding box center [405, 279] width 41 height 8
click at [422, 308] on span "Host" at bounding box center [419, 307] width 10 height 7
click at [428, 315] on span "URL Path" at bounding box center [423, 316] width 19 height 7
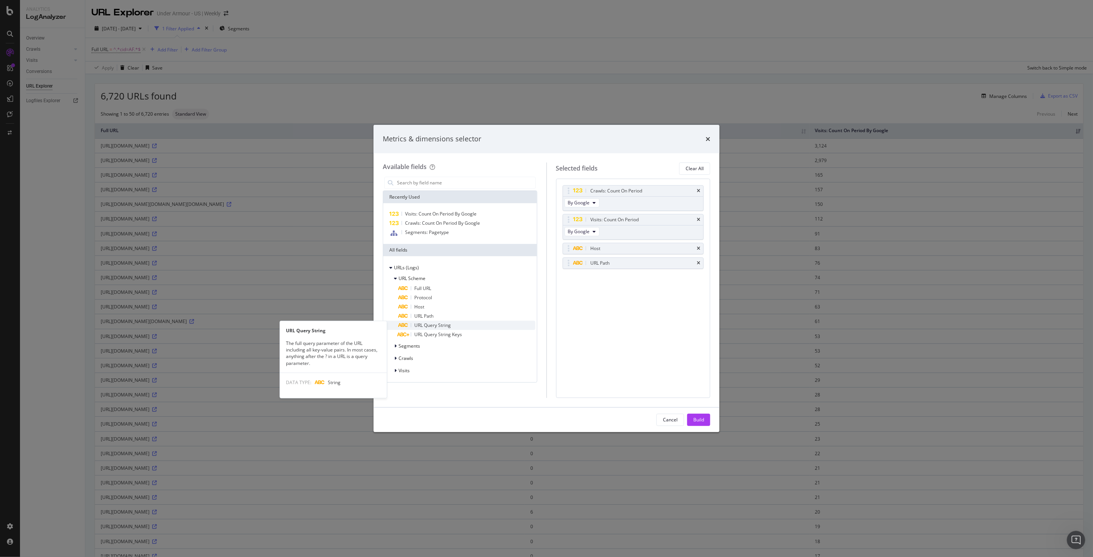
click at [447, 325] on span "URL Query String" at bounding box center [432, 325] width 37 height 7
click at [442, 334] on span "URL Query String Keys" at bounding box center [438, 334] width 48 height 7
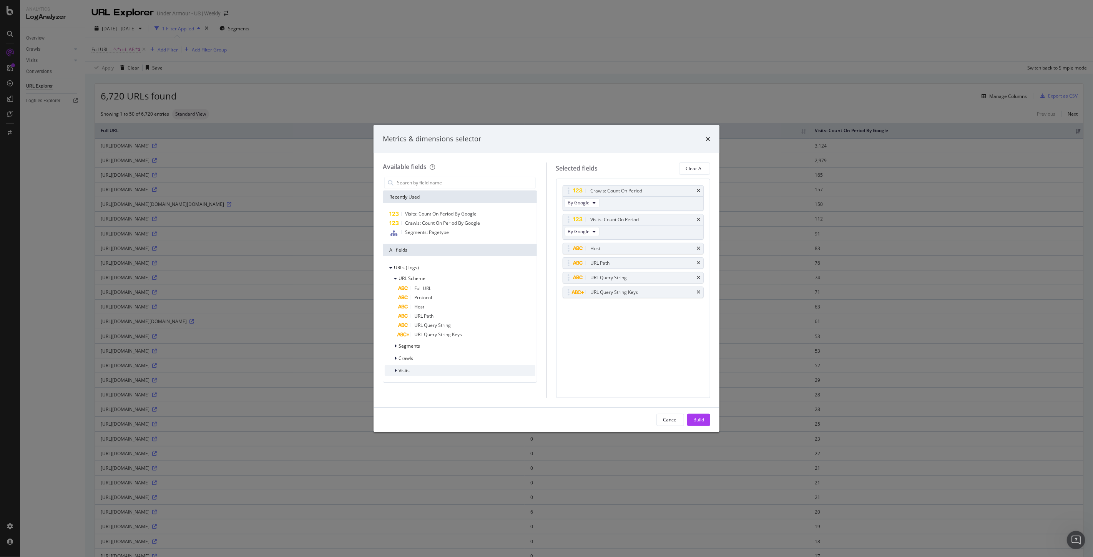
click at [395, 365] on div "Visits" at bounding box center [460, 370] width 151 height 11
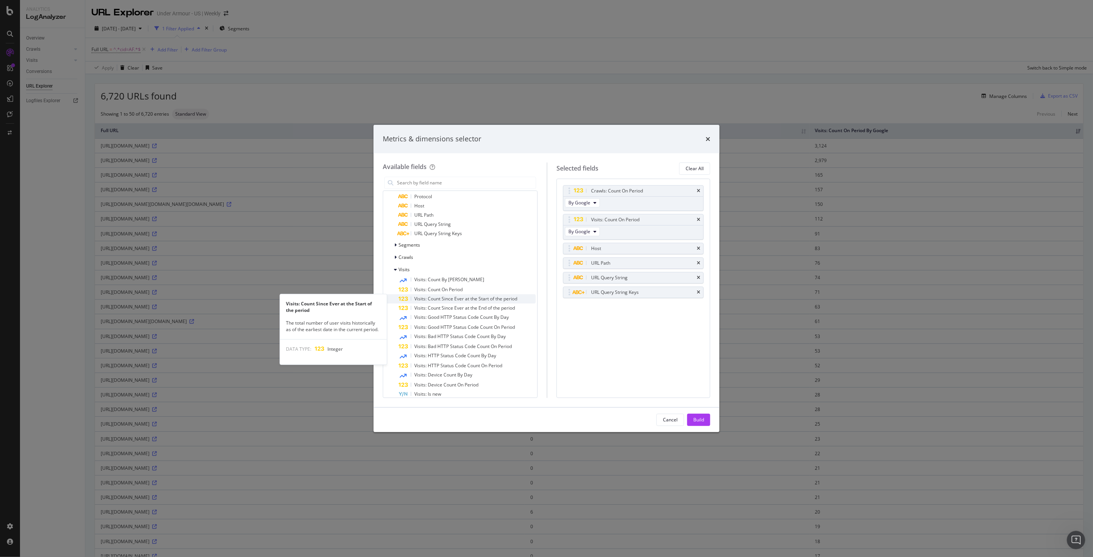
scroll to position [186, 0]
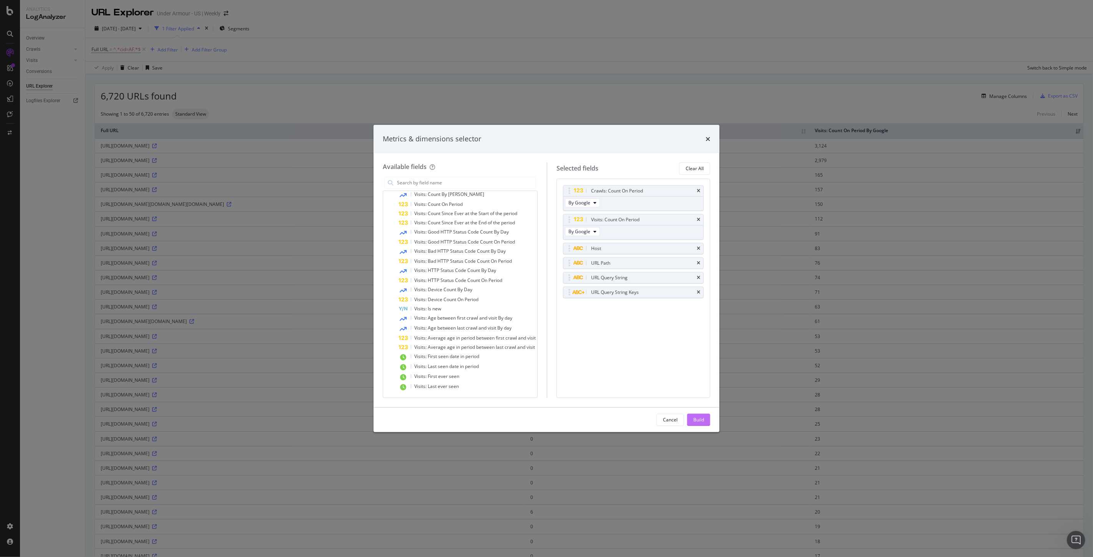
click at [700, 423] on div "Build" at bounding box center [698, 420] width 11 height 12
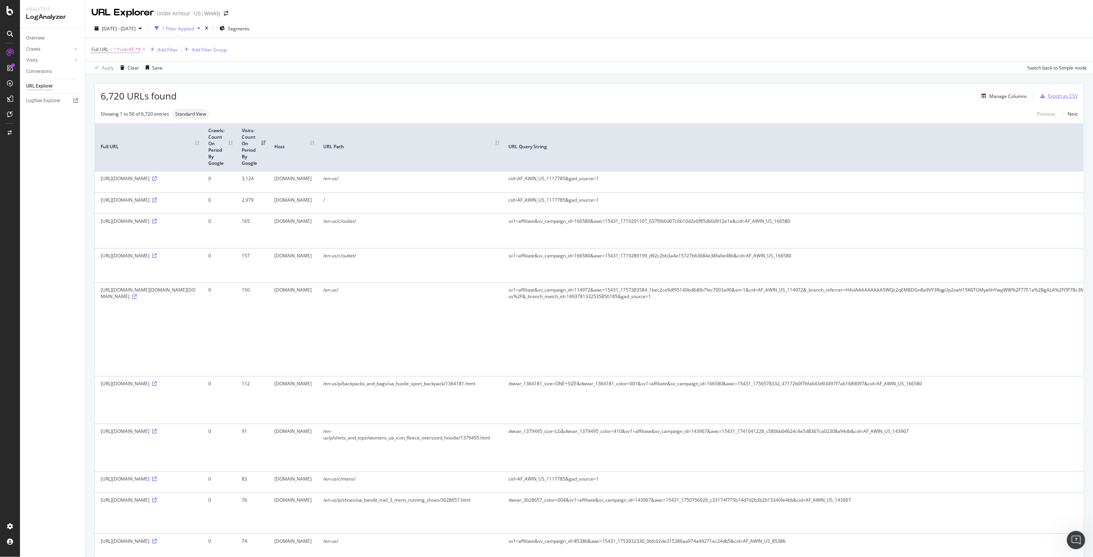
click at [1052, 95] on div "Export as CSV" at bounding box center [1063, 96] width 30 height 7
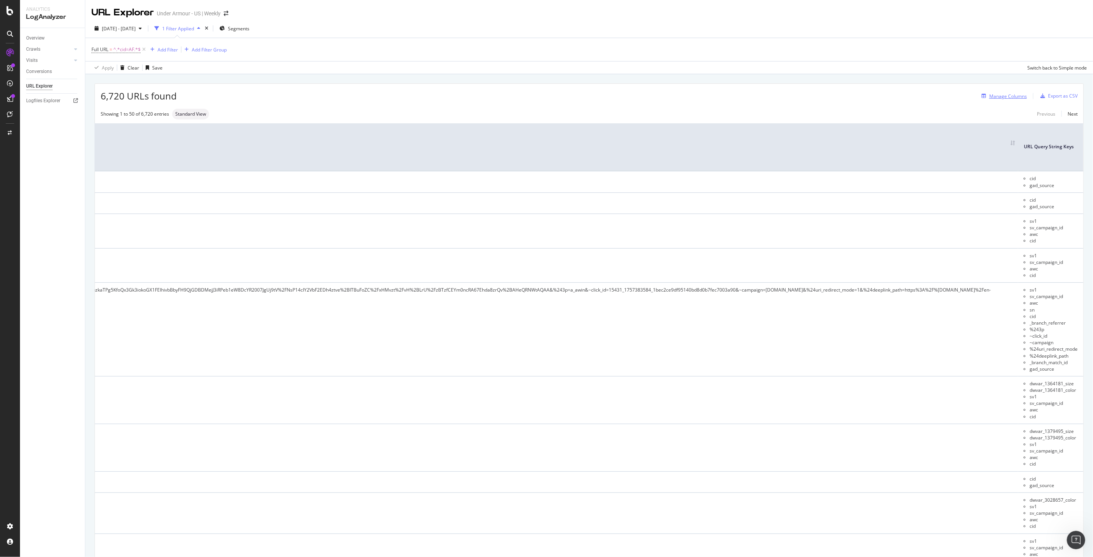
click at [995, 95] on div "Manage Columns" at bounding box center [1008, 96] width 38 height 7
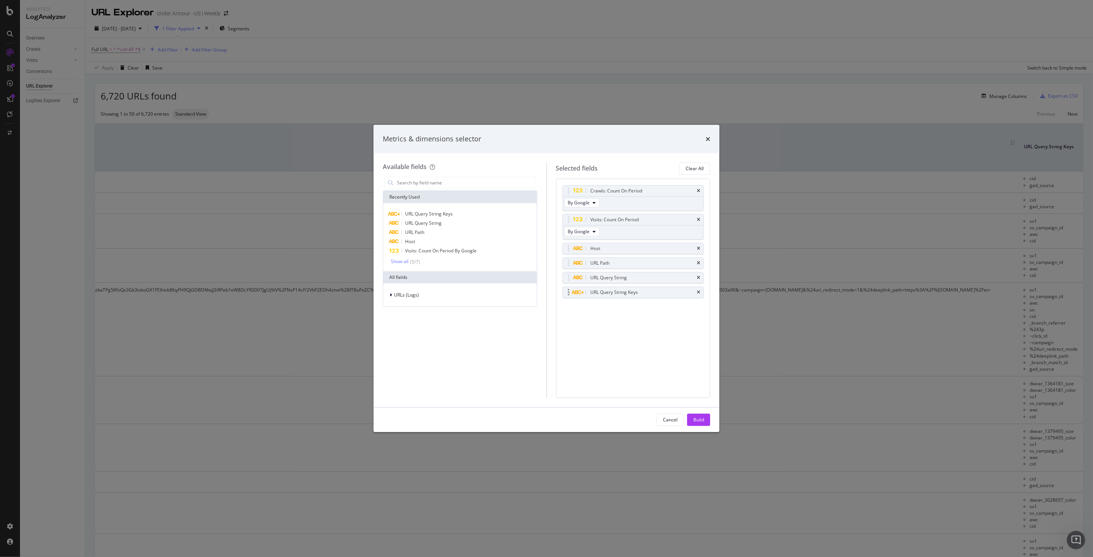
click at [700, 293] on div "URL Query String Keys" at bounding box center [633, 292] width 141 height 11
click at [698, 293] on icon "times" at bounding box center [698, 292] width 3 height 5
click at [698, 248] on icon "times" at bounding box center [698, 248] width 3 height 5
drag, startPoint x: 570, startPoint y: 250, endPoint x: 582, endPoint y: 187, distance: 64.2
click at [582, 187] on body "Analytics LogAnalyzer Overview Crawls Daily Distribution Segments Distribution …" at bounding box center [546, 278] width 1093 height 557
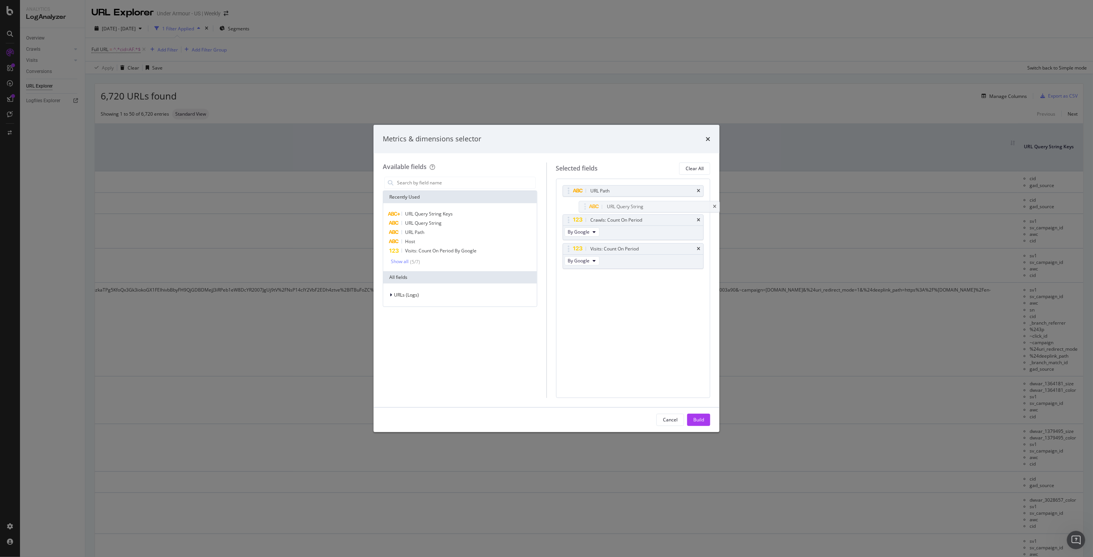
drag, startPoint x: 567, startPoint y: 257, endPoint x: 583, endPoint y: 201, distance: 58.7
click at [583, 201] on body "Analytics LogAnalyzer Overview Crawls Daily Distribution Segments Distribution …" at bounding box center [546, 278] width 1093 height 557
click at [696, 424] on div "Build" at bounding box center [698, 420] width 11 height 12
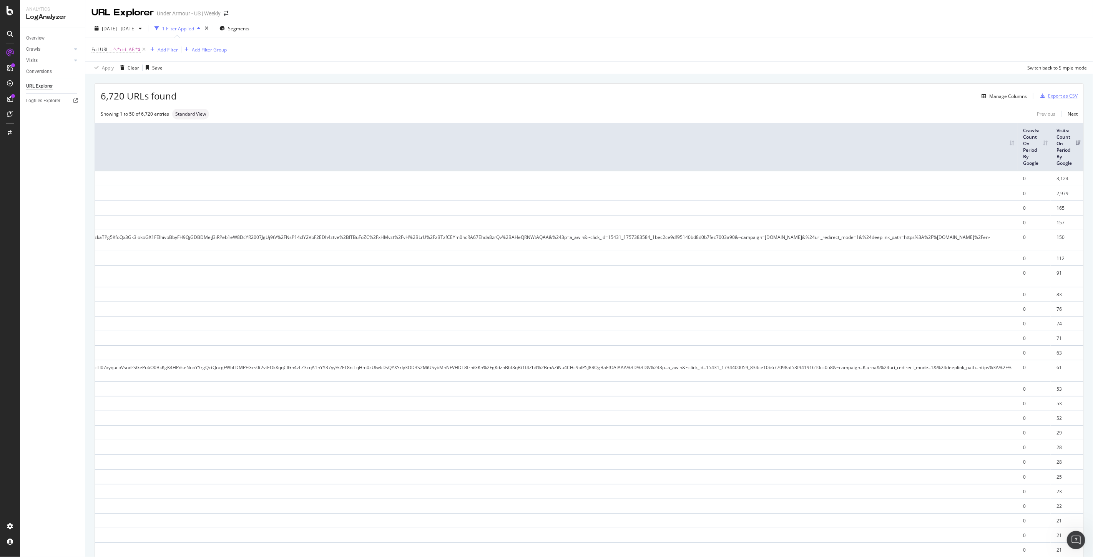
click at [1061, 97] on div "Export as CSV" at bounding box center [1063, 96] width 30 height 7
click at [996, 95] on div "Manage Columns" at bounding box center [1008, 96] width 38 height 7
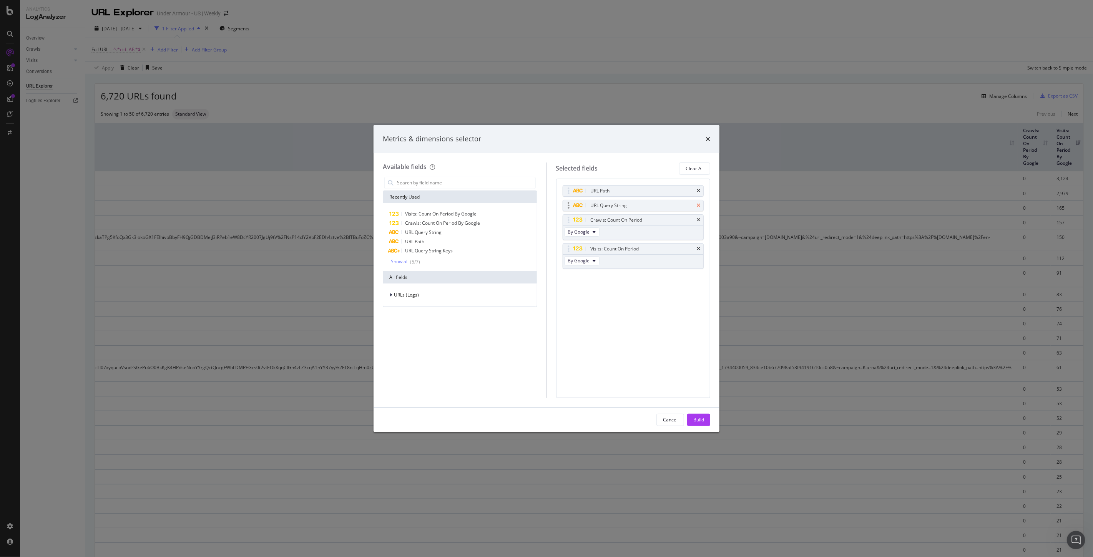
click at [697, 205] on icon "times" at bounding box center [698, 205] width 3 height 5
click at [700, 418] on div "Build" at bounding box center [698, 420] width 11 height 7
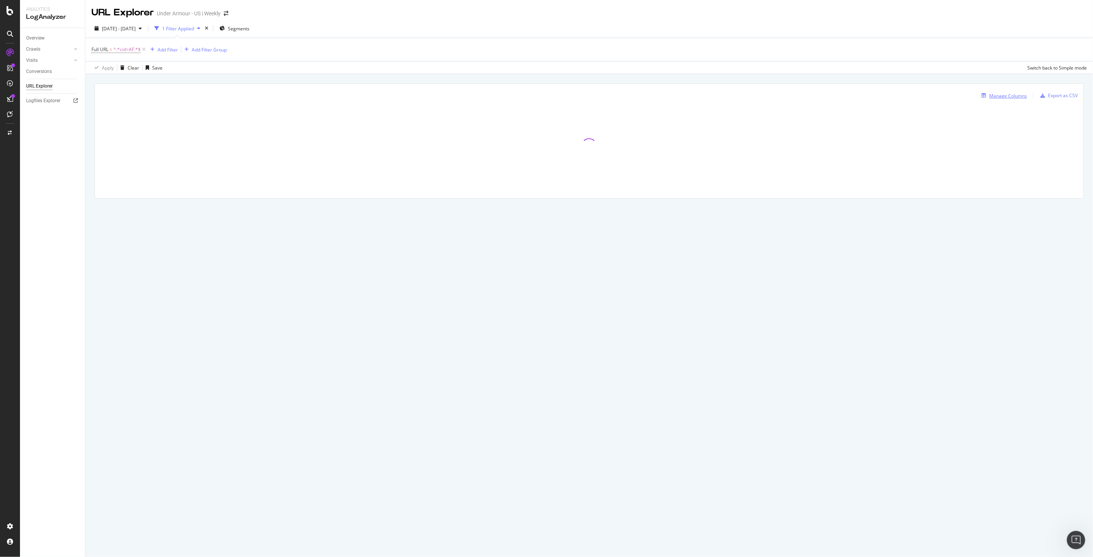
click at [1002, 97] on div "Manage Columns" at bounding box center [1008, 96] width 38 height 7
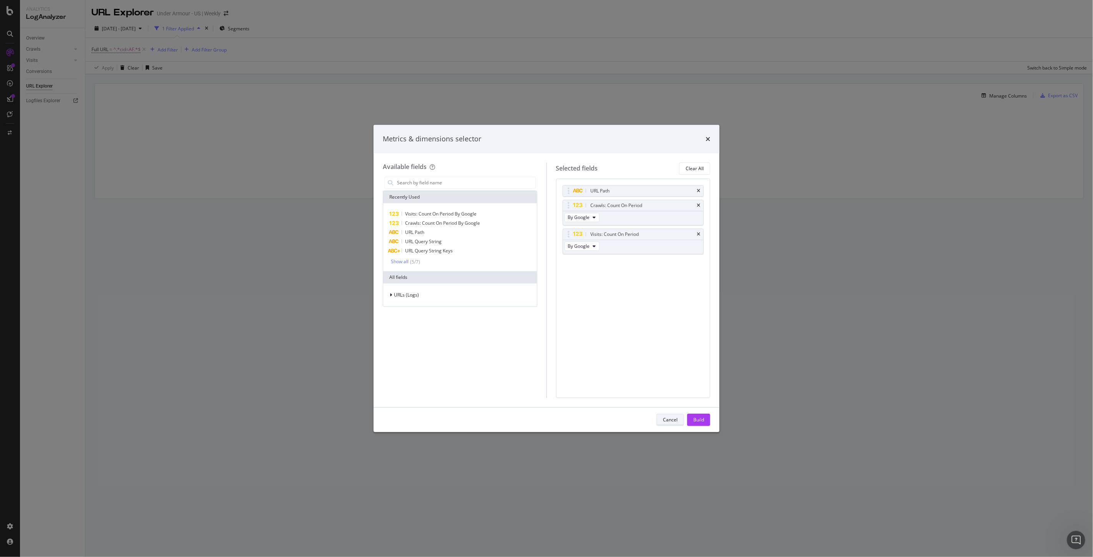
click at [664, 416] on div "Cancel" at bounding box center [670, 420] width 15 height 11
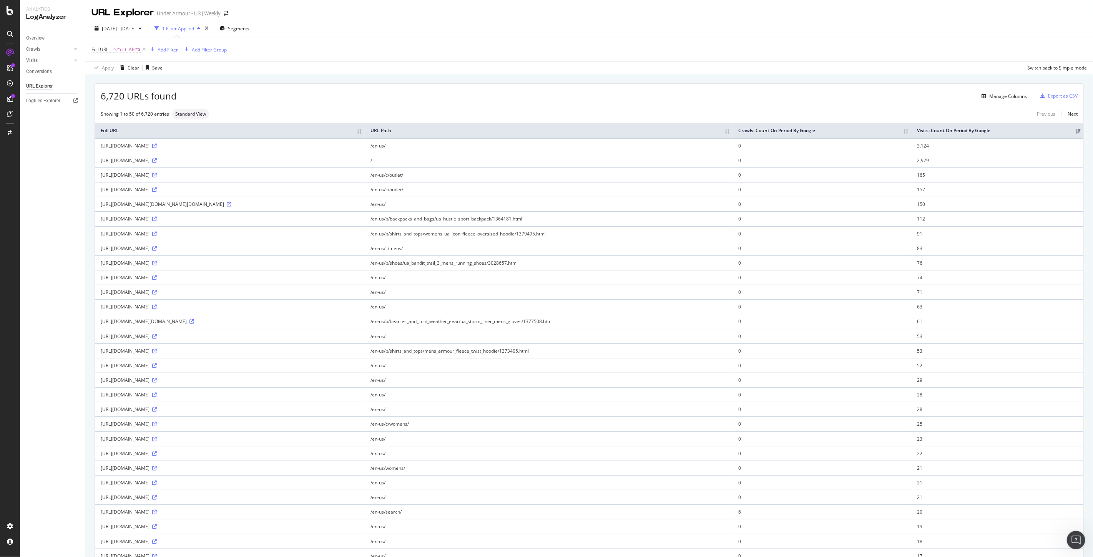
click at [14, 357] on div at bounding box center [10, 283] width 18 height 474
click at [998, 96] on div "Manage Columns" at bounding box center [1008, 96] width 38 height 7
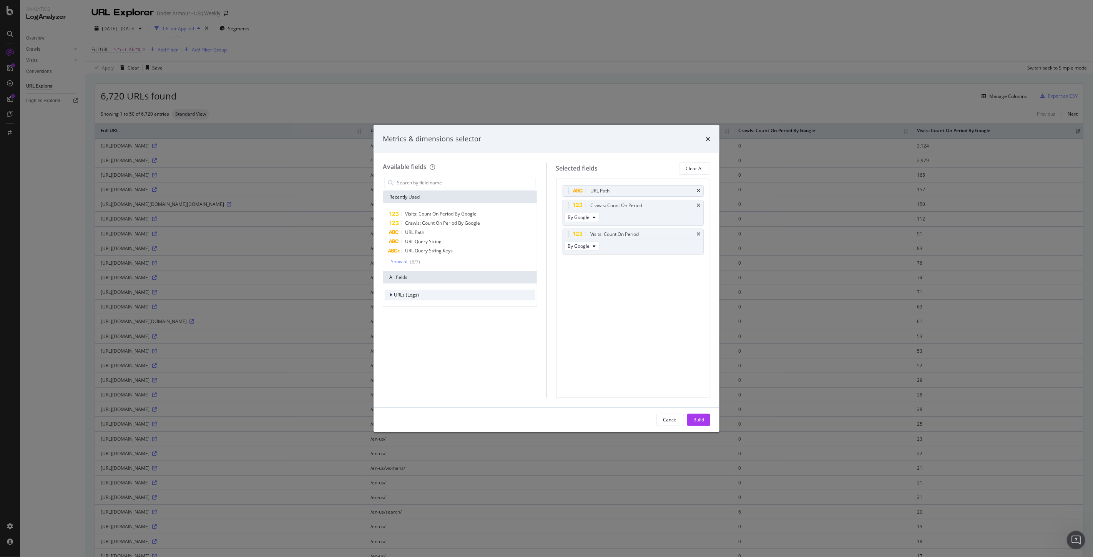
click at [404, 297] on span "URLs (Logs)" at bounding box center [406, 295] width 25 height 7
click at [396, 341] on icon "modal" at bounding box center [395, 342] width 2 height 5
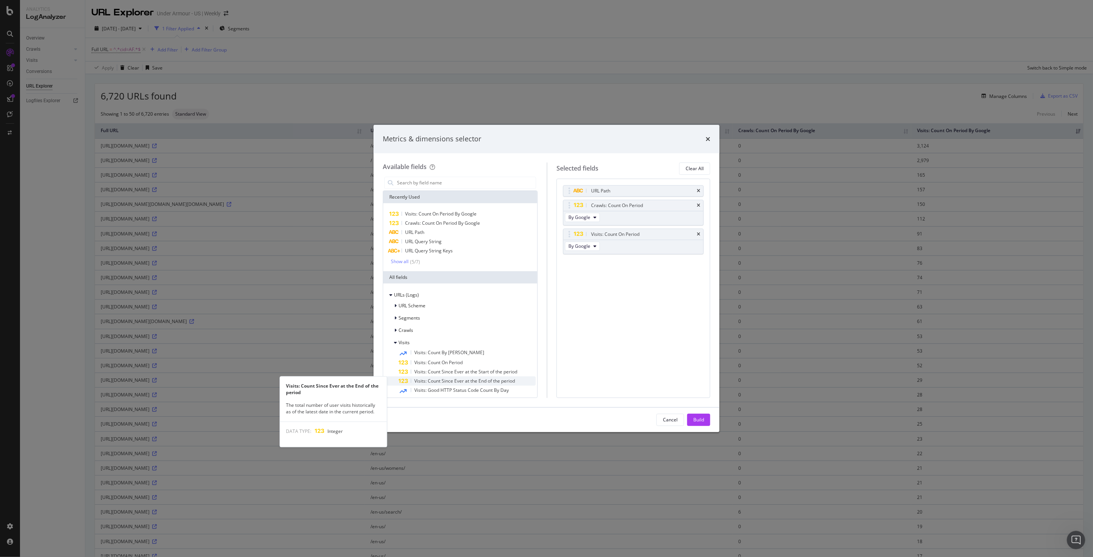
scroll to position [43, 0]
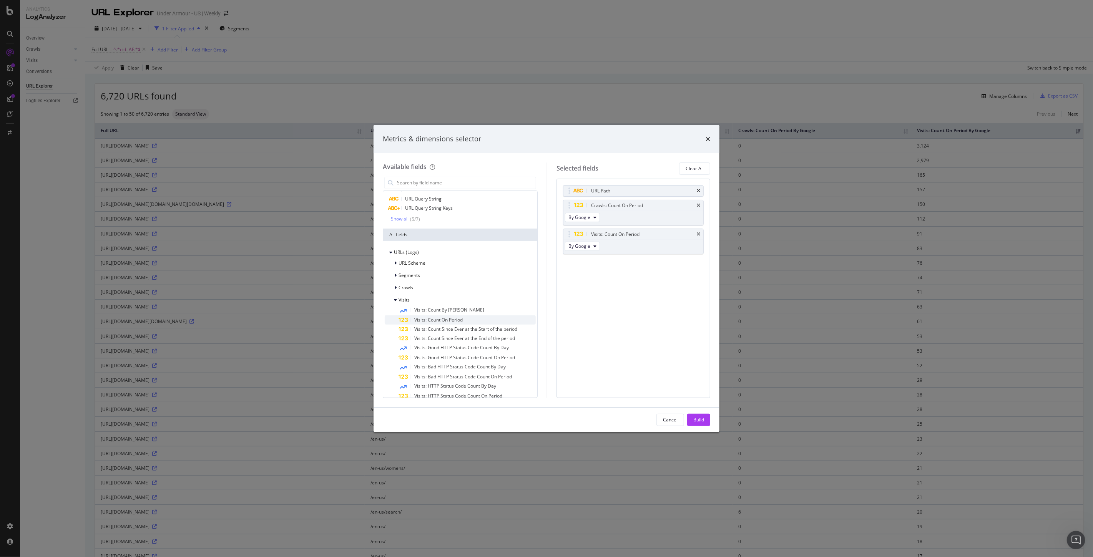
click at [452, 323] on span "Visits: Count On Period" at bounding box center [438, 320] width 48 height 7
click at [596, 279] on button "By Bing" at bounding box center [593, 275] width 56 height 9
click at [658, 315] on div "URL Path Crawls: Count On Period By Google Visits: Count On Period By Google Vi…" at bounding box center [633, 288] width 154 height 219
click at [697, 417] on div "Build" at bounding box center [698, 420] width 11 height 7
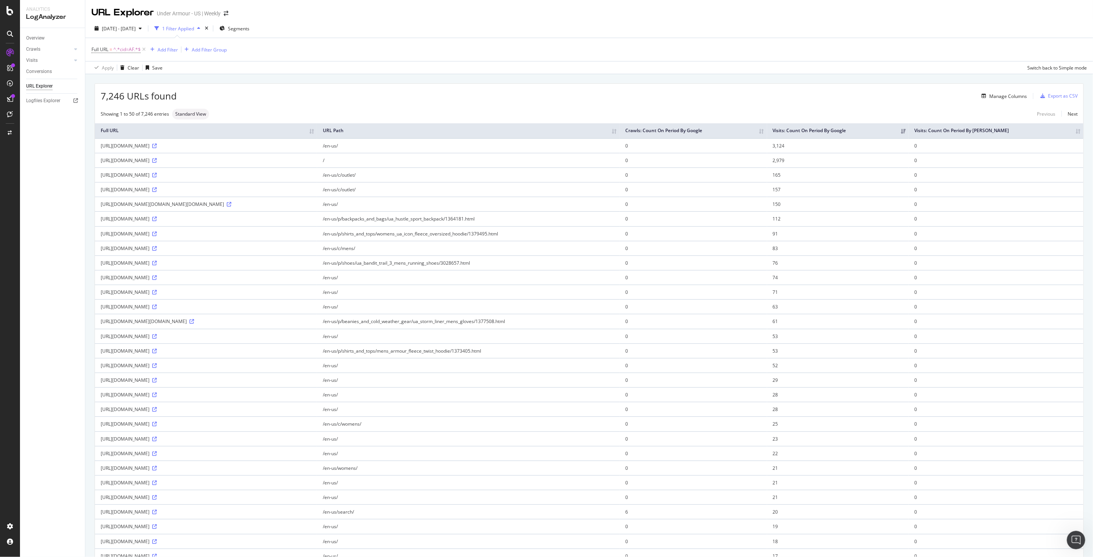
click at [1069, 138] on th "Visits: Count On Period By Bing" at bounding box center [995, 130] width 175 height 15
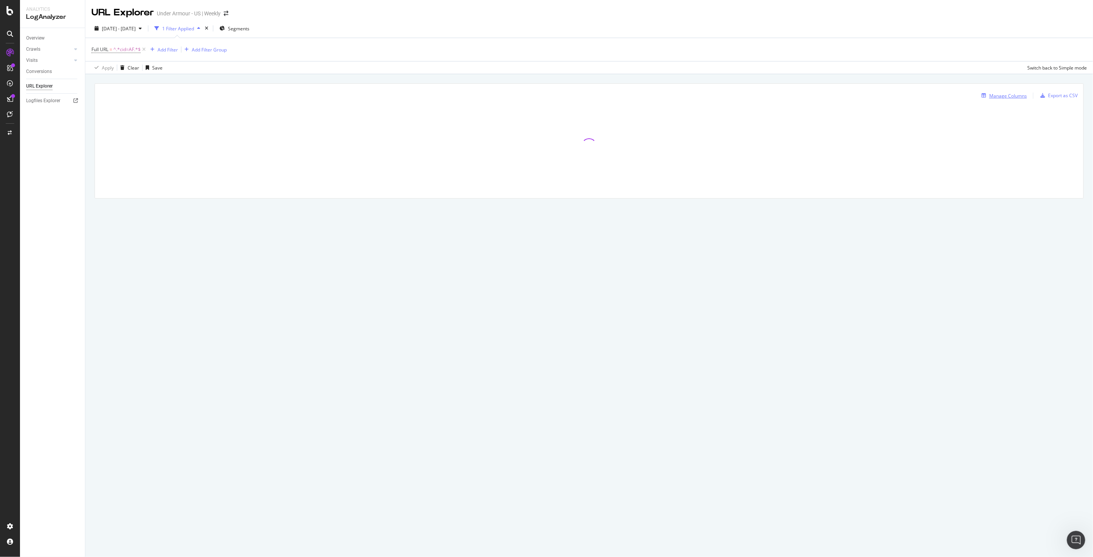
click at [1001, 100] on div "Manage Columns" at bounding box center [1002, 95] width 48 height 8
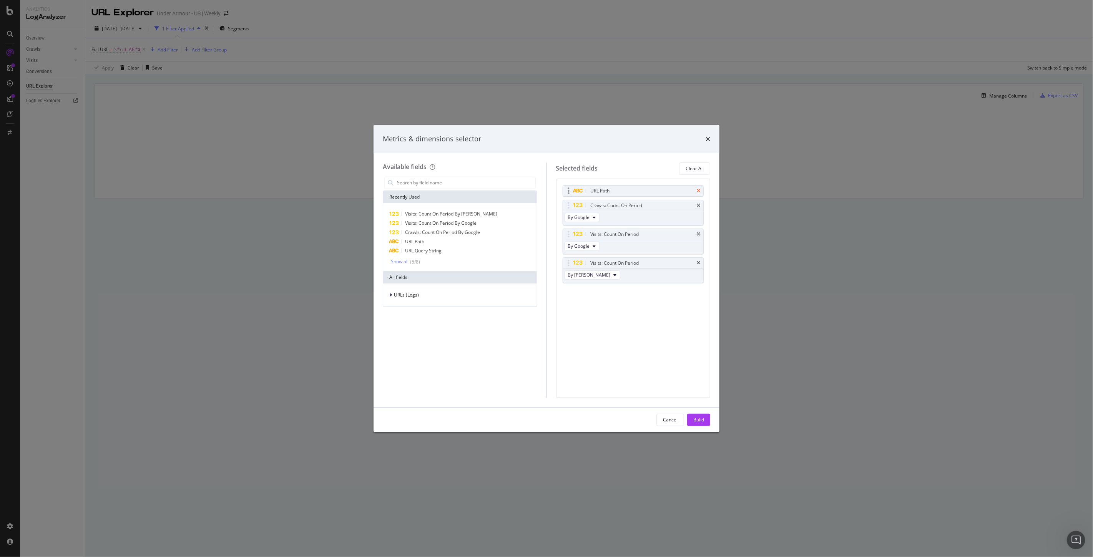
click at [697, 189] on icon "times" at bounding box center [698, 191] width 3 height 5
click at [702, 420] on div "Build" at bounding box center [698, 420] width 11 height 7
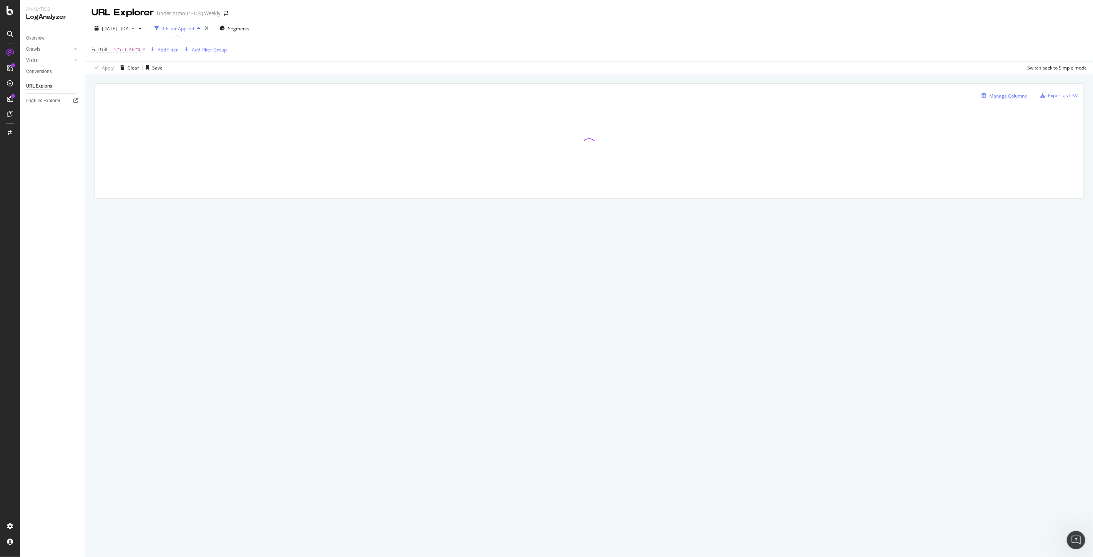
click at [1007, 93] on div "Manage Columns" at bounding box center [1008, 96] width 38 height 7
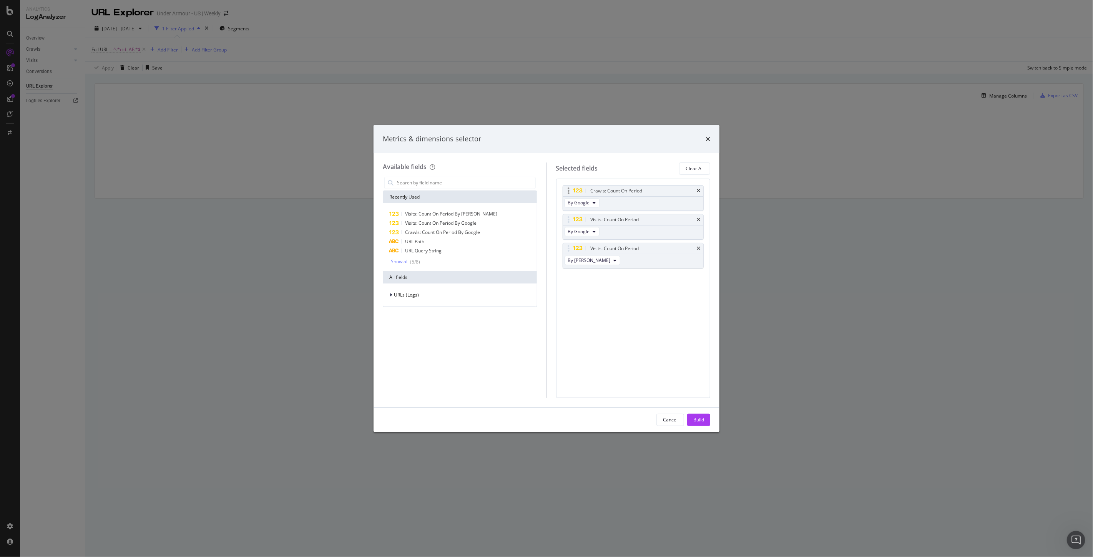
click at [700, 190] on div "Crawls: Count On Period" at bounding box center [633, 191] width 141 height 11
click at [697, 190] on icon "times" at bounding box center [698, 191] width 3 height 5
click at [699, 420] on div "Build" at bounding box center [698, 420] width 11 height 7
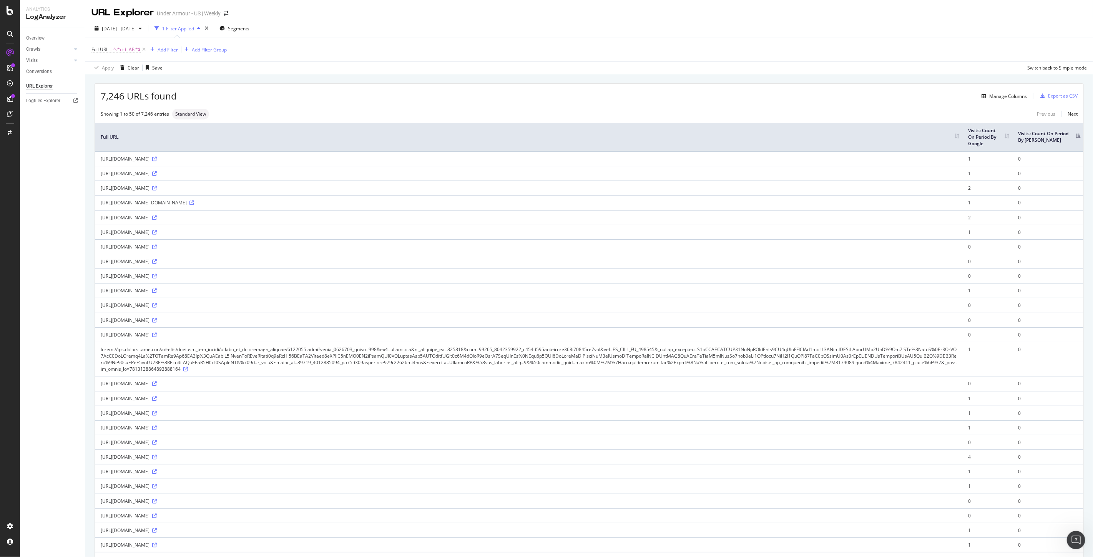
click at [1070, 137] on th "Visits: Count On Period By Bing" at bounding box center [1047, 137] width 71 height 28
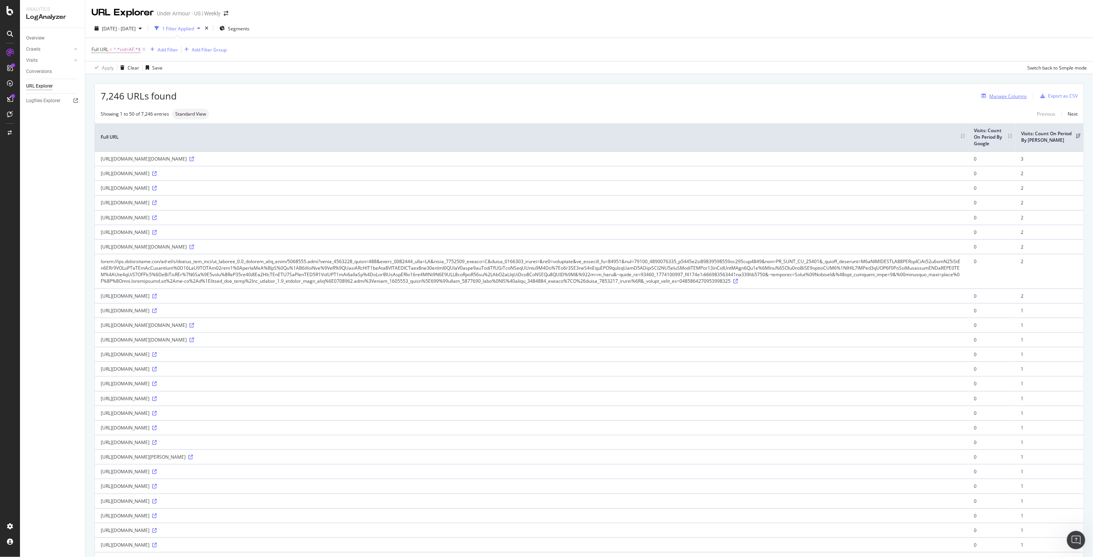
click at [994, 94] on div "Manage Columns" at bounding box center [1008, 96] width 38 height 7
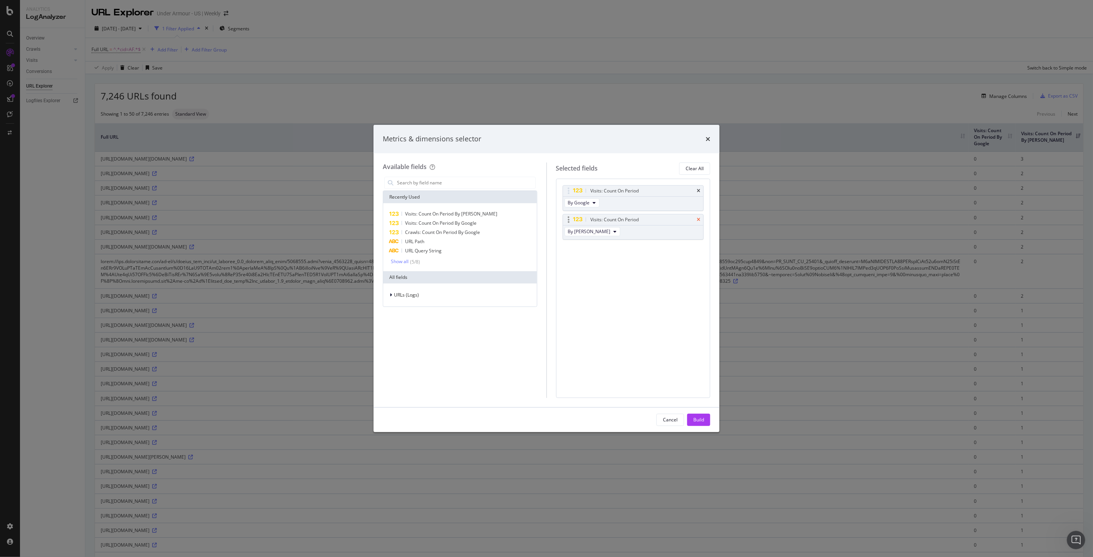
click at [697, 218] on icon "times" at bounding box center [698, 219] width 3 height 5
click at [701, 417] on div "Build" at bounding box center [698, 420] width 11 height 7
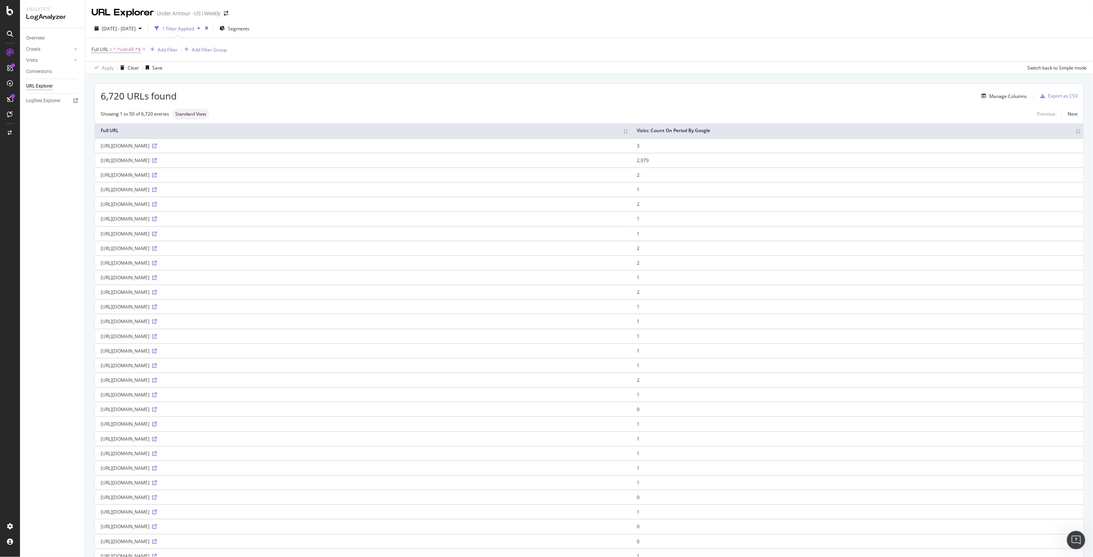
click at [1069, 133] on th "Visits: Count On Period By Google" at bounding box center [857, 130] width 452 height 15
click at [1071, 133] on th "Visits: Count On Period By Google" at bounding box center [857, 130] width 452 height 15
click at [44, 194] on div "Overview Crawls Daily Distribution Segments Distribution HTTP Codes Resources V…" at bounding box center [52, 292] width 65 height 529
drag, startPoint x: 259, startPoint y: 175, endPoint x: 231, endPoint y: 171, distance: 28.3
click at [231, 164] on div "https://www.underarmour.com/?cid=AF_AWIN_US_1117785&gad_source=1" at bounding box center [397, 160] width 592 height 7
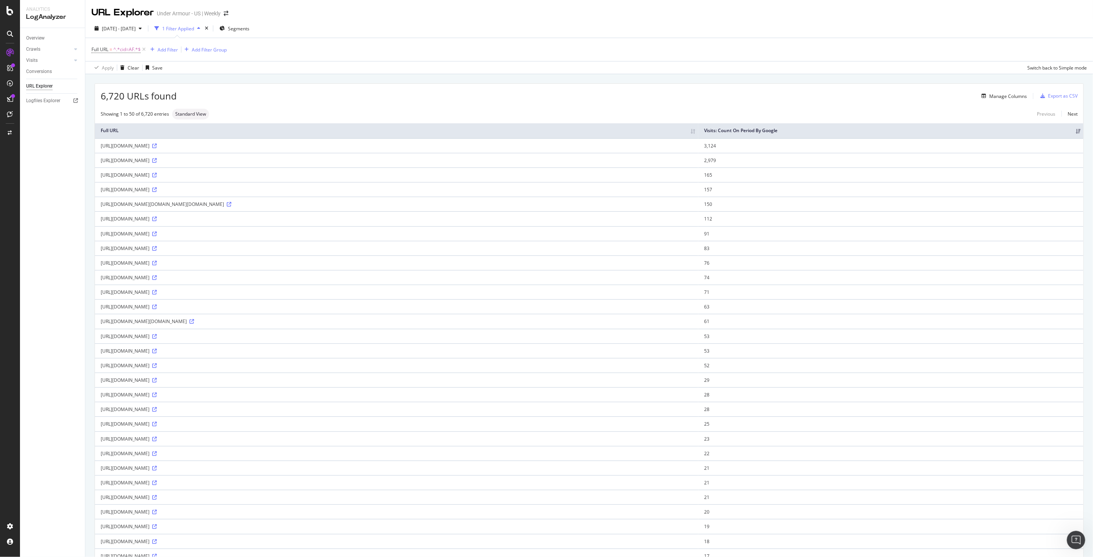
click at [316, 164] on div "https://www.underarmour.com/?cid=AF_AWIN_US_1117785&gad_source=1" at bounding box center [397, 160] width 592 height 7
click at [1003, 98] on div "Manage Columns" at bounding box center [1008, 96] width 38 height 7
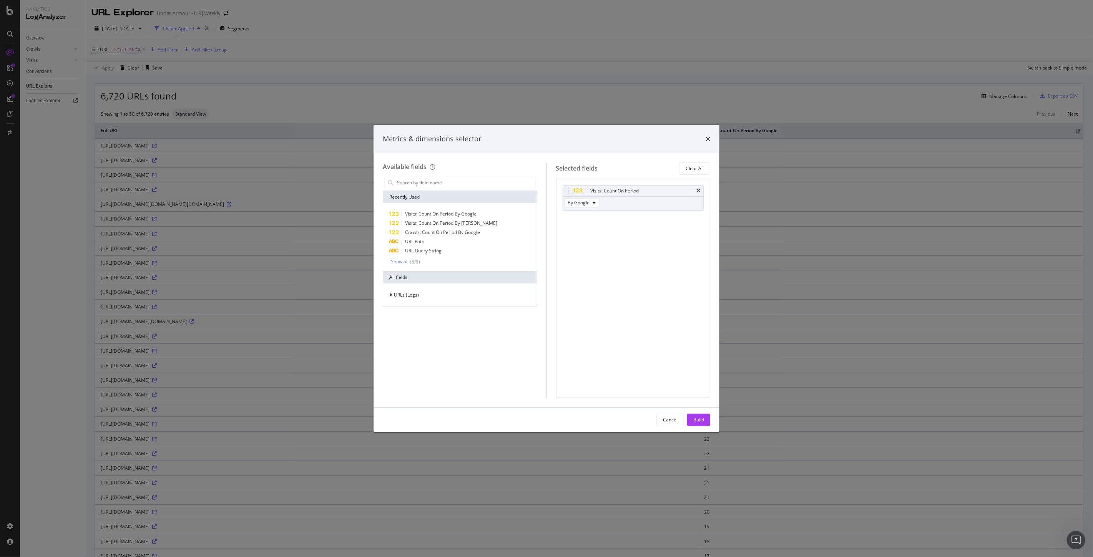
click at [387, 300] on div "URLs (Logs)" at bounding box center [460, 295] width 154 height 23
click at [453, 231] on span "Crawls: Count On Period By Google" at bounding box center [442, 232] width 75 height 7
drag, startPoint x: 569, startPoint y: 220, endPoint x: 580, endPoint y: 191, distance: 30.8
click at [580, 191] on body "Analytics LogAnalyzer Overview Crawls Daily Distribution Segments Distribution …" at bounding box center [546, 278] width 1093 height 557
click at [696, 421] on div "Build" at bounding box center [698, 420] width 11 height 7
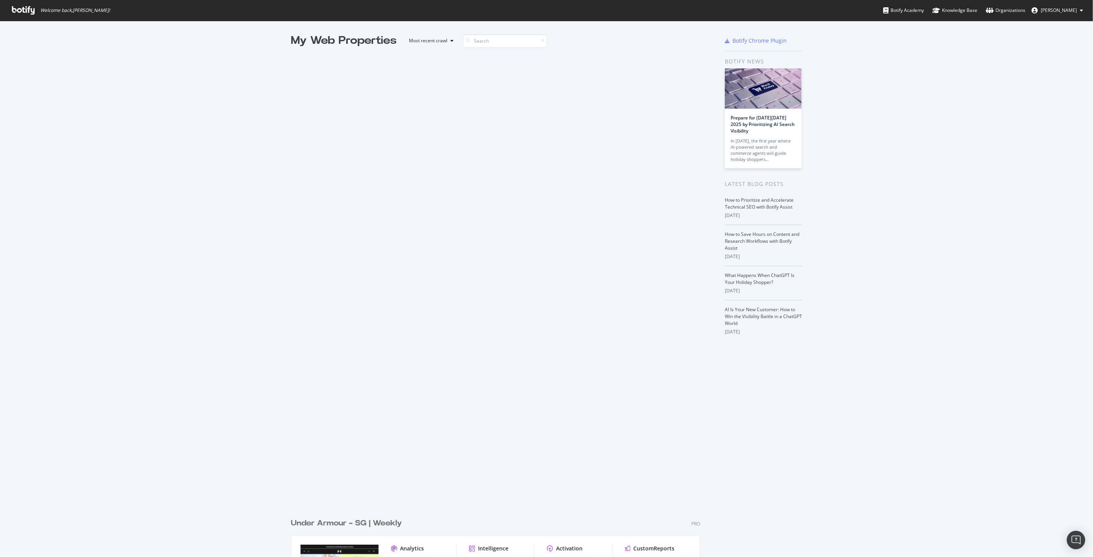
scroll to position [551, 1080]
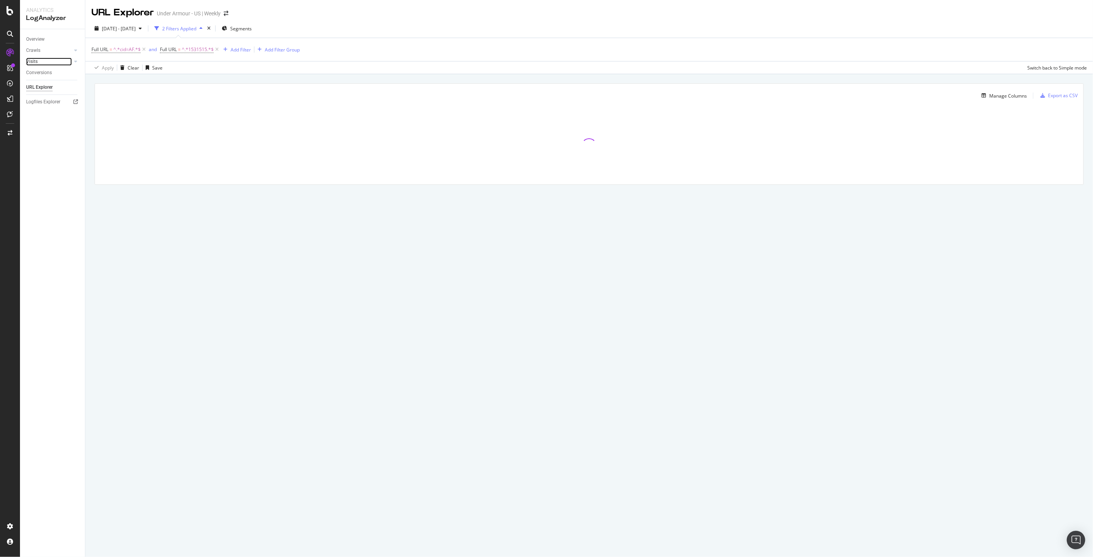
click at [39, 59] on link "Visits" at bounding box center [49, 62] width 46 height 8
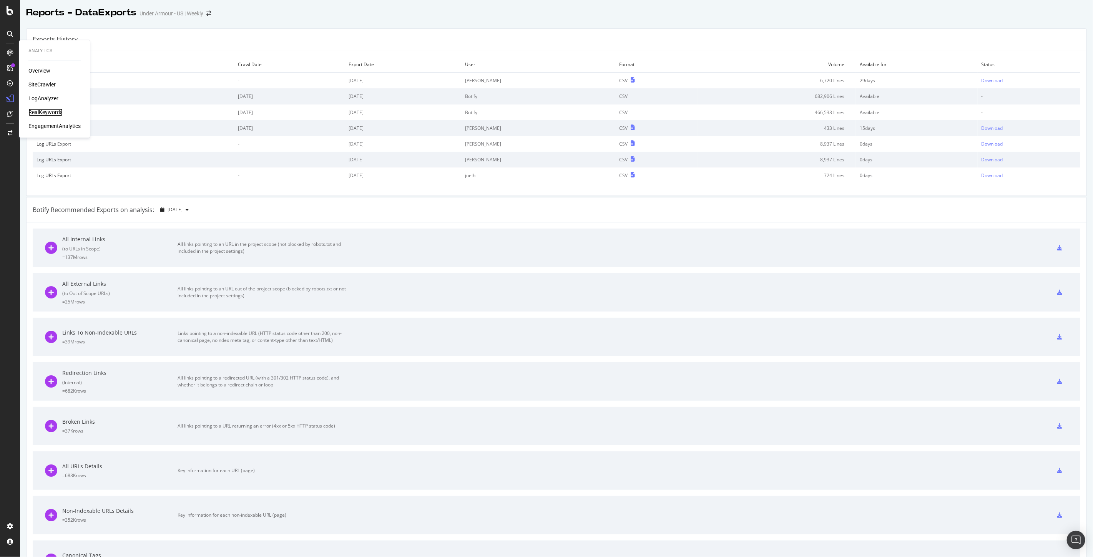
click at [51, 112] on div "RealKeywords" at bounding box center [45, 113] width 34 height 8
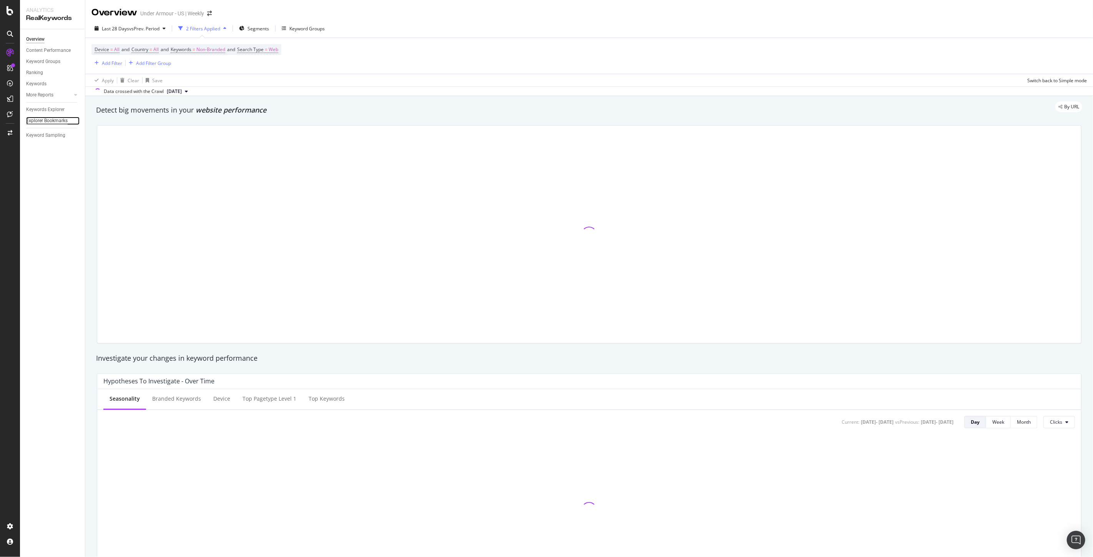
click at [56, 121] on div "Explorer Bookmarks" at bounding box center [47, 121] width 42 height 8
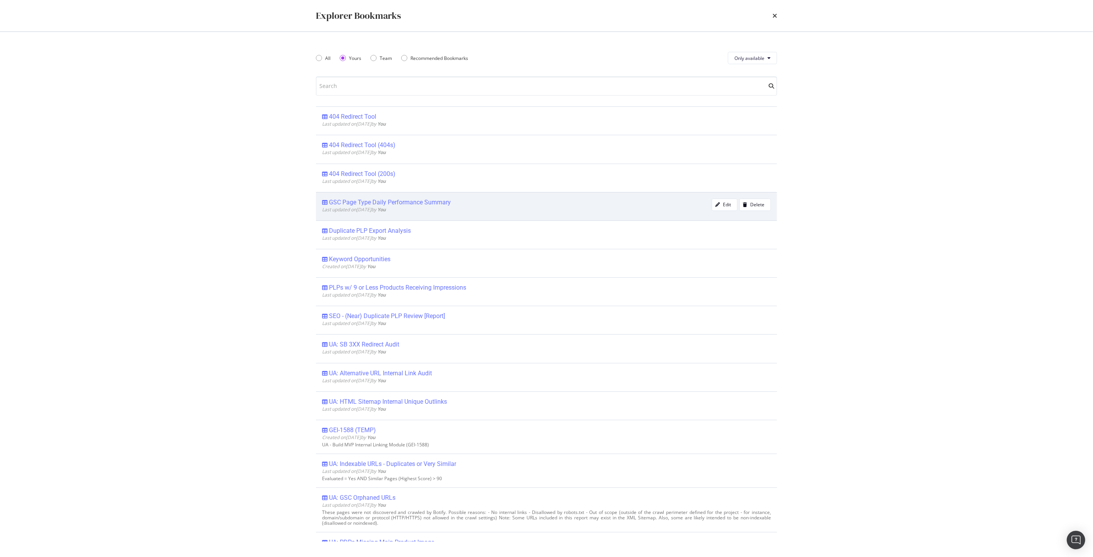
click at [437, 201] on div "GSC Page Type Daily Performance Summary" at bounding box center [390, 203] width 122 height 8
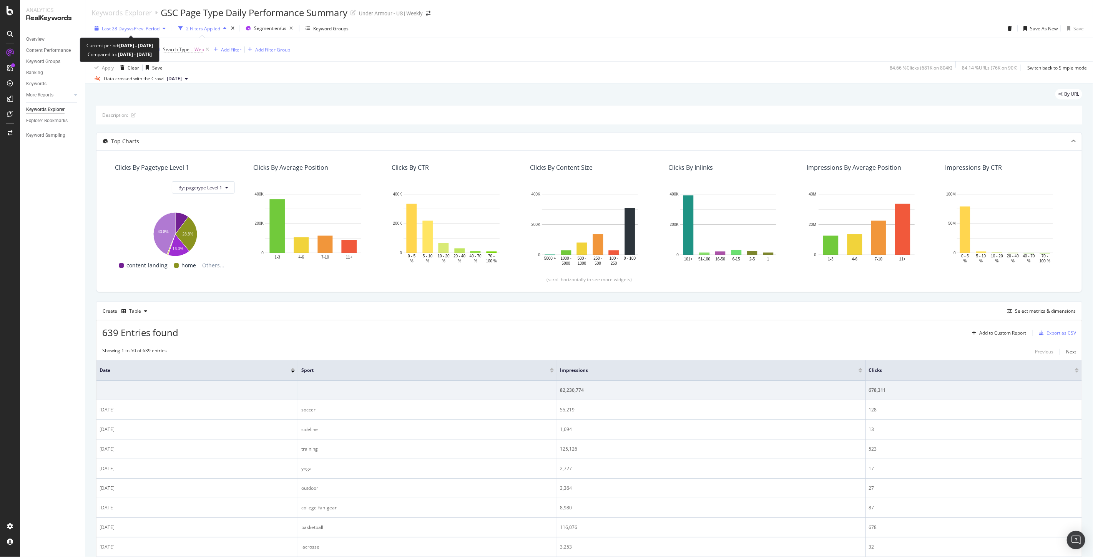
click at [115, 28] on span "Last 28 Days" at bounding box center [115, 28] width 27 height 7
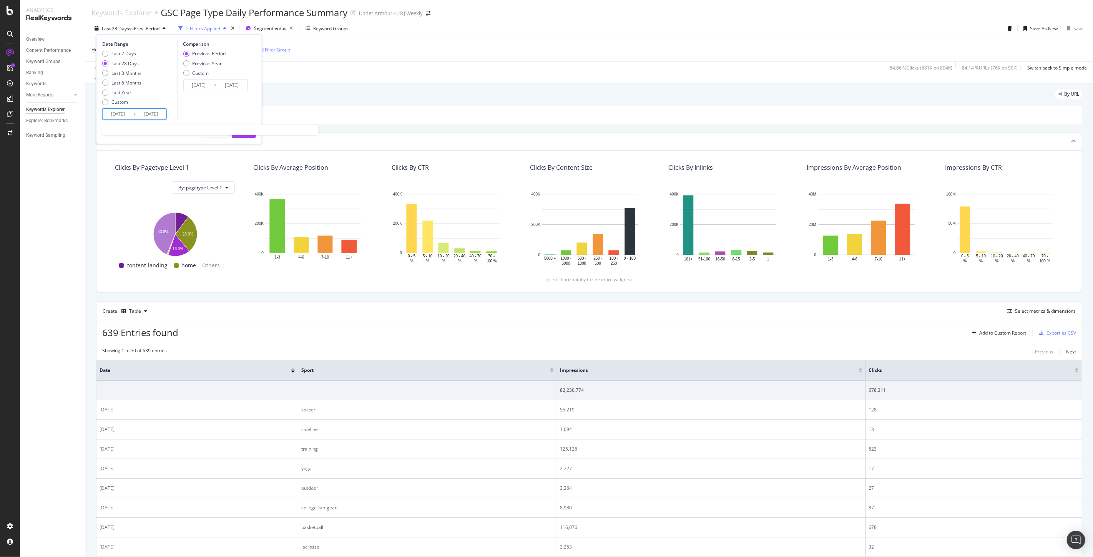
click at [121, 114] on input "2025/09/03" at bounding box center [118, 114] width 31 height 11
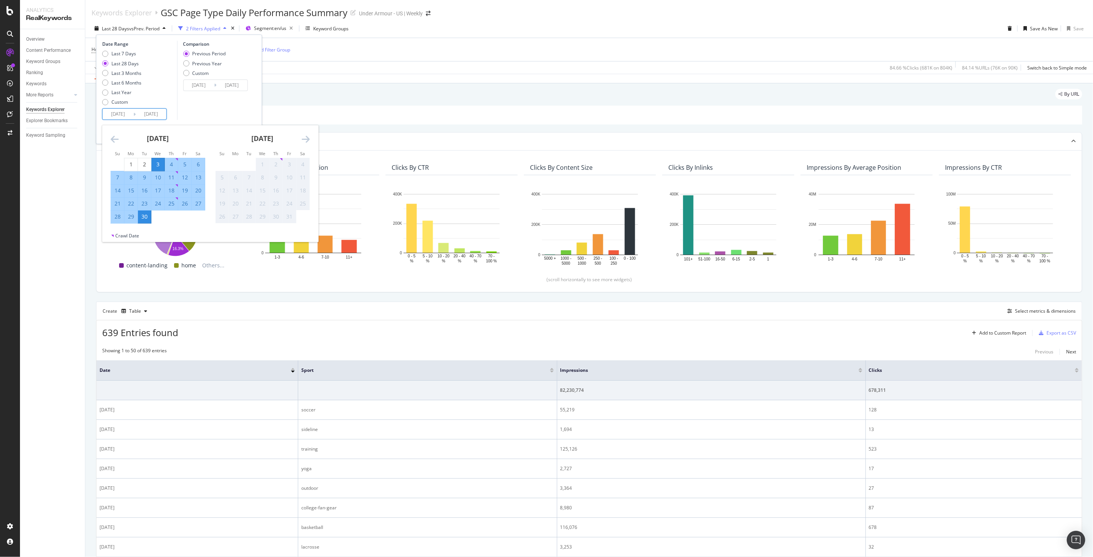
click at [113, 139] on icon "Move backward to switch to the previous month." at bounding box center [115, 138] width 8 height 9
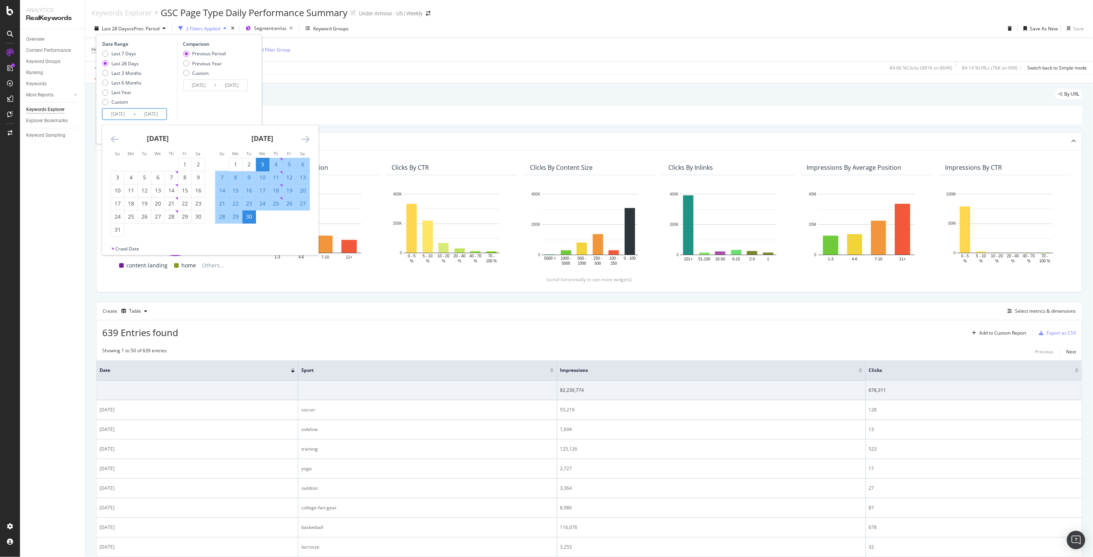
click at [113, 139] on icon "Move backward to switch to the previous month." at bounding box center [115, 138] width 8 height 9
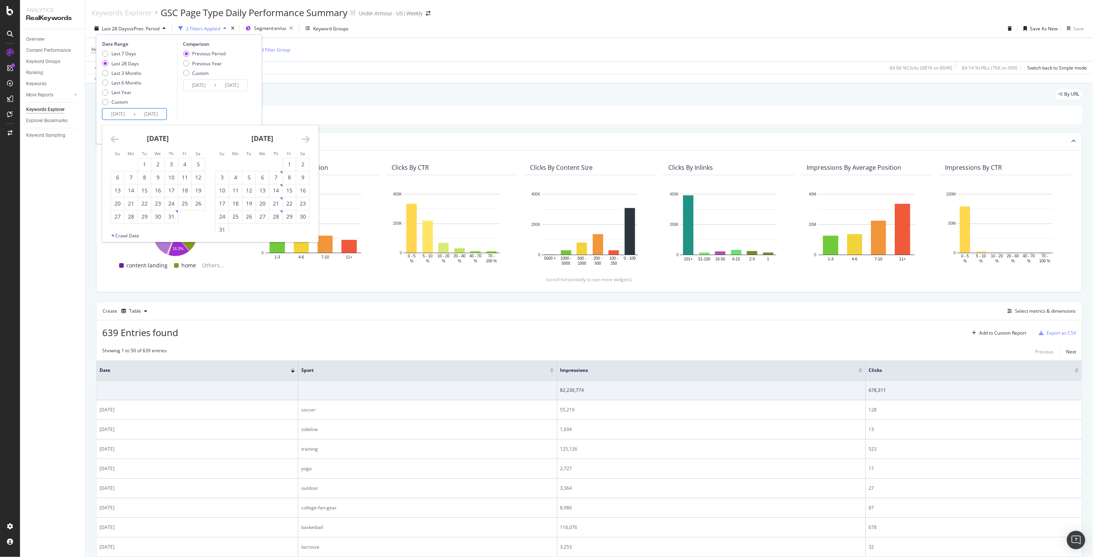
click at [113, 139] on icon "Move backward to switch to the previous month." at bounding box center [115, 138] width 8 height 9
click at [143, 163] on div "1" at bounding box center [144, 165] width 13 height 8
type input "2025/04/01"
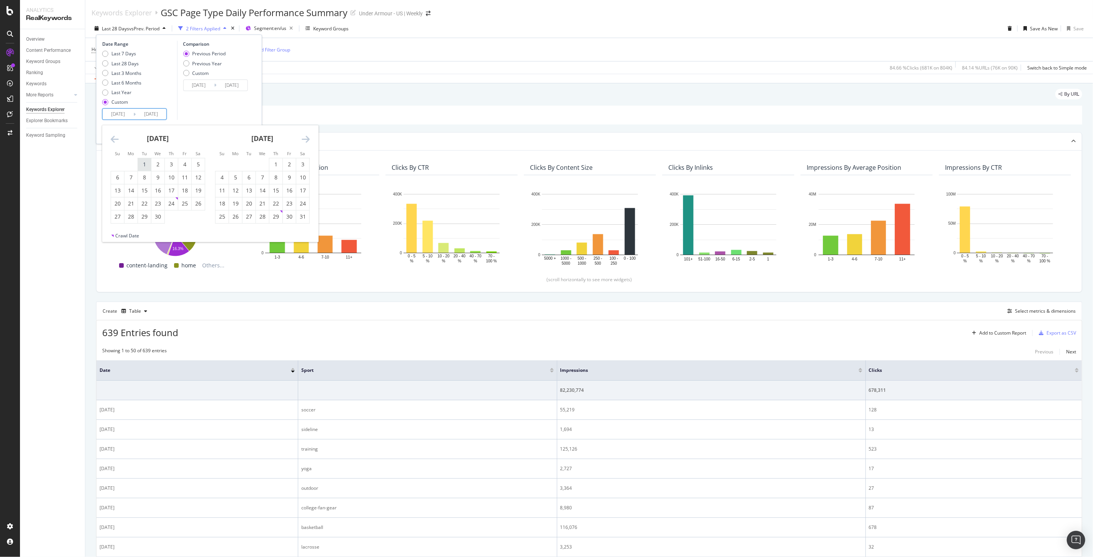
type input "2024/09/30"
type input "2025/03/31"
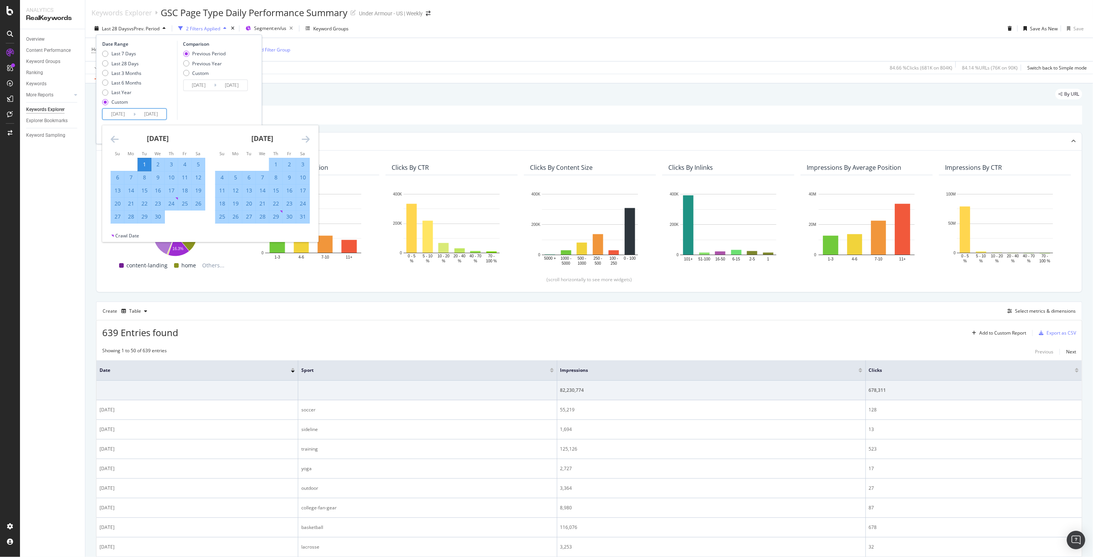
click at [303, 141] on icon "Move forward to switch to the next month." at bounding box center [306, 138] width 8 height 9
click at [250, 217] on div "30" at bounding box center [248, 217] width 13 height 8
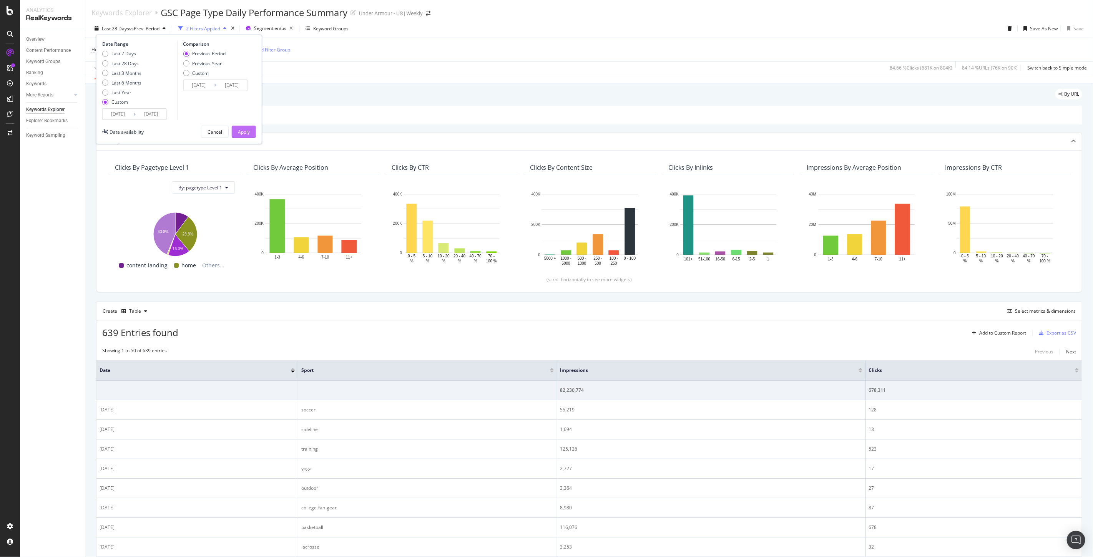
click at [247, 131] on div "Apply" at bounding box center [244, 132] width 12 height 7
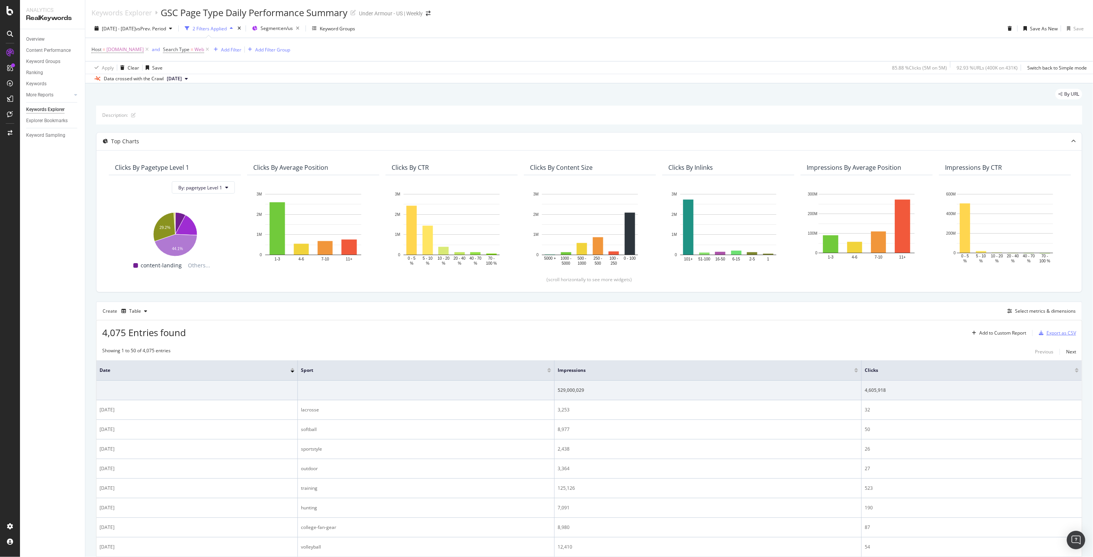
click at [1038, 335] on div "button" at bounding box center [1041, 333] width 11 height 5
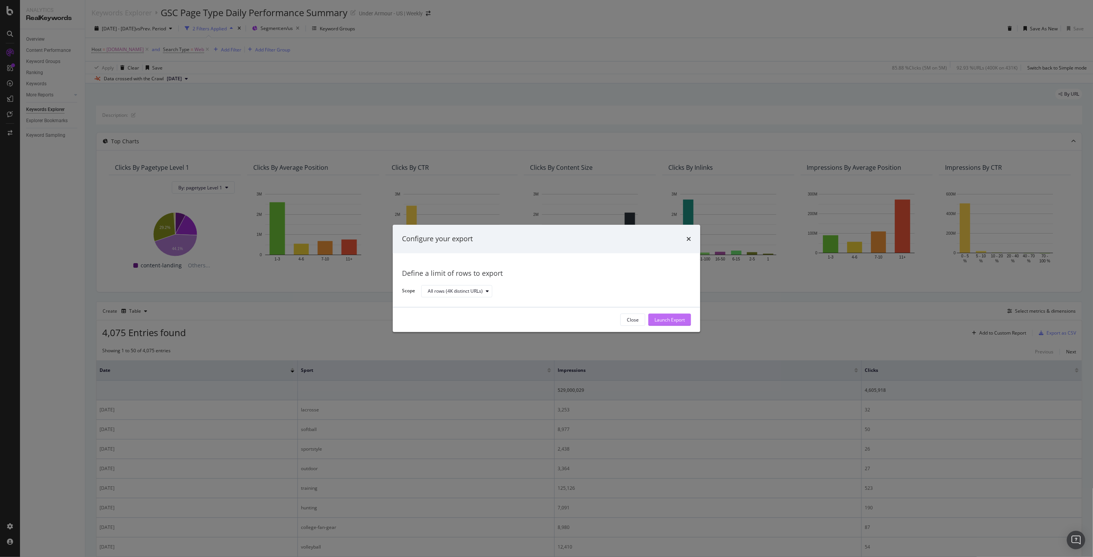
click at [674, 323] on div "Launch Export" at bounding box center [669, 320] width 30 height 7
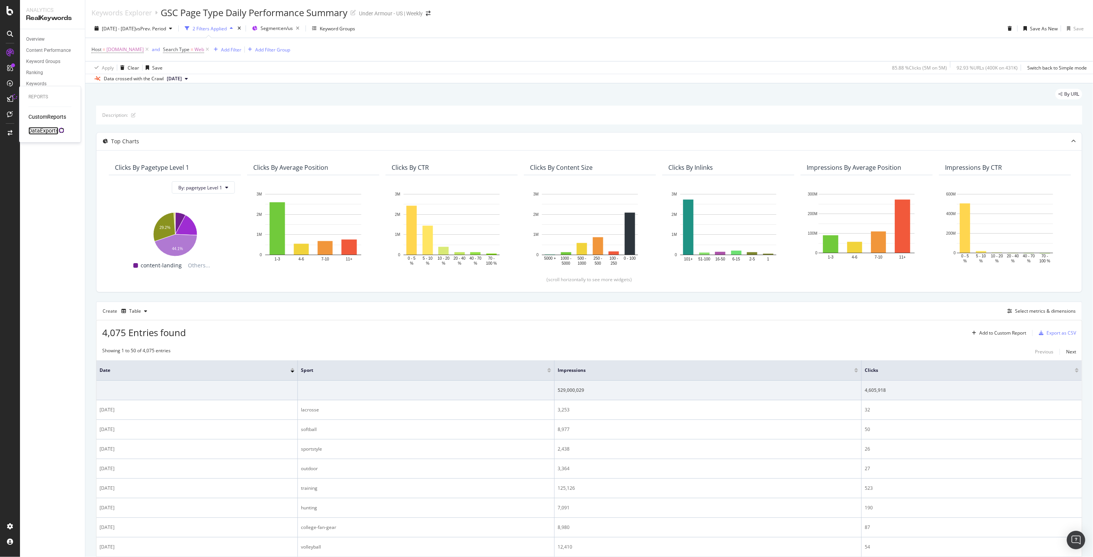
click at [49, 128] on div "DataExports" at bounding box center [43, 131] width 30 height 8
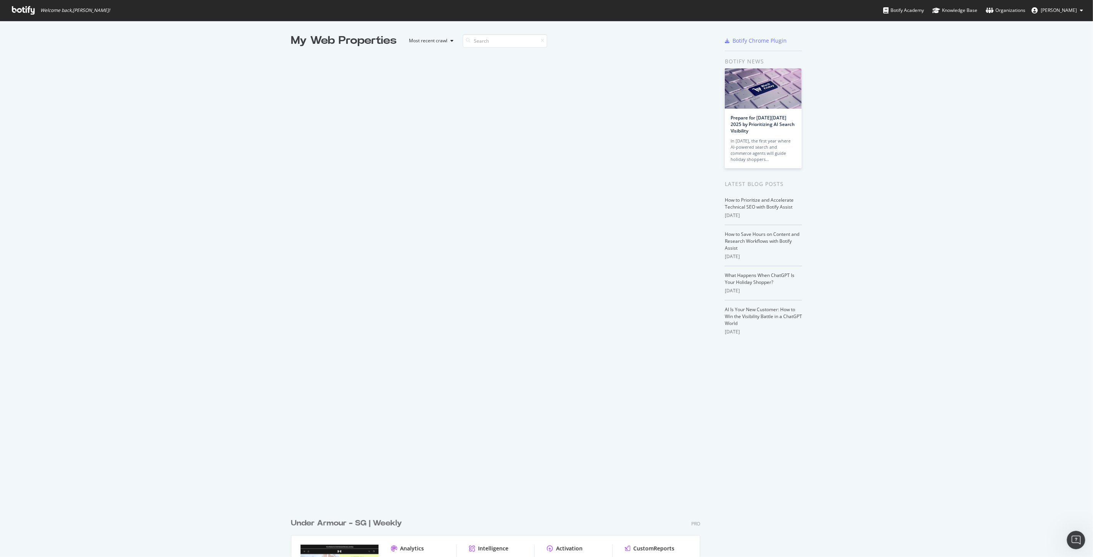
scroll to position [551, 1080]
